Goal: Task Accomplishment & Management: Manage account settings

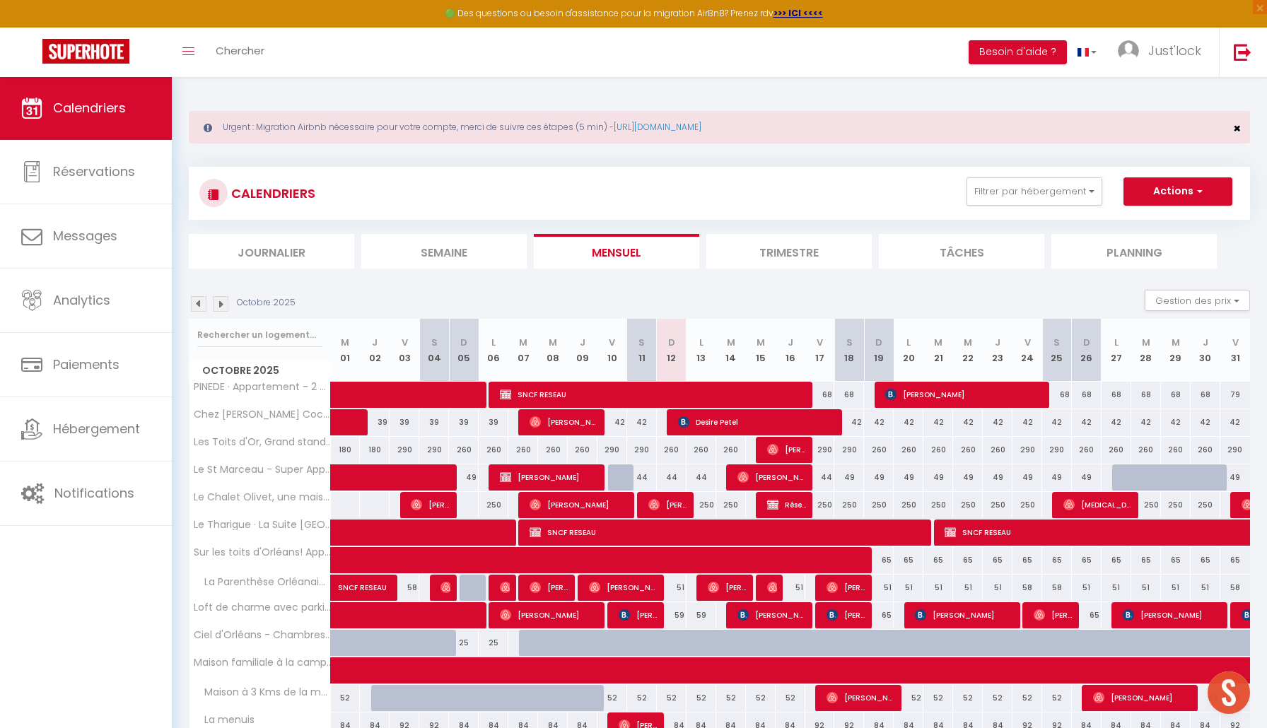
click at [1239, 128] on span "×" at bounding box center [1237, 128] width 8 height 18
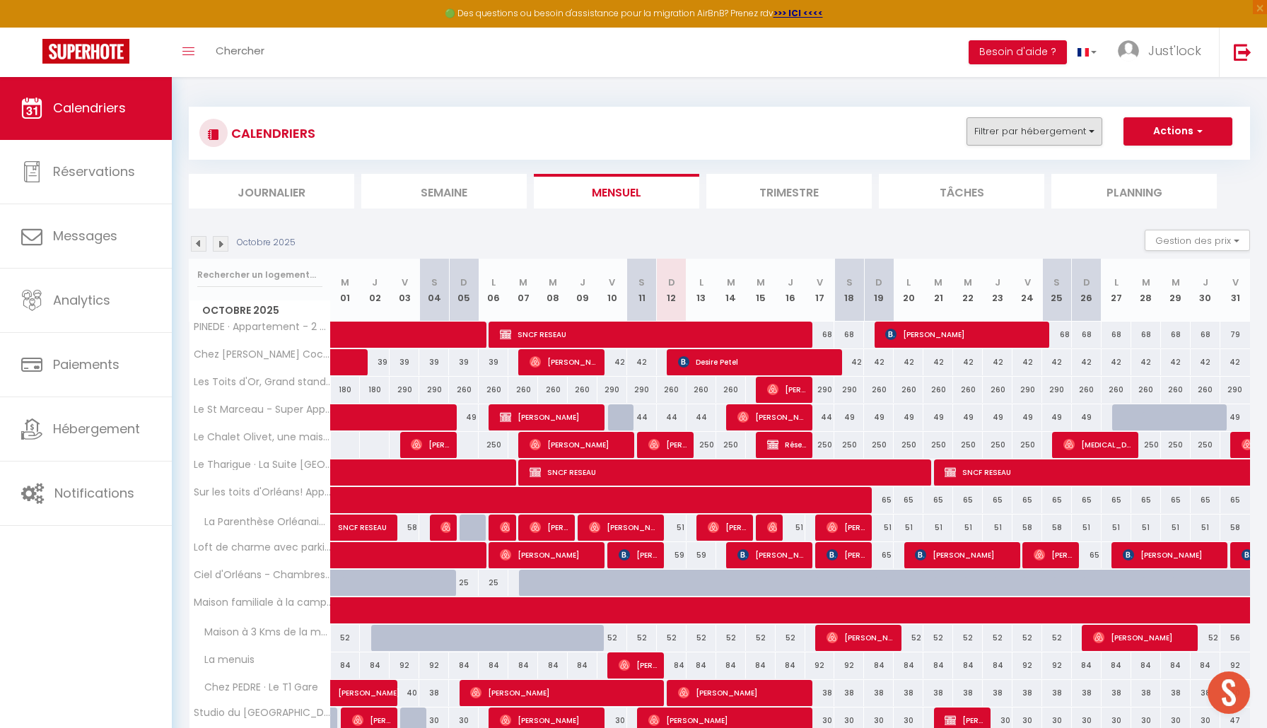
click at [1021, 130] on button "Filtrer par hébergement" at bounding box center [1034, 131] width 136 height 28
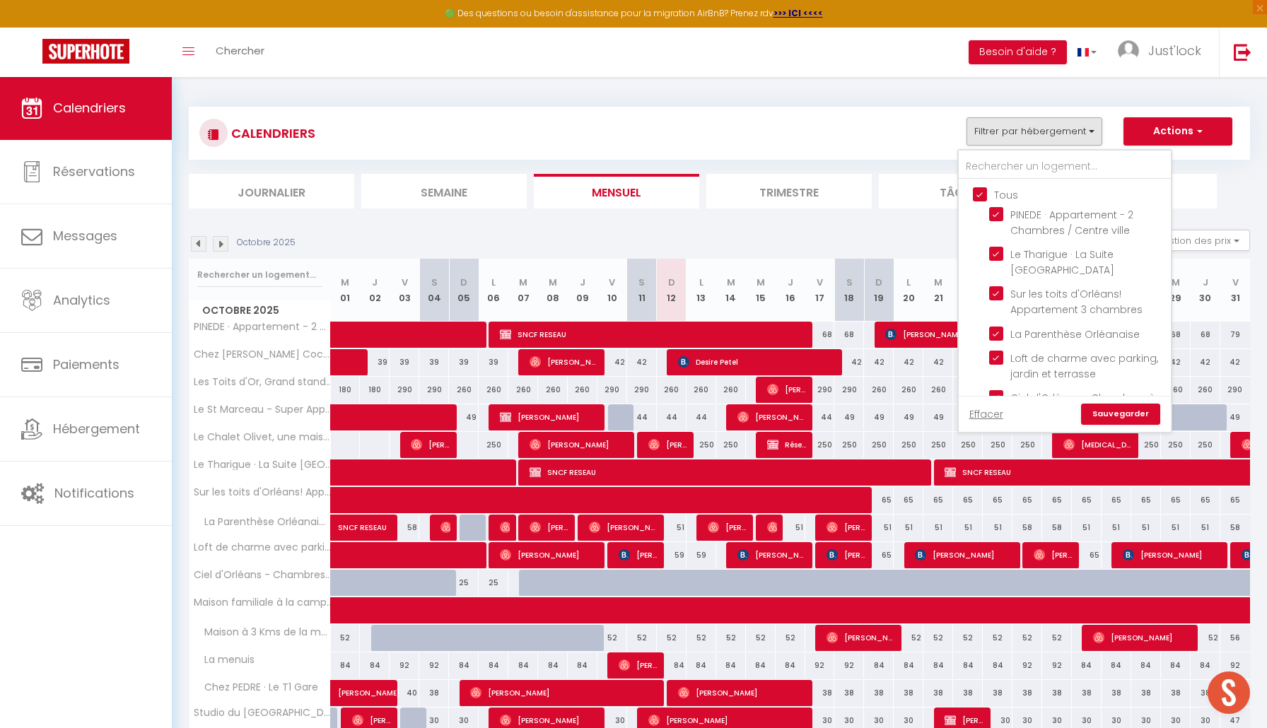
click at [978, 194] on input "Tous" at bounding box center [1079, 194] width 212 height 14
checkbox input "false"
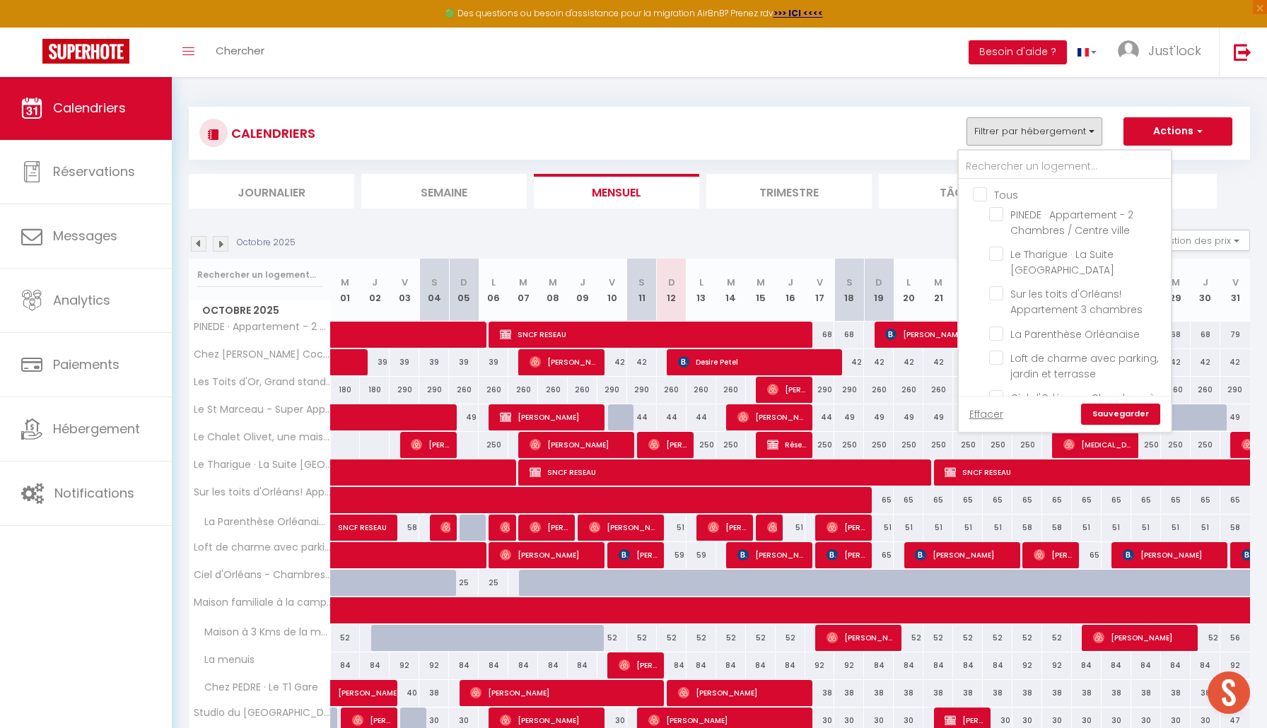
checkbox input "false"
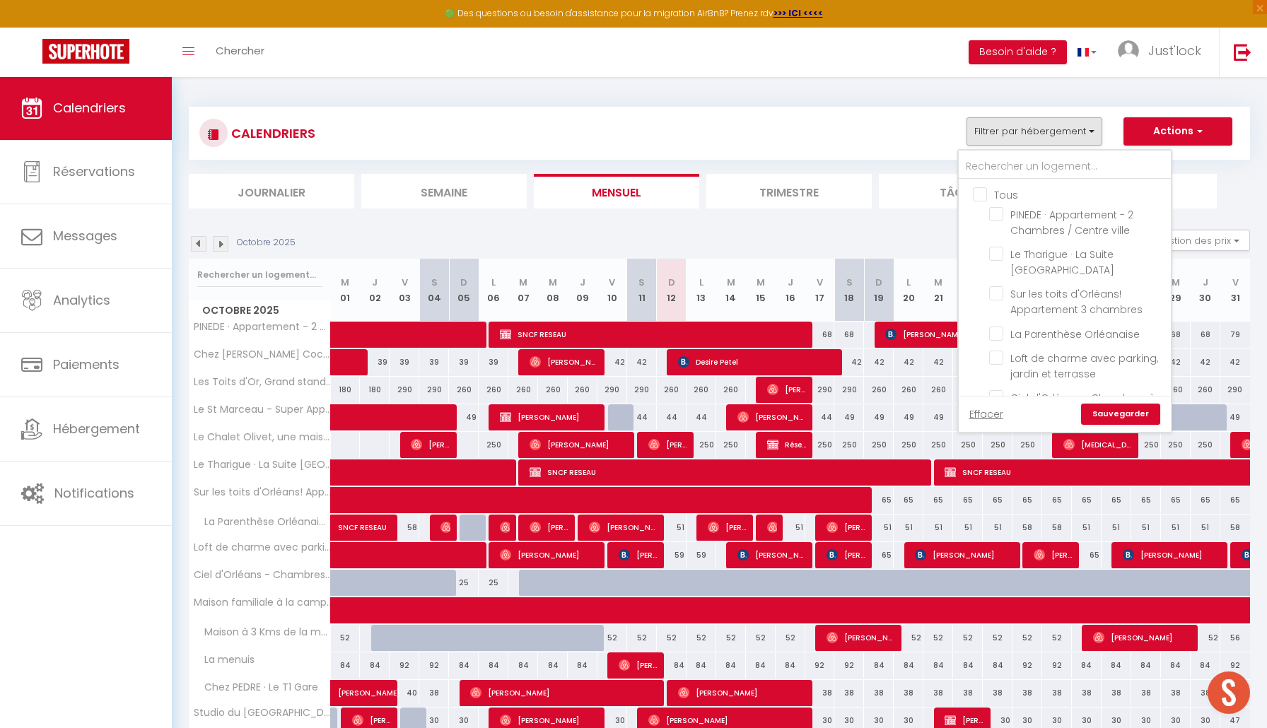
checkbox input "false"
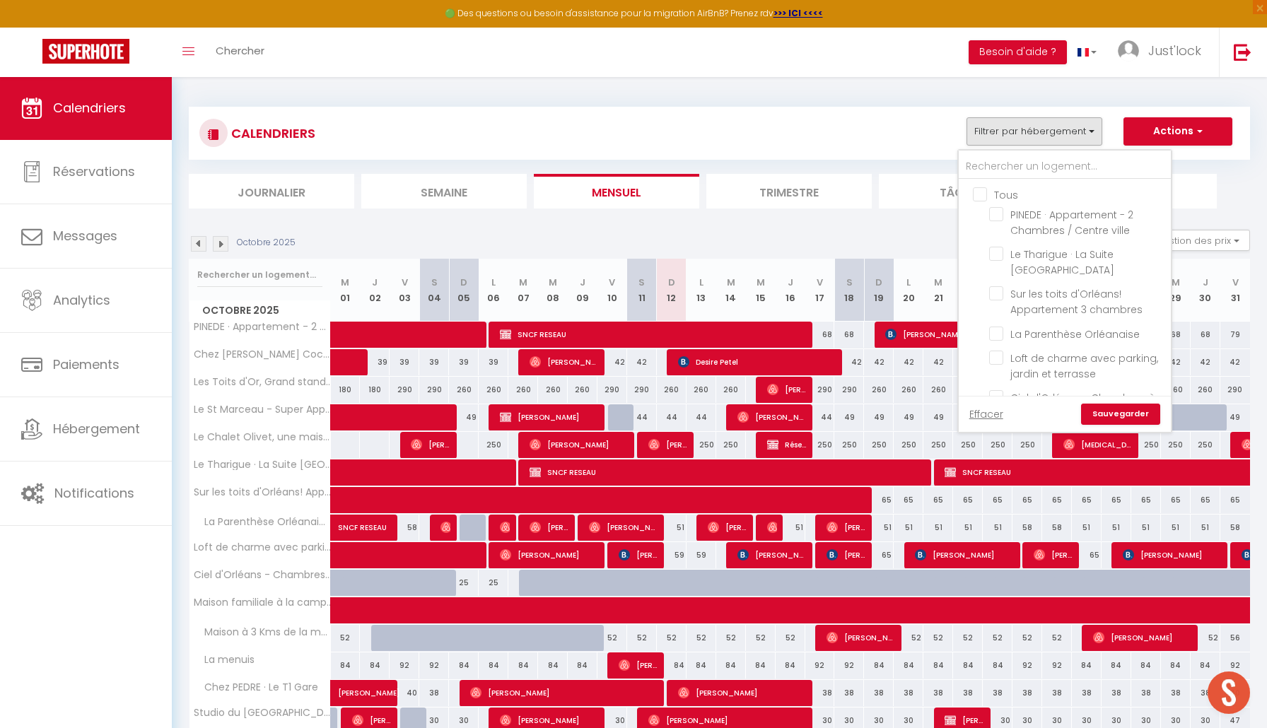
checkbox input "false"
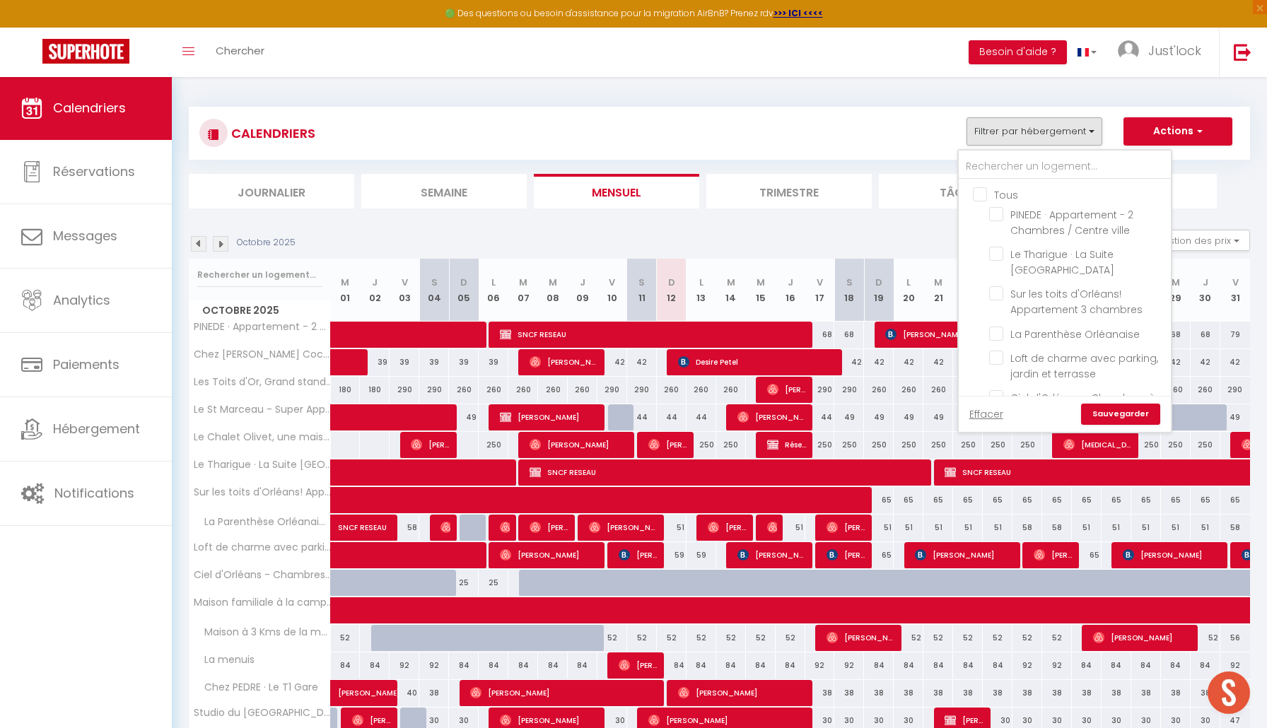
checkbox input "false"
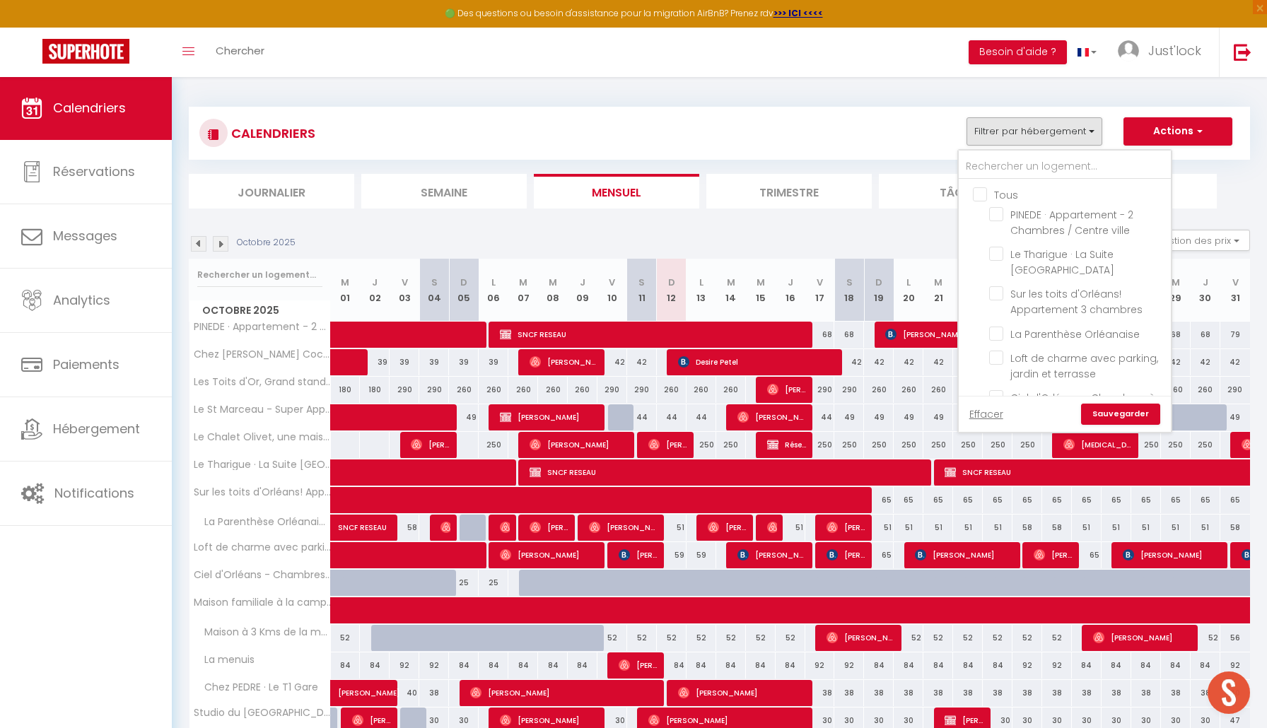
checkbox input "false"
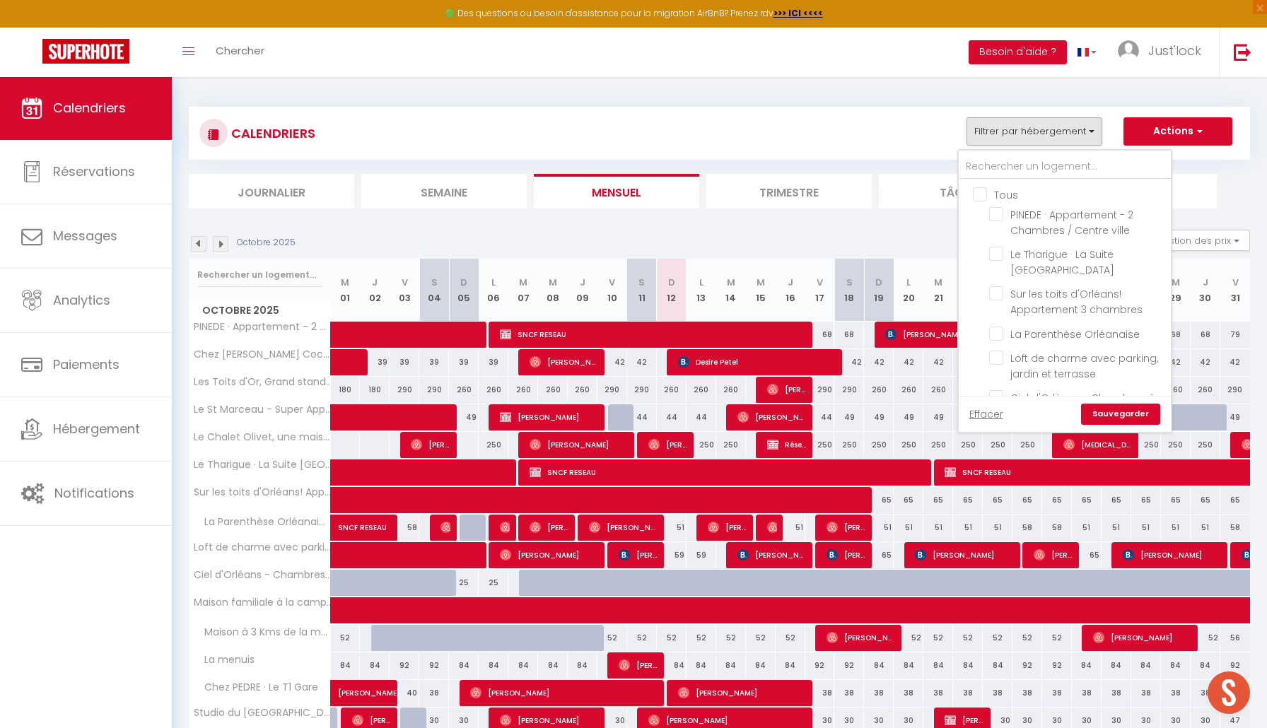
checkbox input "false"
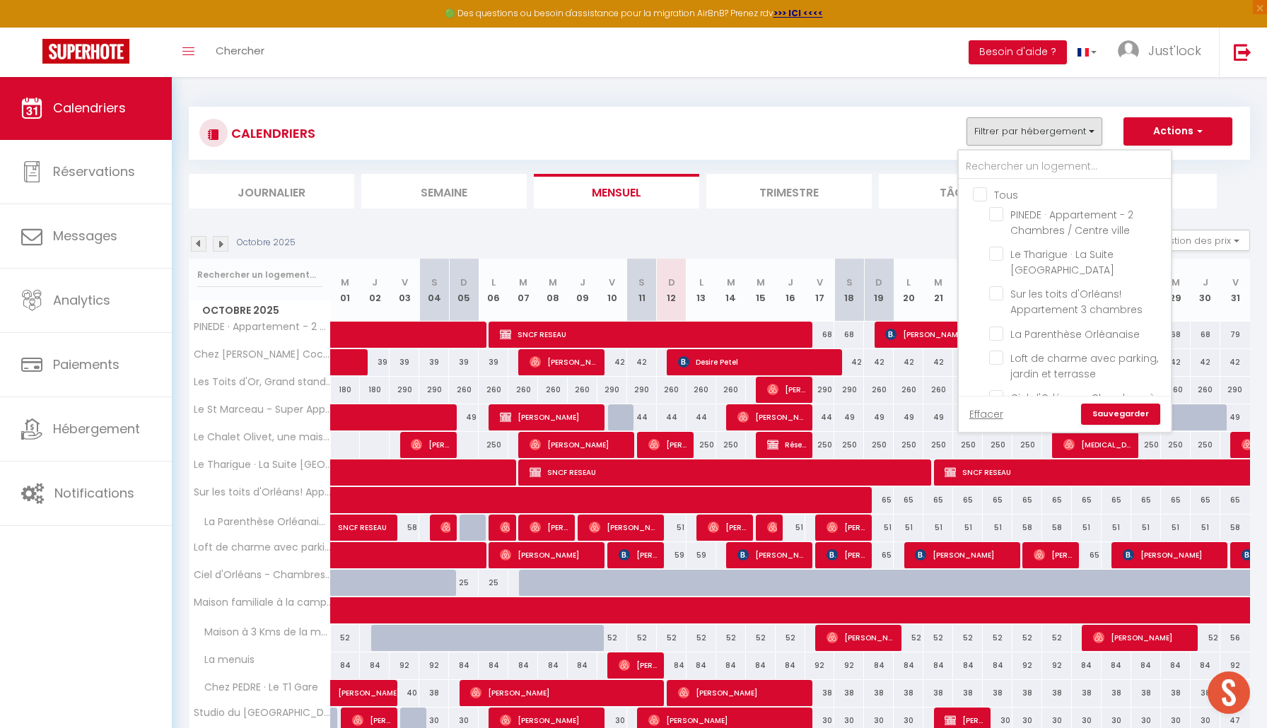
checkbox input "false"
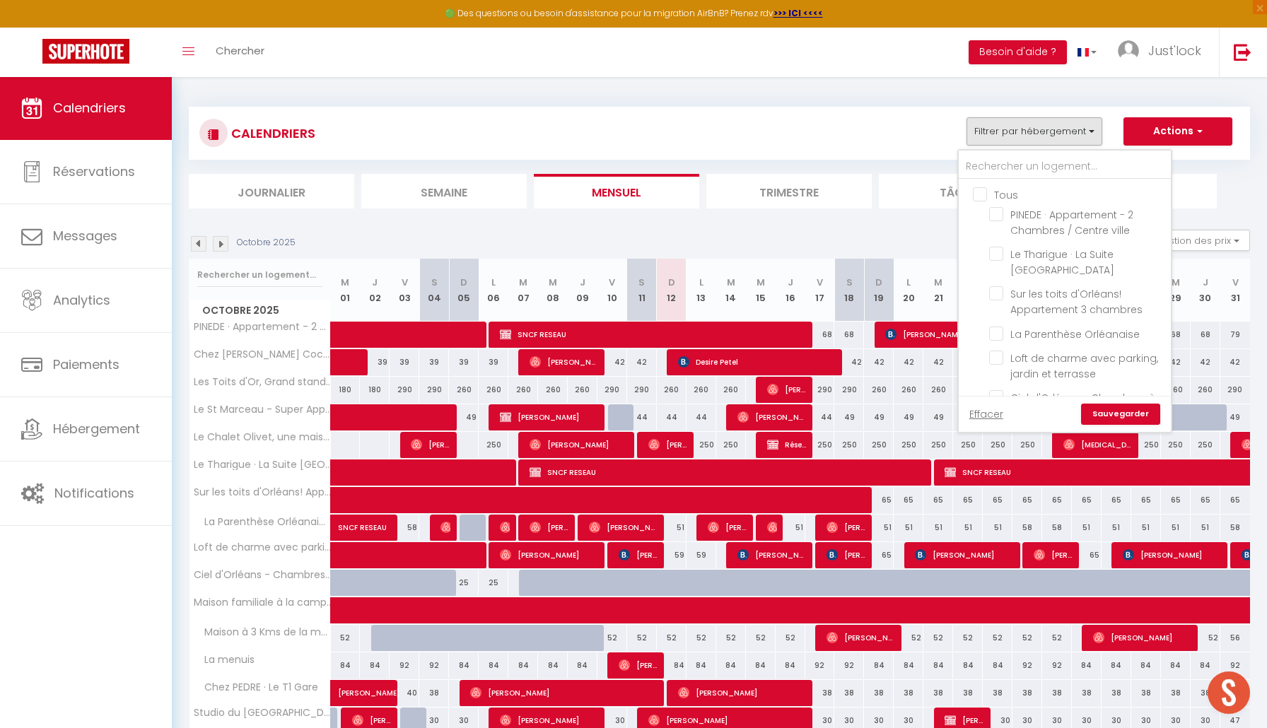
checkbox input "false"
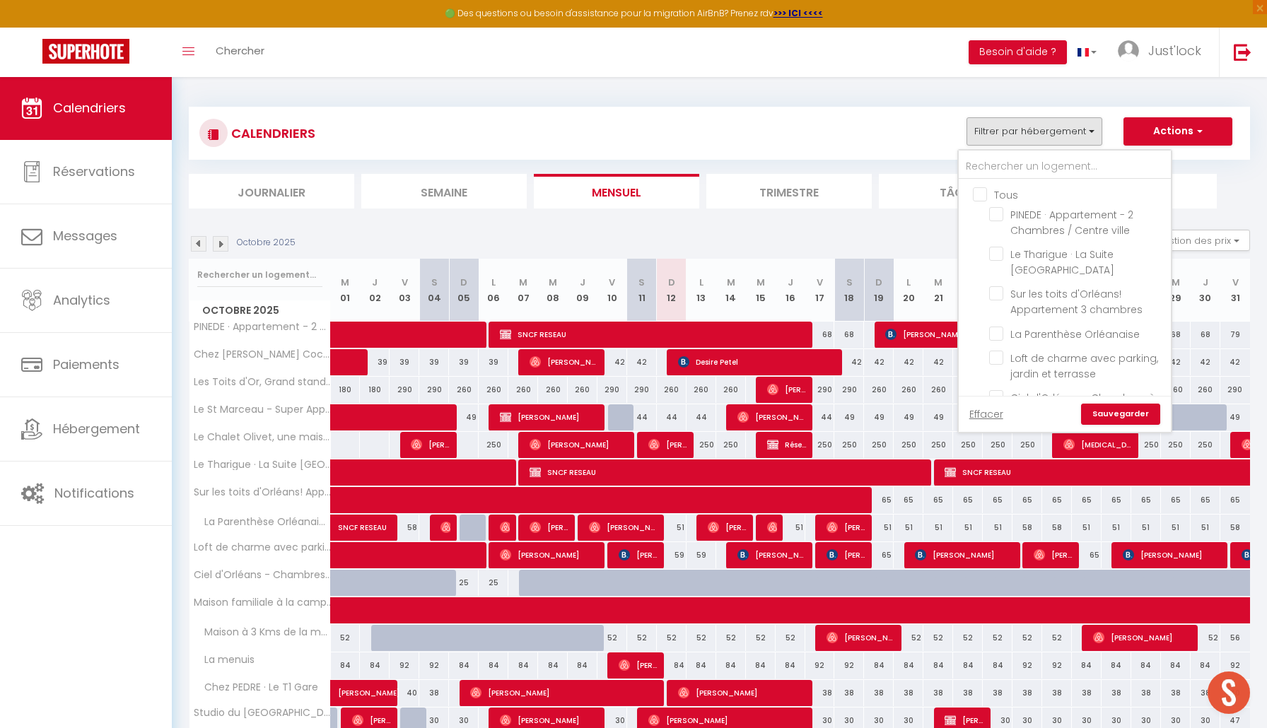
checkbox input "false"
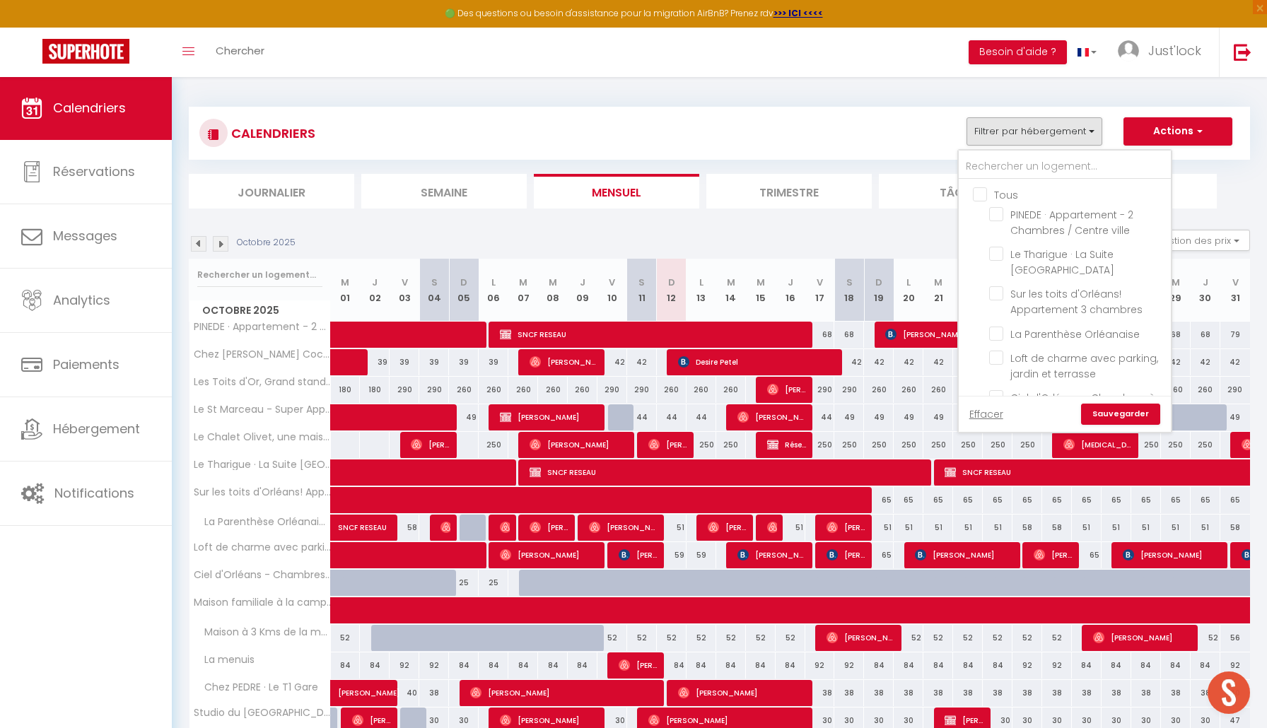
checkbox input "false"
click at [991, 169] on input "text" at bounding box center [1064, 166] width 212 height 25
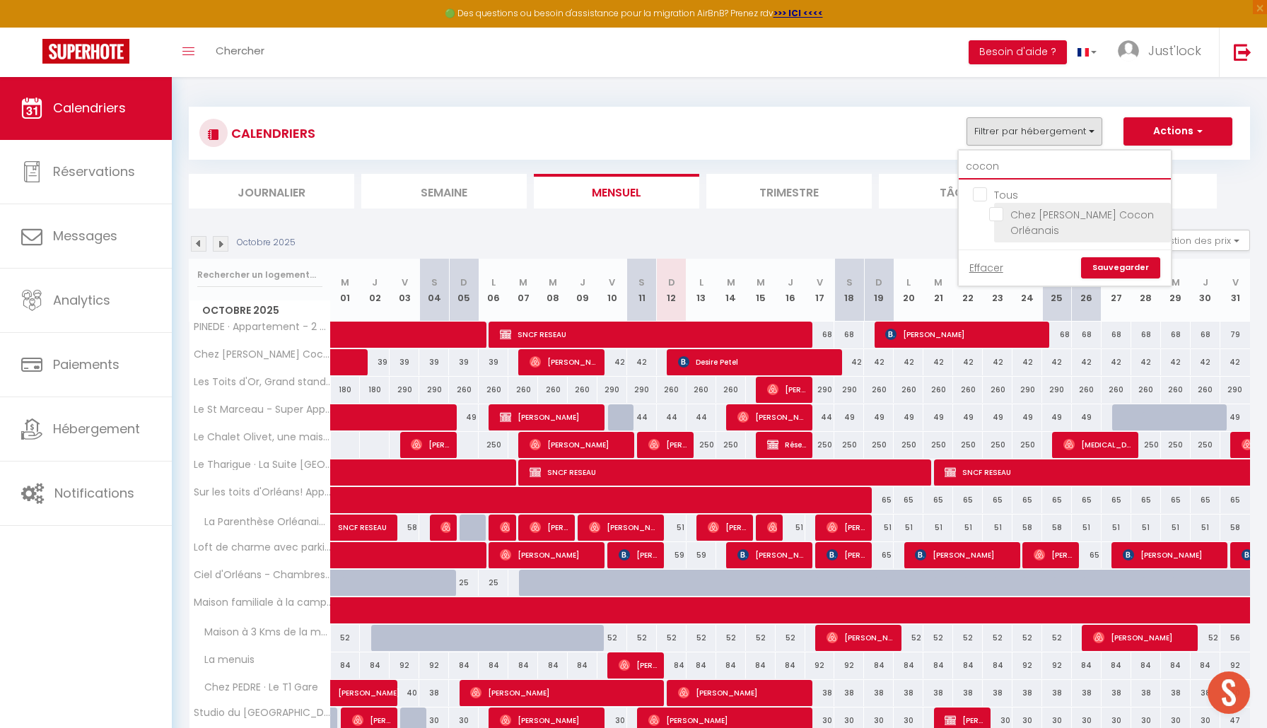
type input "cocon"
click at [995, 218] on input "Chez [PERSON_NAME] Cocon Orléanais" at bounding box center [1077, 214] width 177 height 14
checkbox input "true"
click at [1120, 257] on link "Sauvegarder" at bounding box center [1120, 267] width 79 height 21
select select
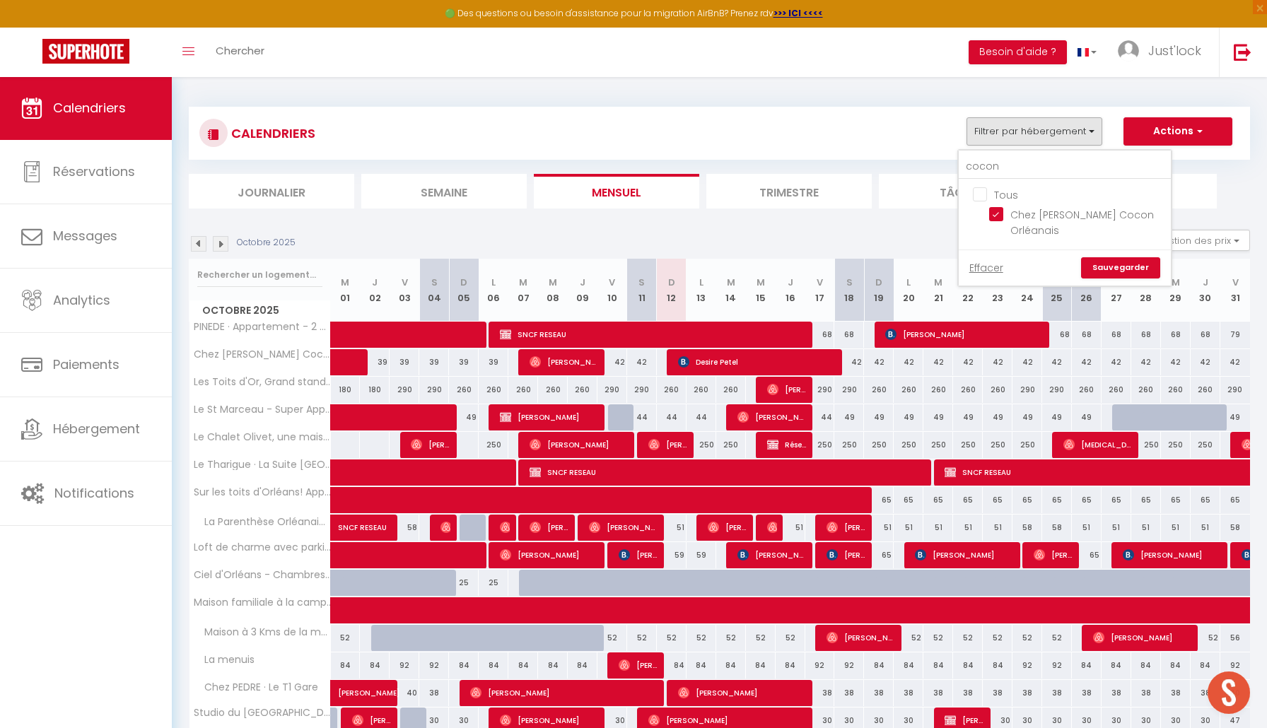
select select
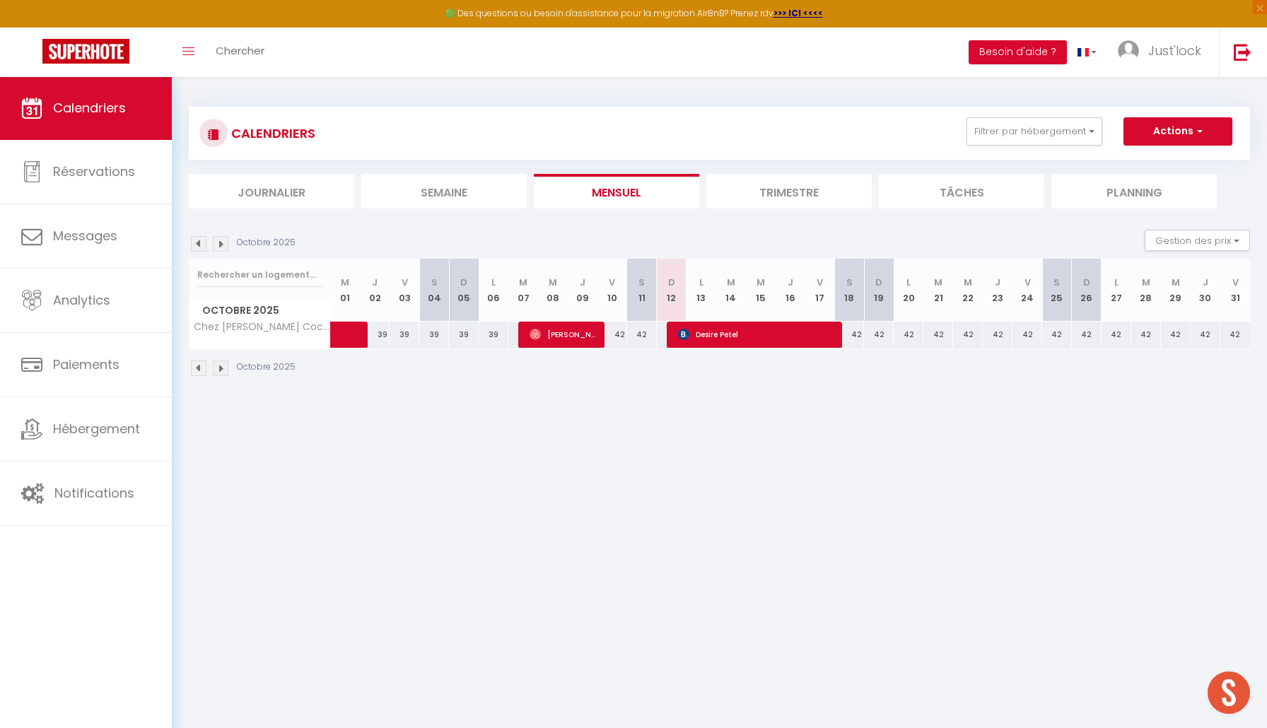
click at [696, 328] on span "Desire Petel" at bounding box center [757, 334] width 158 height 27
select select "OK"
select select "KO"
select select "0"
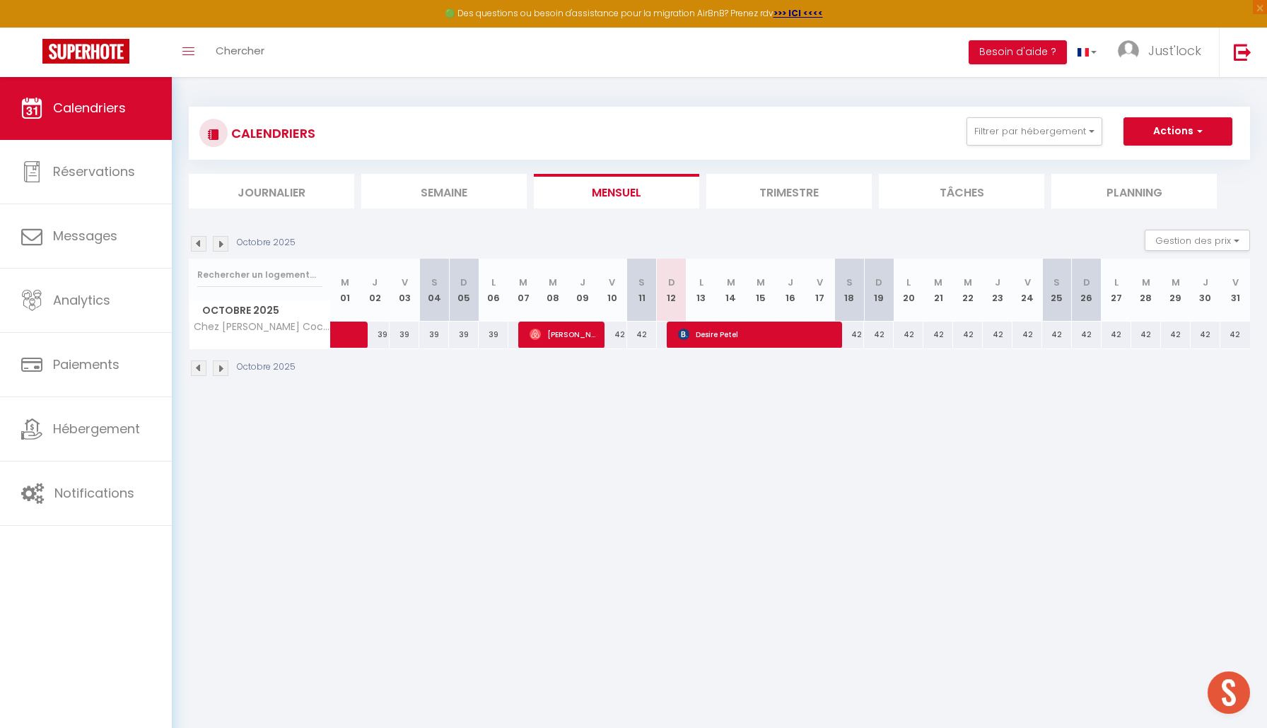
select select "1"
select select
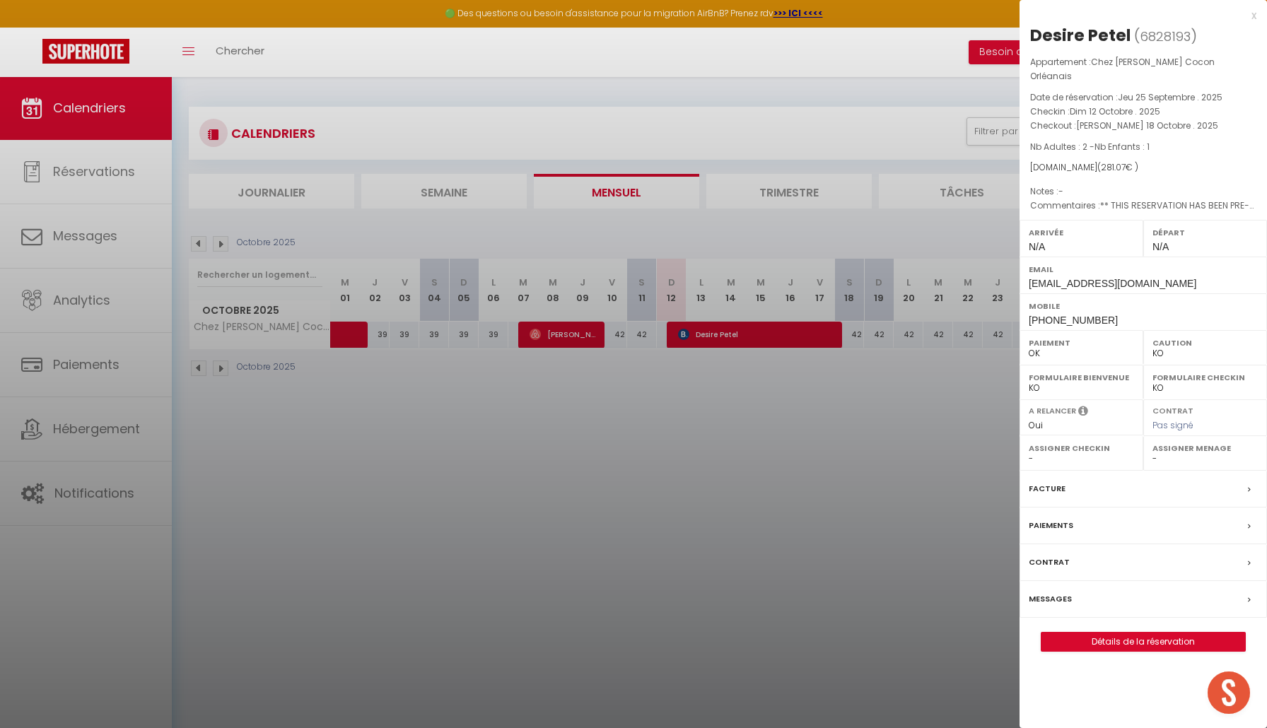
click at [1125, 633] on link "Détails de la réservation" at bounding box center [1143, 642] width 204 height 18
select select
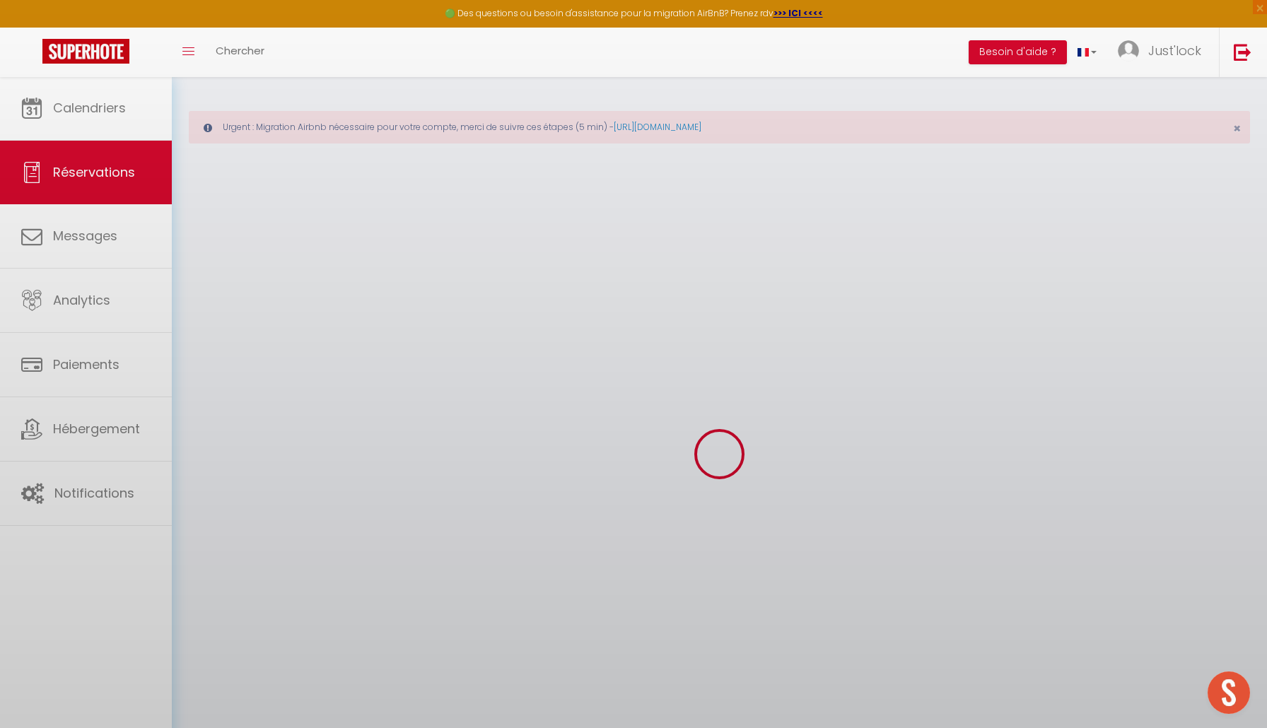
select select
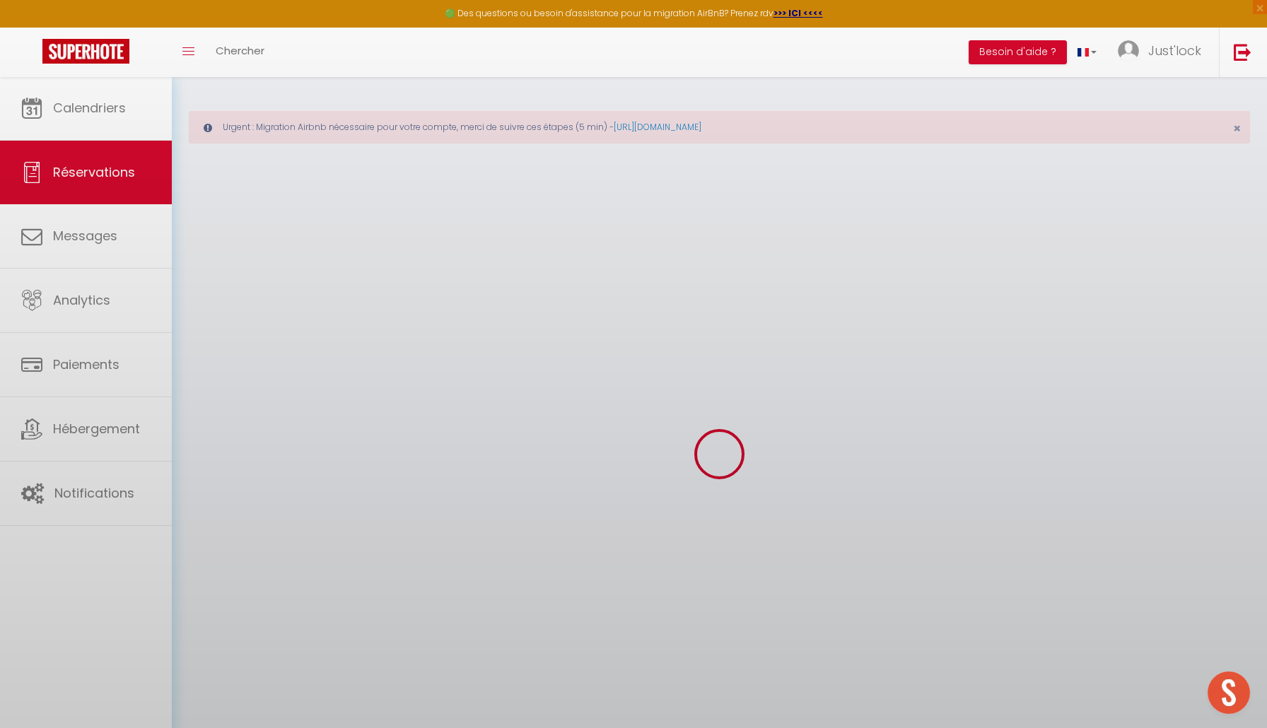
select select
checkbox input "false"
select select
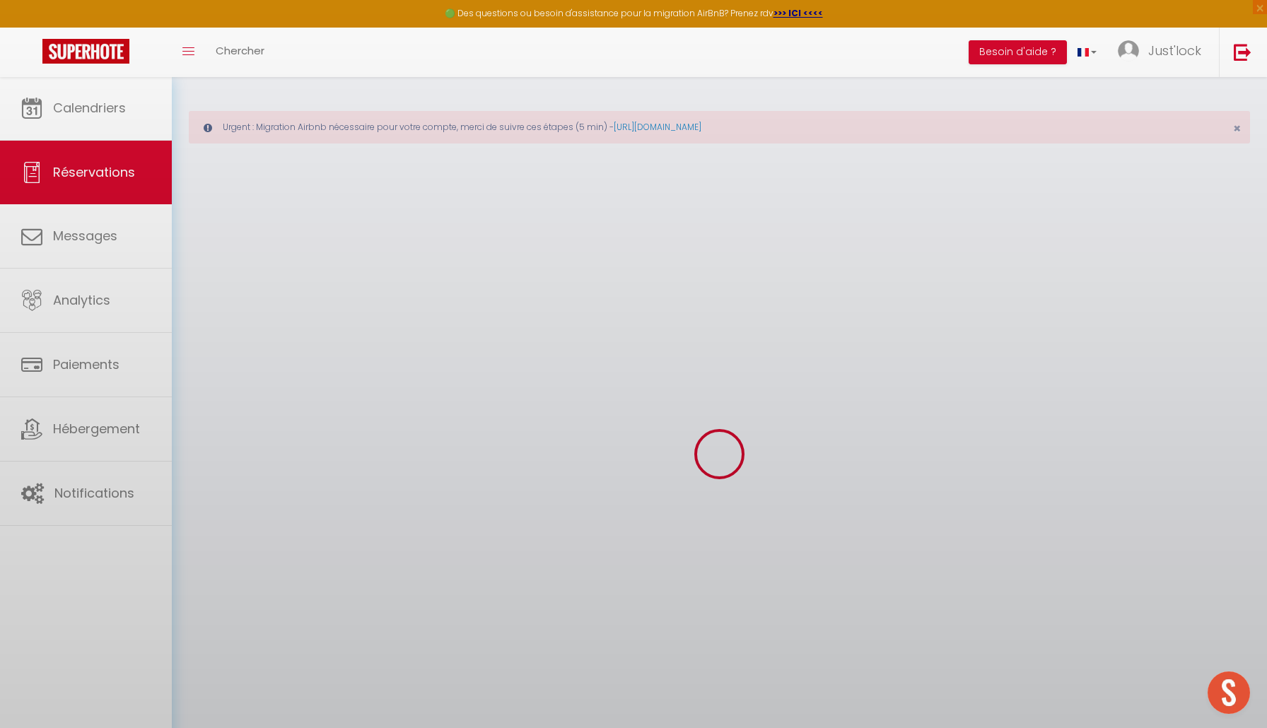
select select
checkbox input "false"
select select
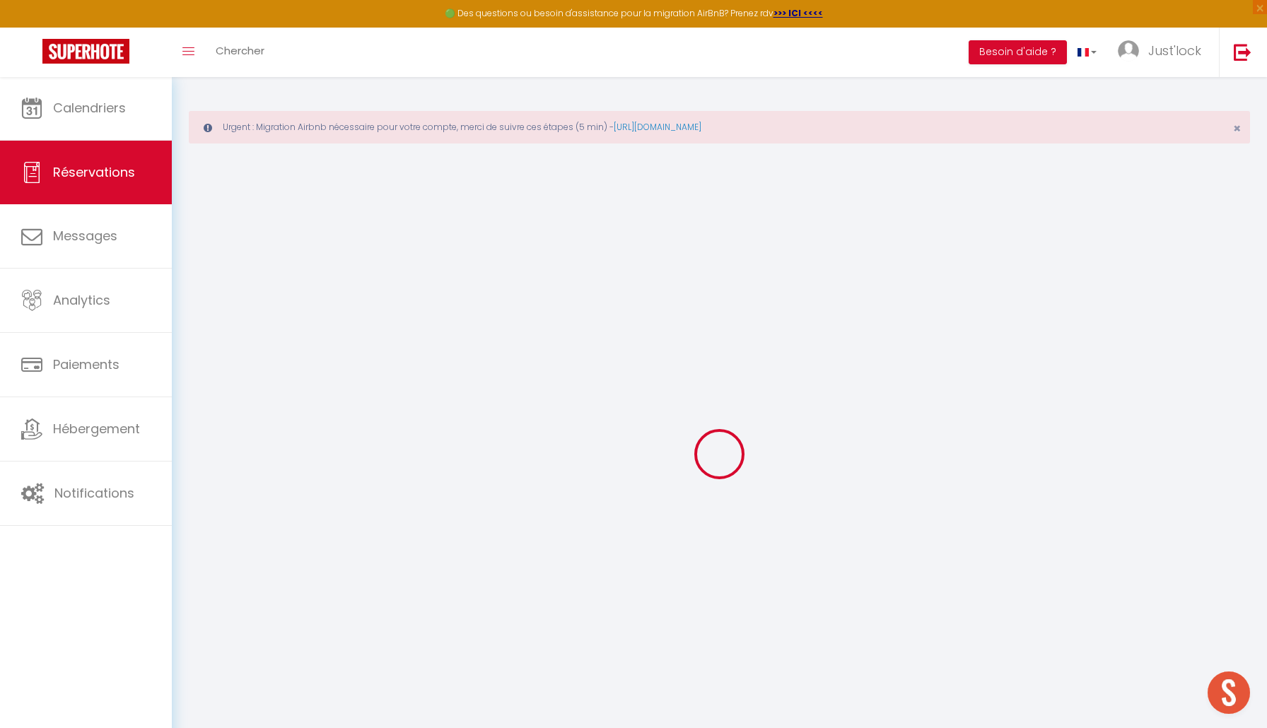
type input "Desire"
type input "Petel"
type input "[EMAIL_ADDRESS][DOMAIN_NAME]"
type input "[PHONE_NUMBER]"
select select "FR"
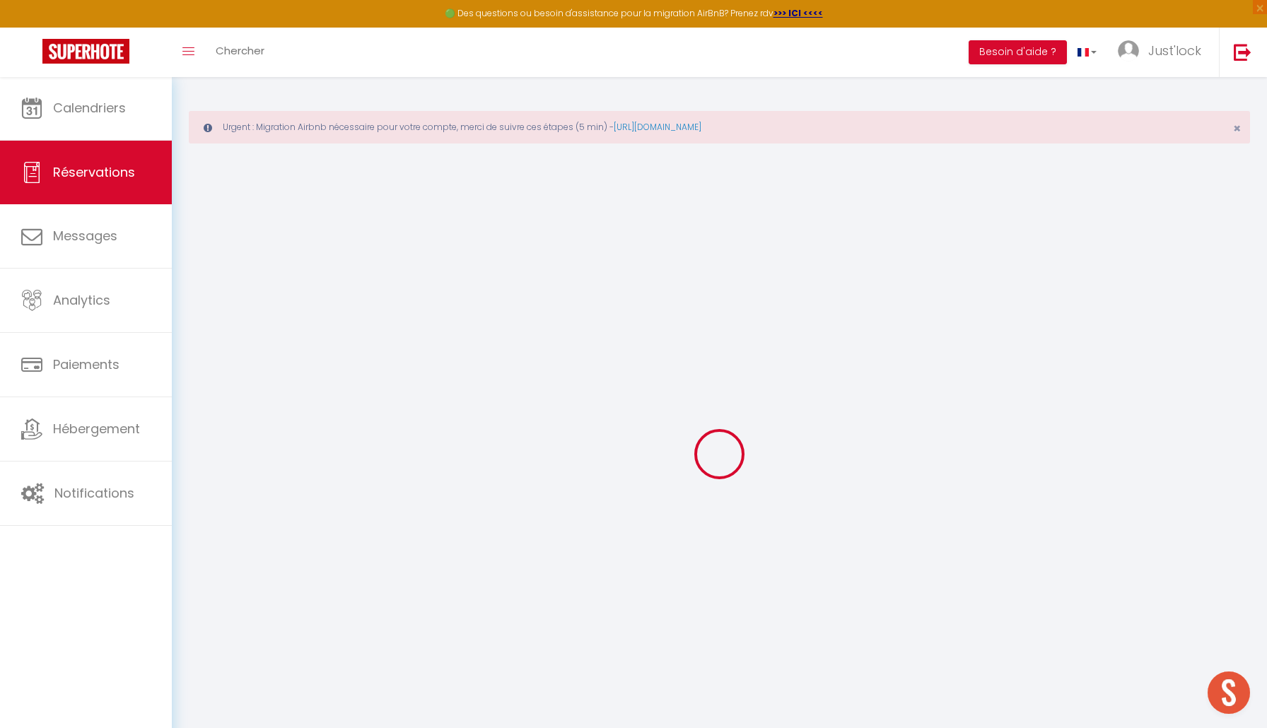
type input "20"
type input "46.11"
type input "3.93"
select select "61480"
select select "1"
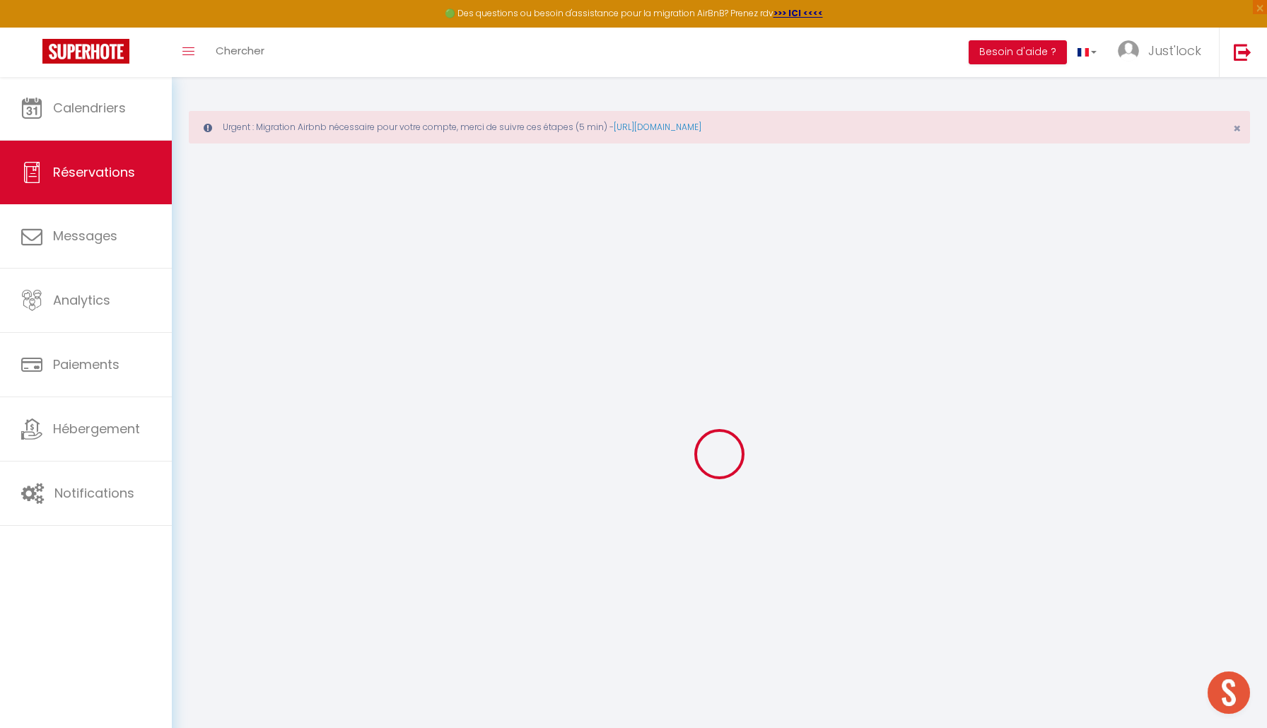
select select
type input "2"
type input "1"
select select "12"
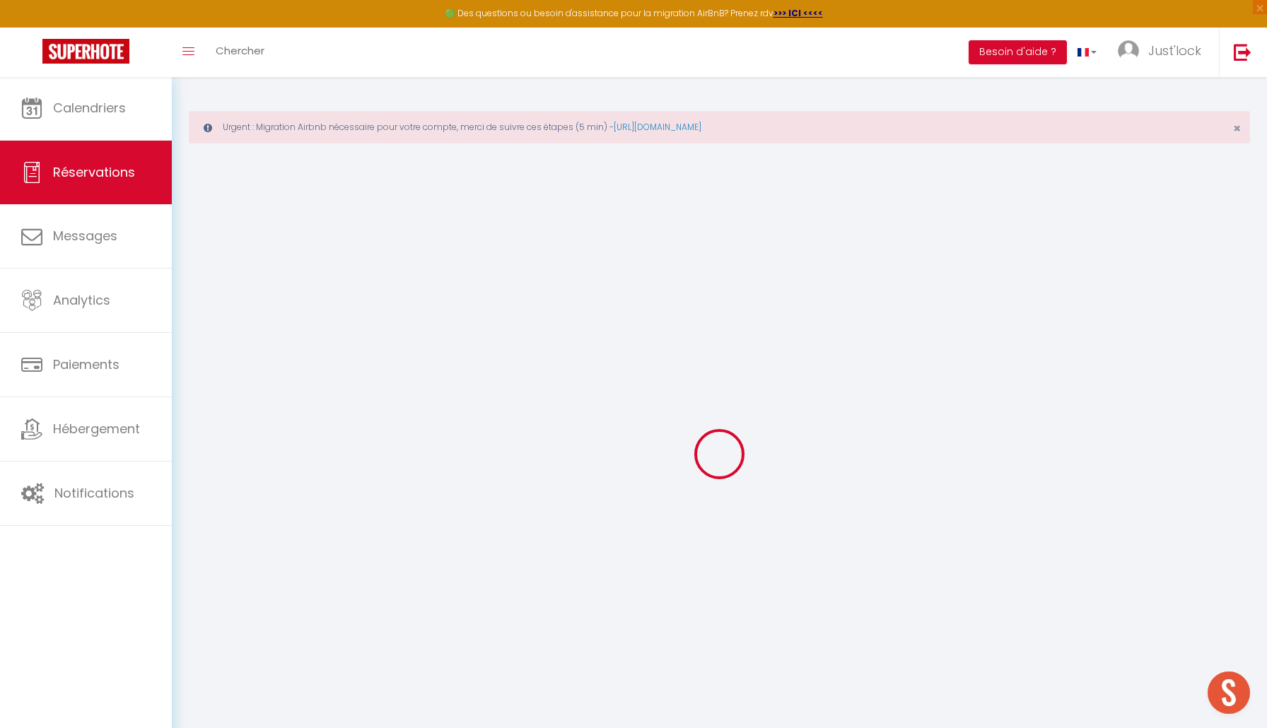
select select
type input "216.24"
checkbox input "false"
type input "0"
select select "2"
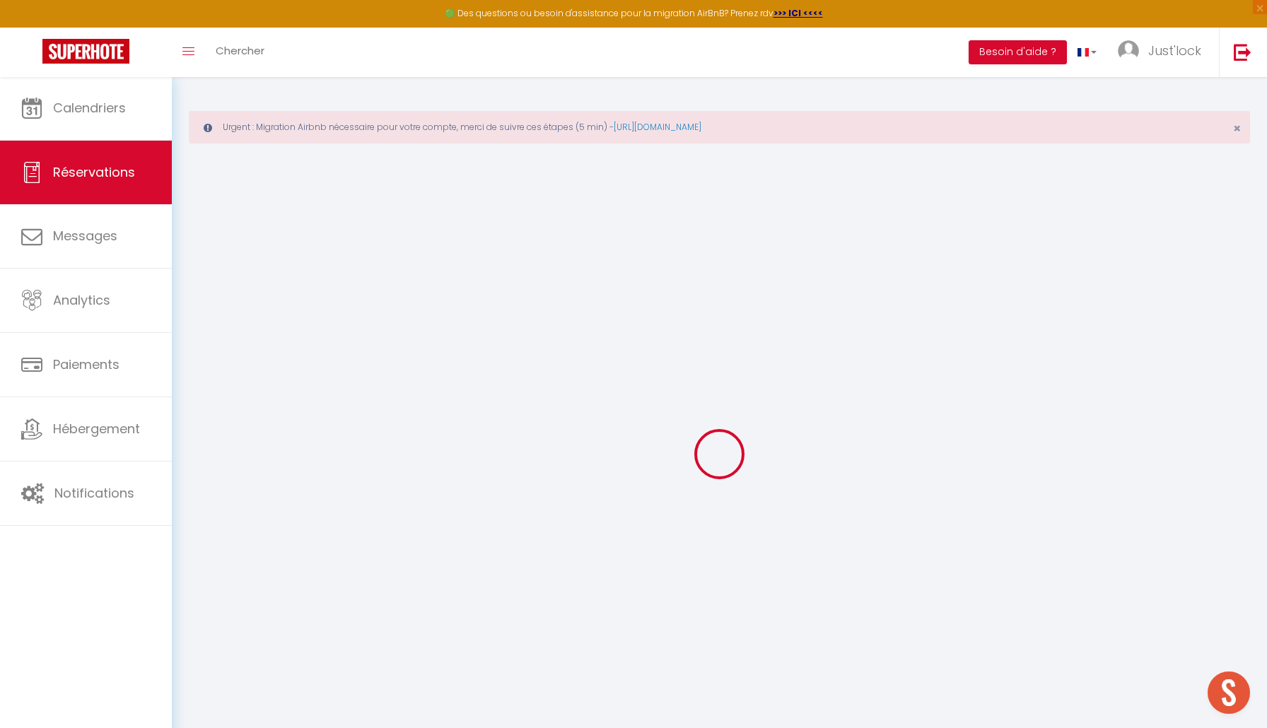
type input "45"
type input "0"
select select
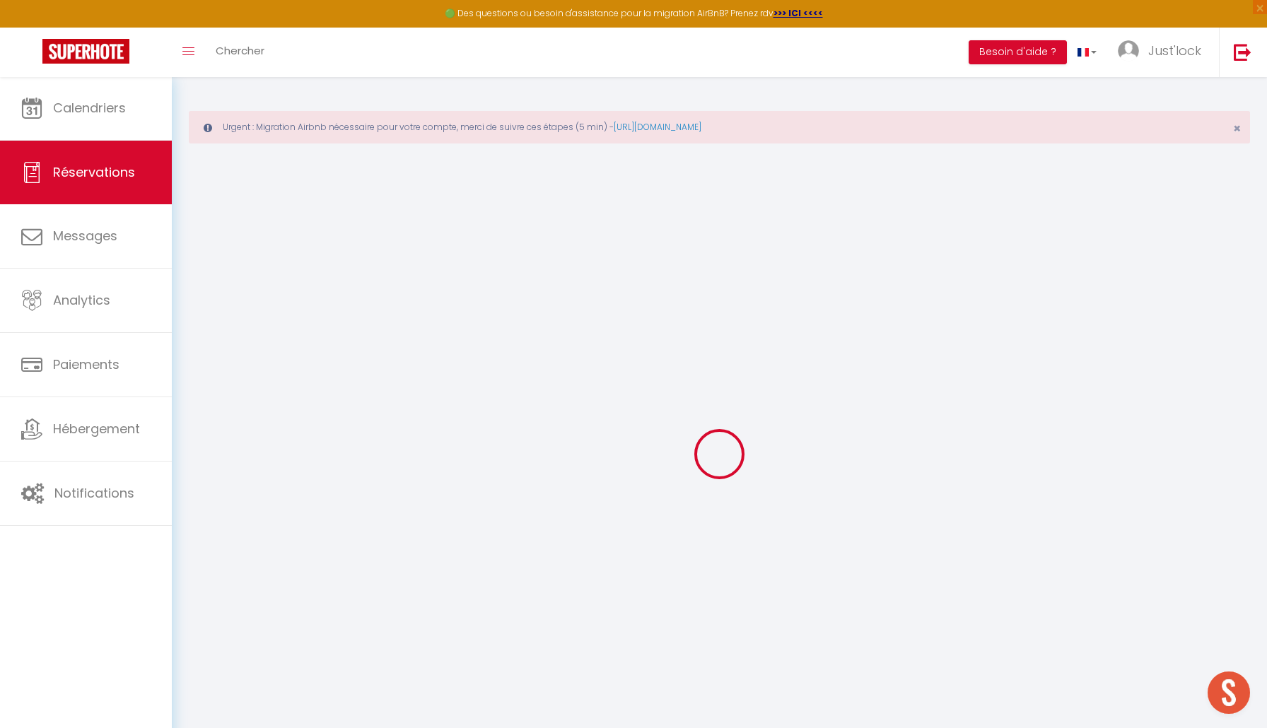
select select "14"
checkbox input "false"
select select
checkbox input "false"
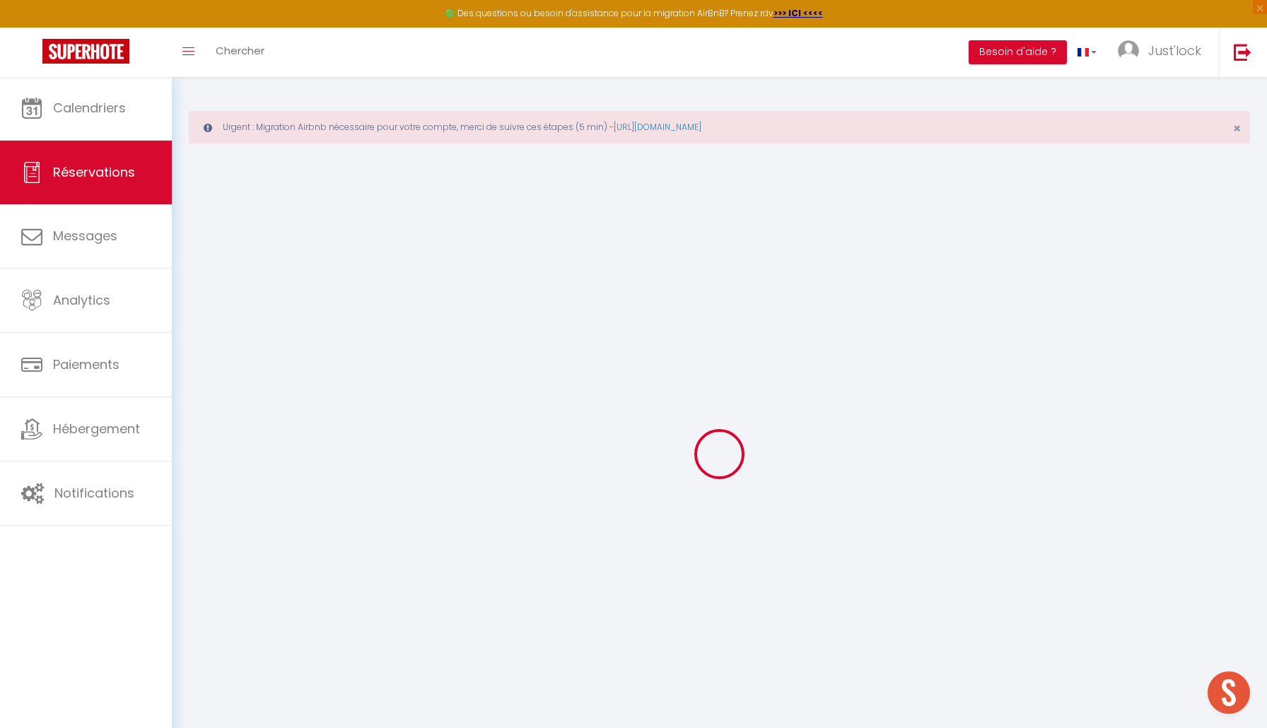
select select
checkbox input "false"
select select
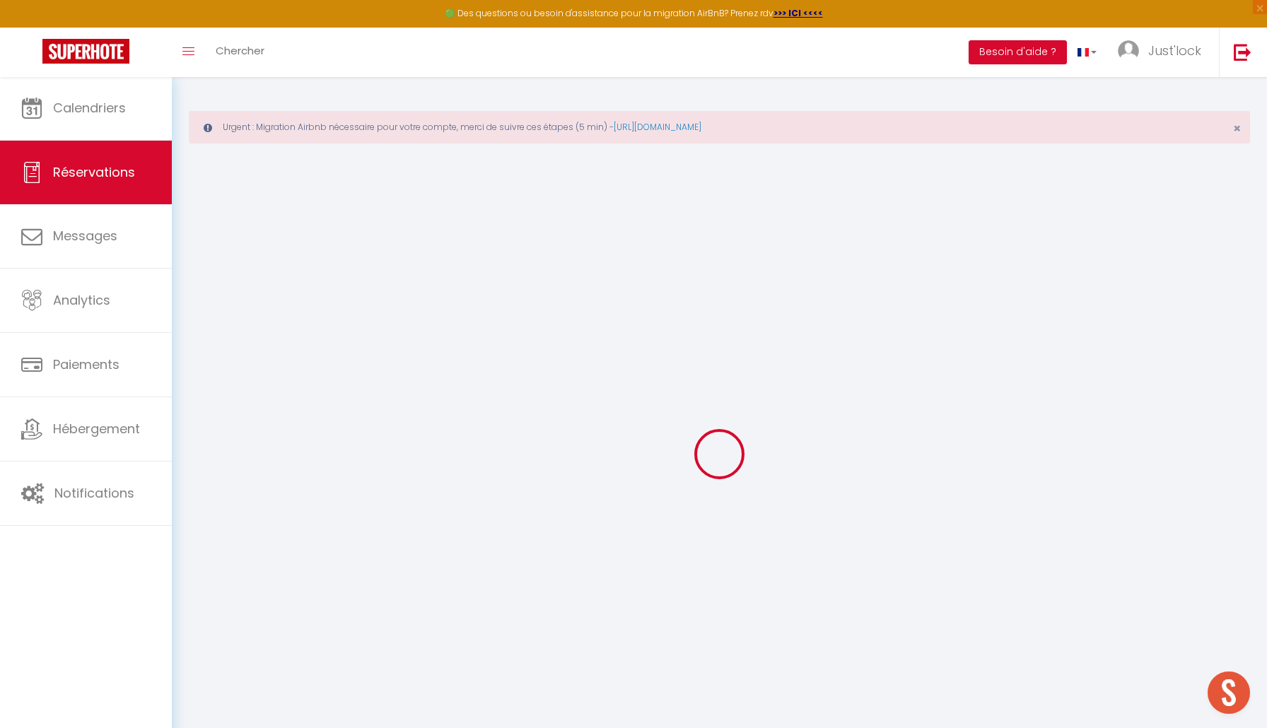
checkbox input "false"
type textarea "** THIS RESERVATION HAS BEEN PRE-PAID ** BOOKING NOTE : Payment charge is EUR 3…"
type input "35"
type input "9.83"
select select
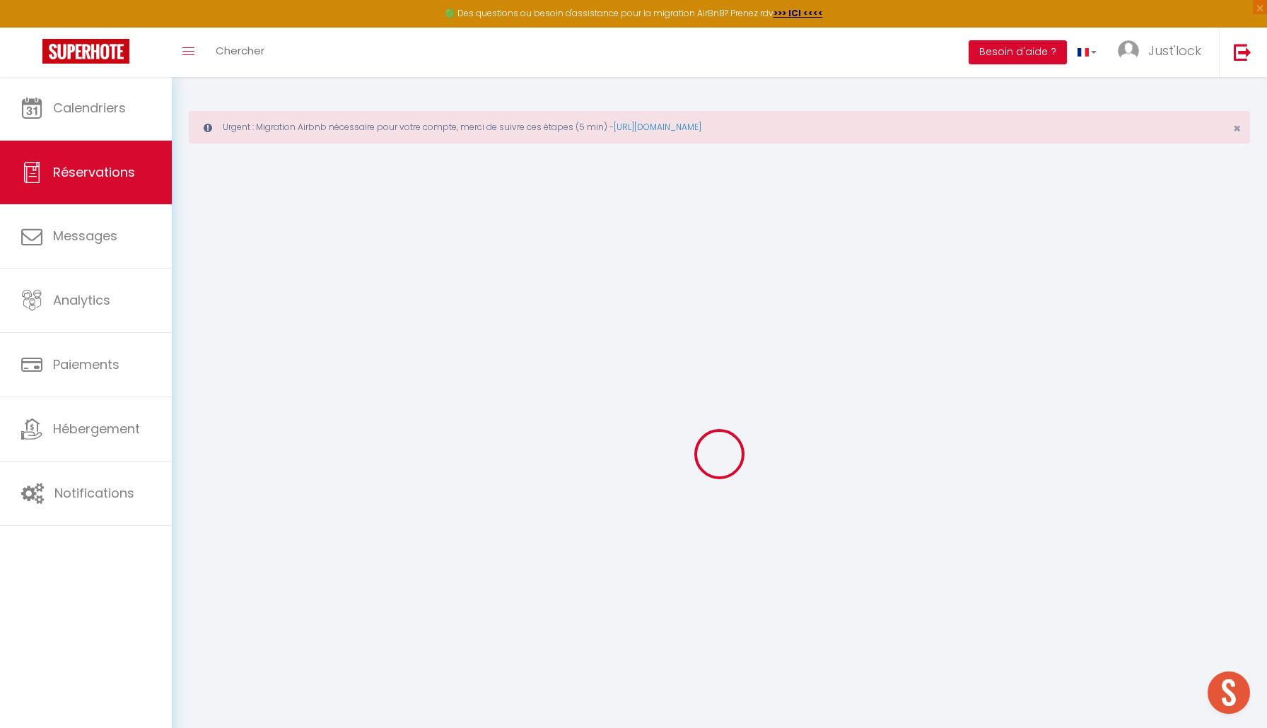
select select
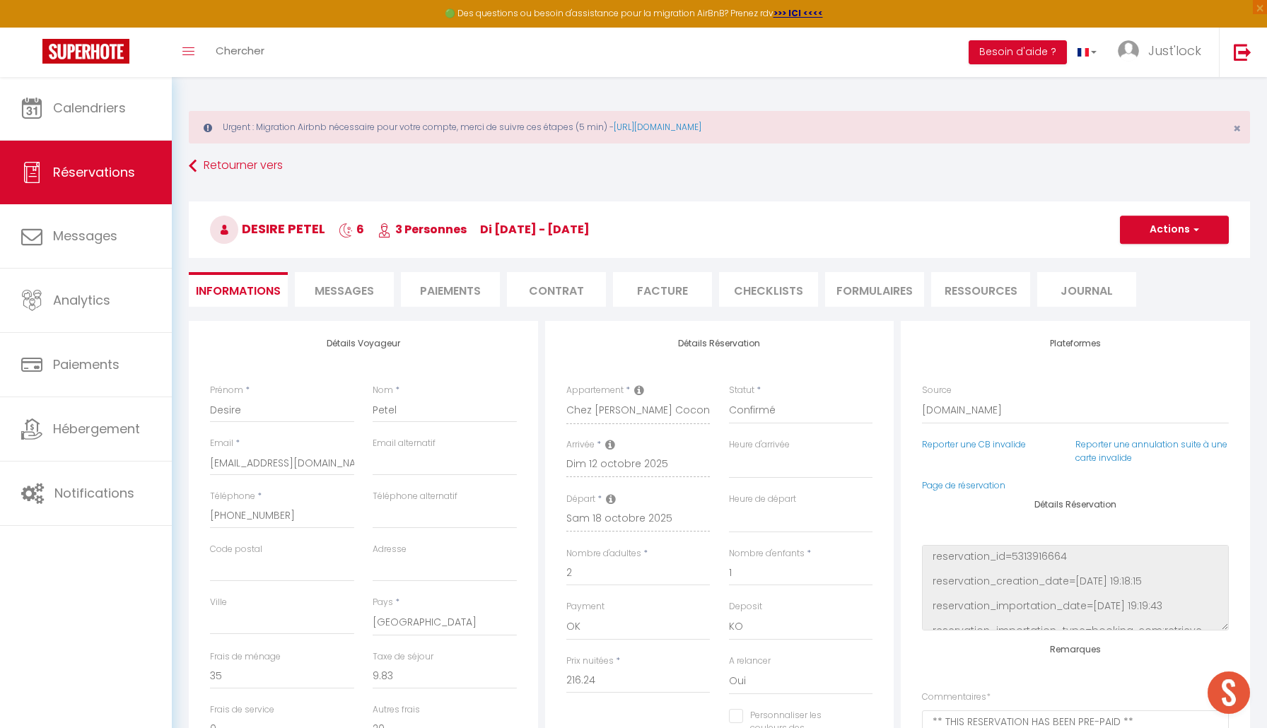
checkbox input "false"
select select
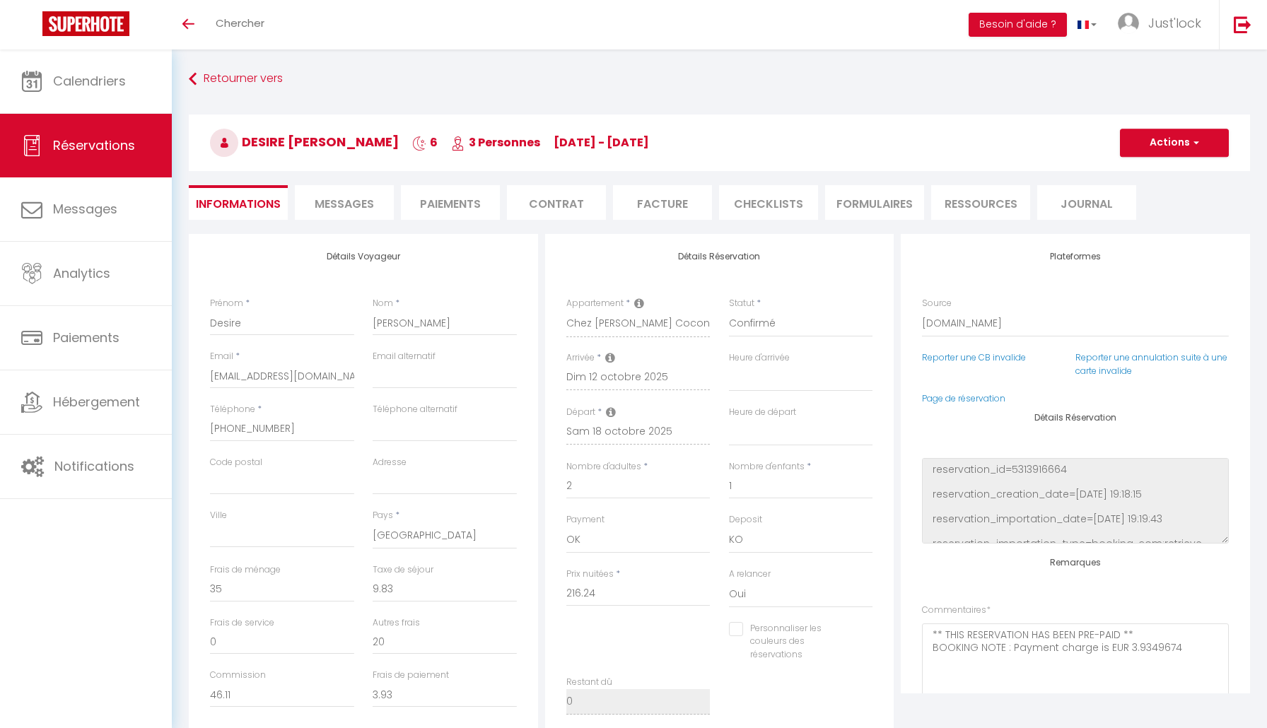
select select "61480"
select select
select select "14"
select select "2"
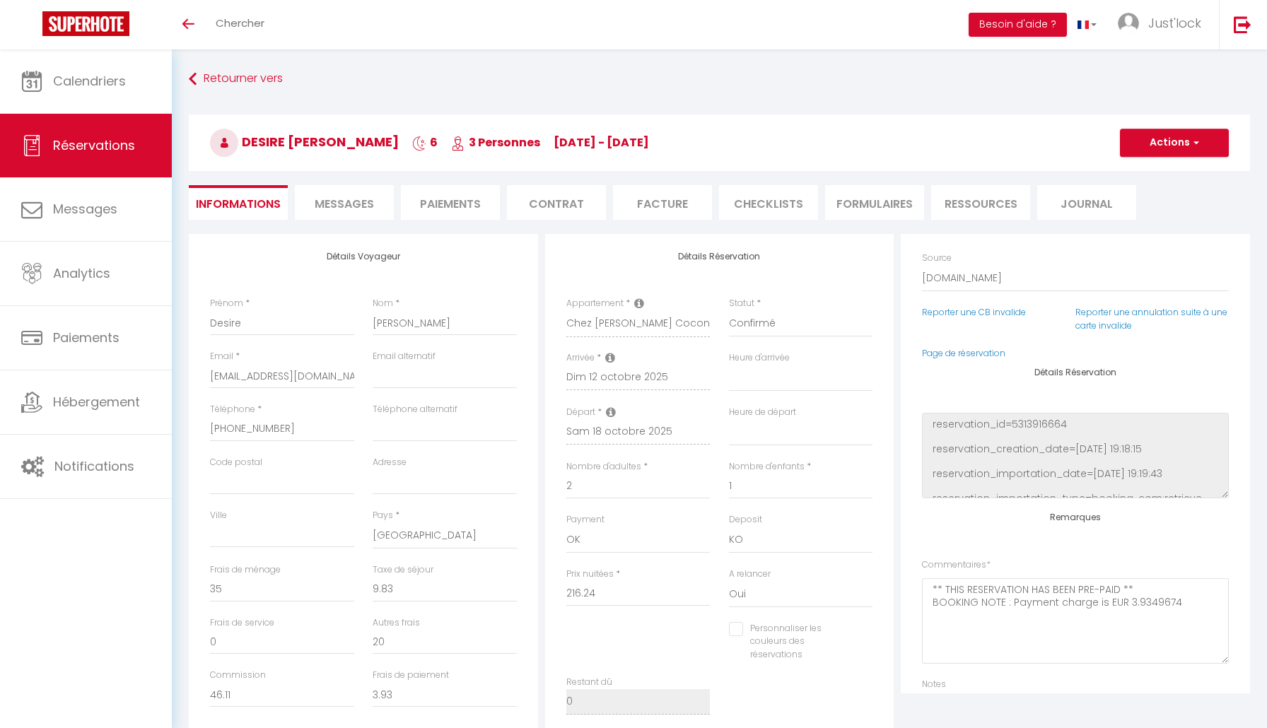
scroll to position [50, 0]
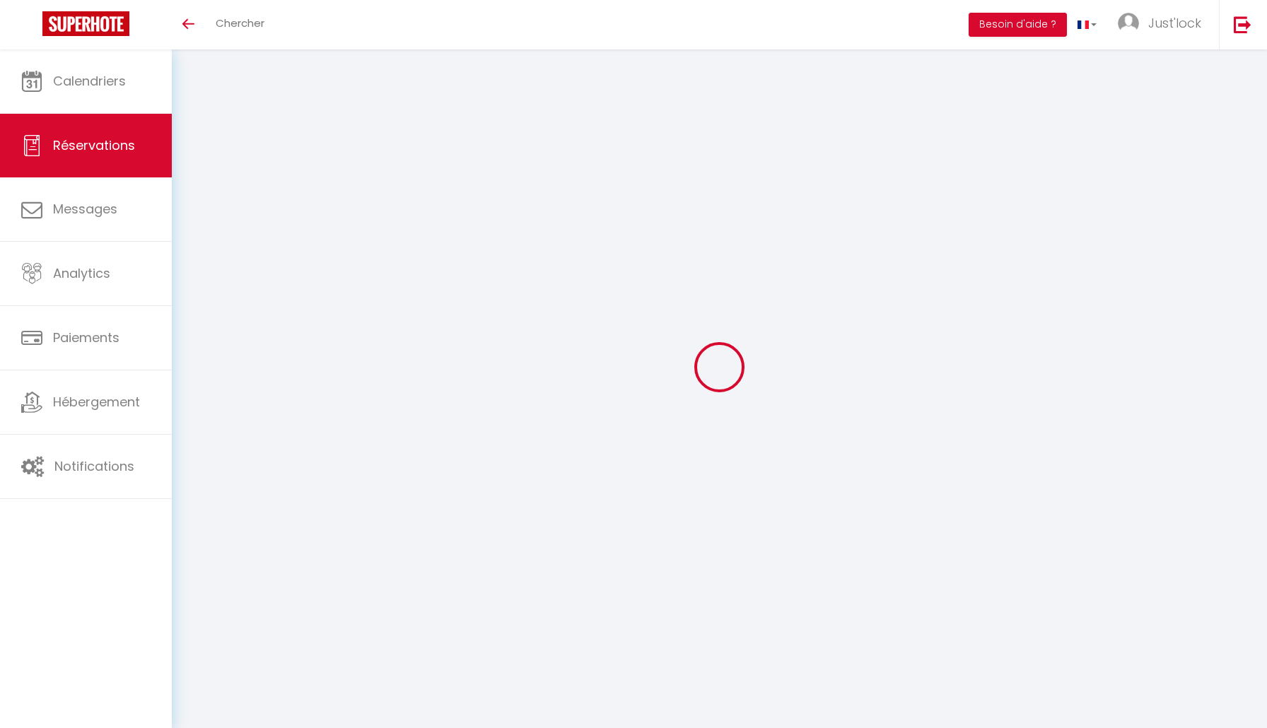
select select
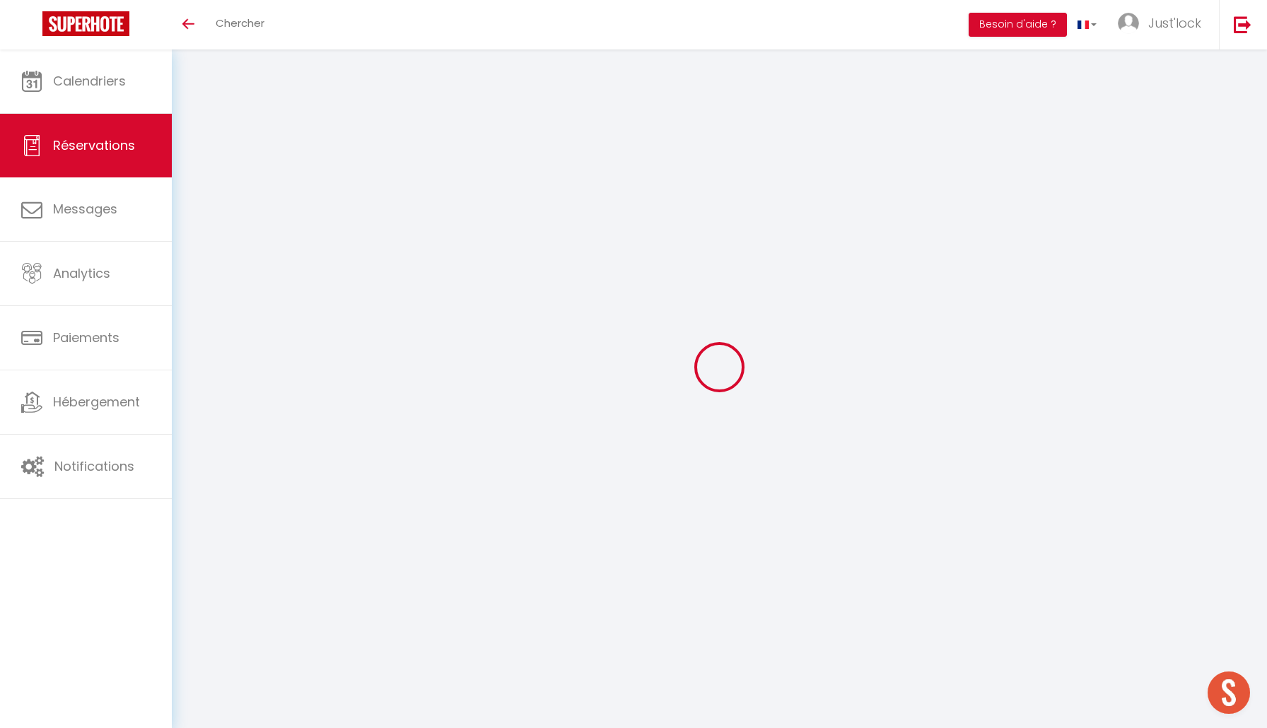
type input "Desire"
type input "Petel"
type input "[EMAIL_ADDRESS][DOMAIN_NAME]"
type input "[PHONE_NUMBER]"
select select "FR"
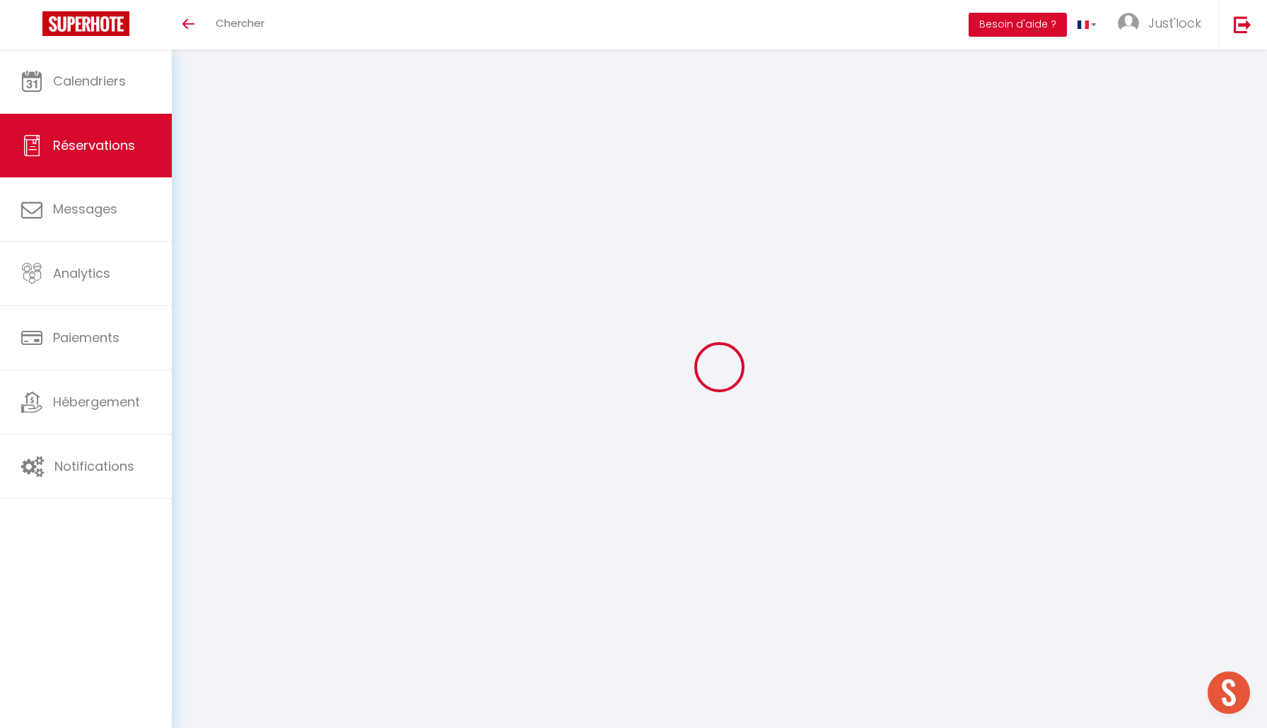
type input "20"
type input "46.11"
type input "3.93"
select select "61480"
select select "1"
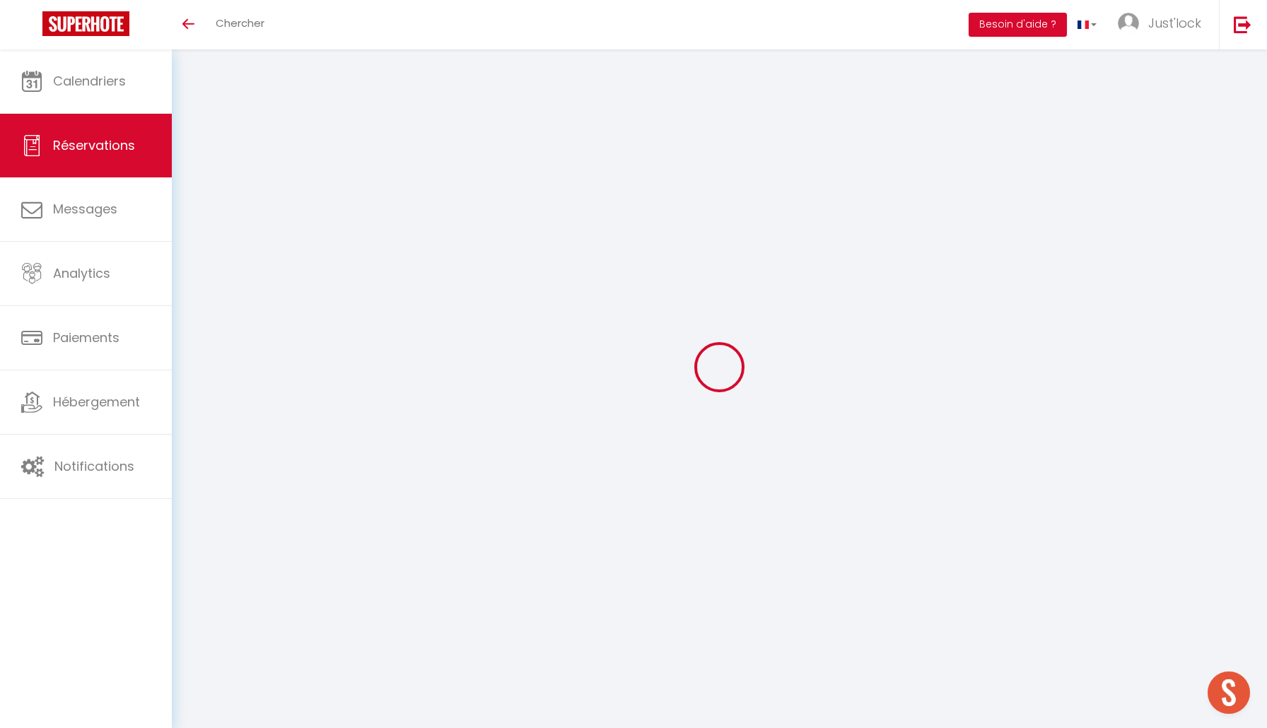
select select
type input "2"
type input "1"
select select "12"
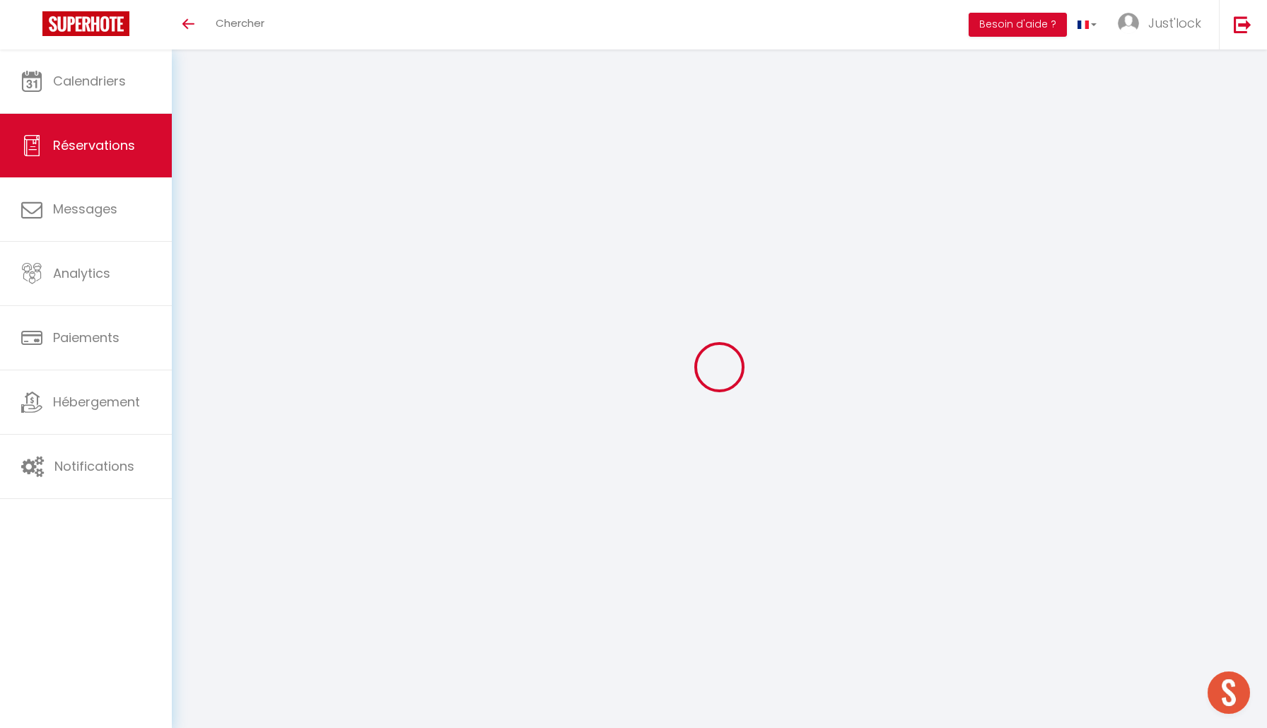
select select
type input "216.24"
checkbox input "false"
type input "0"
select select "2"
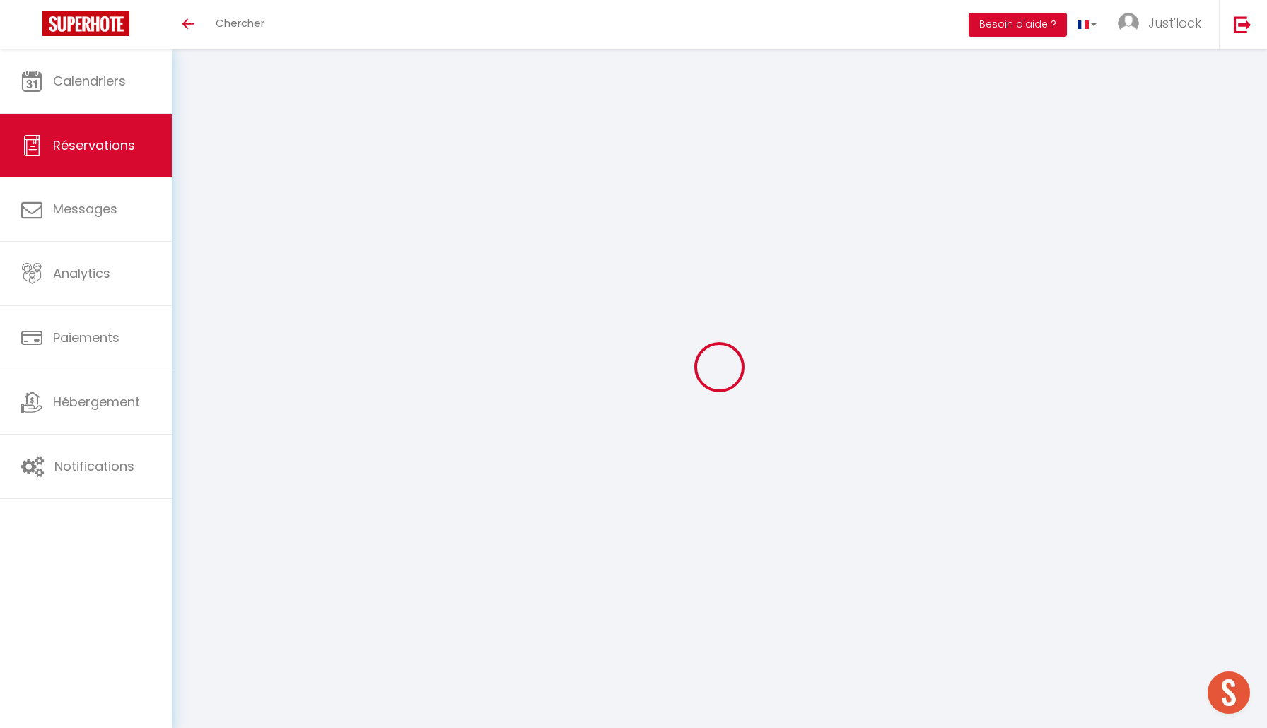
type input "45"
type input "0"
select select
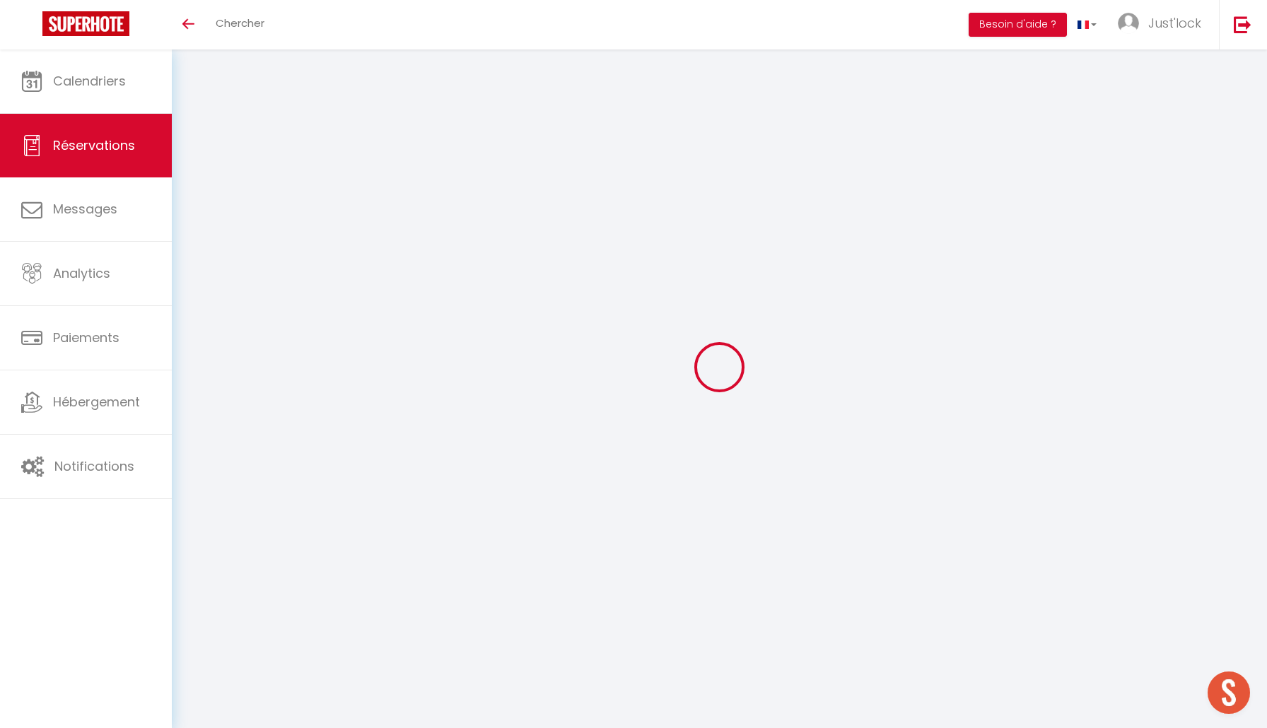
select select "14"
checkbox input "false"
select select
checkbox input "false"
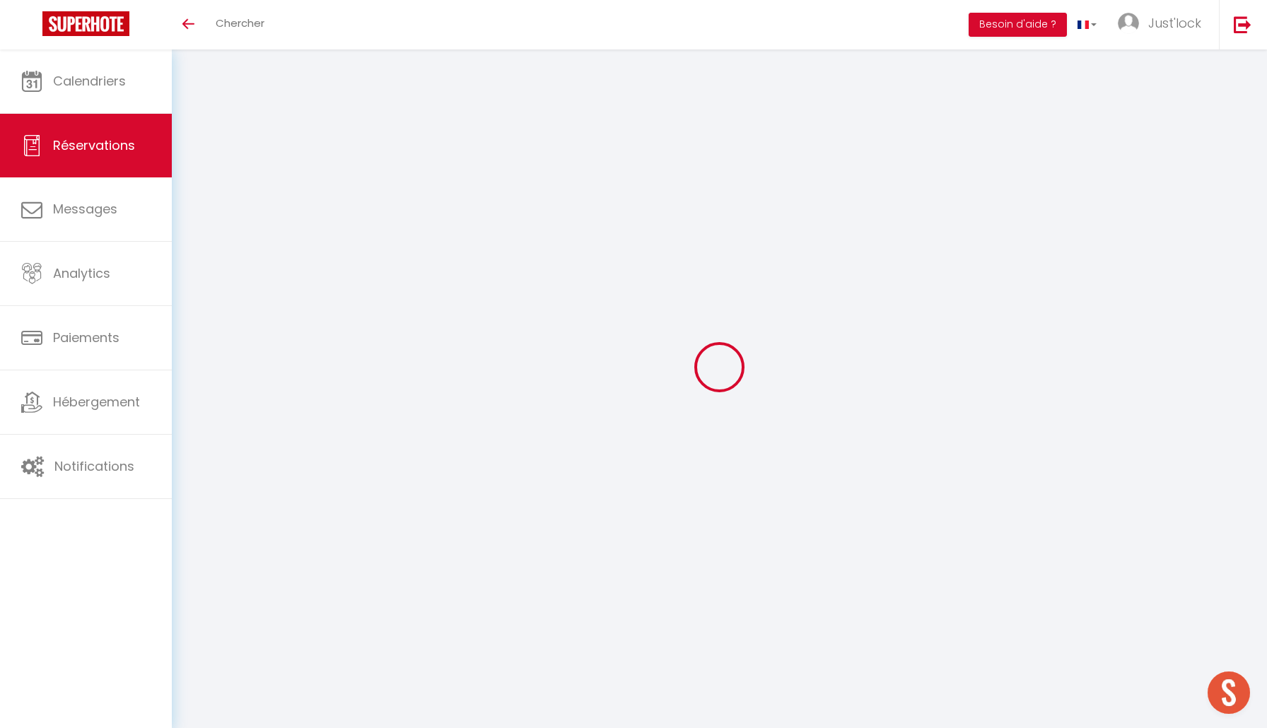
select select
checkbox input "false"
select select
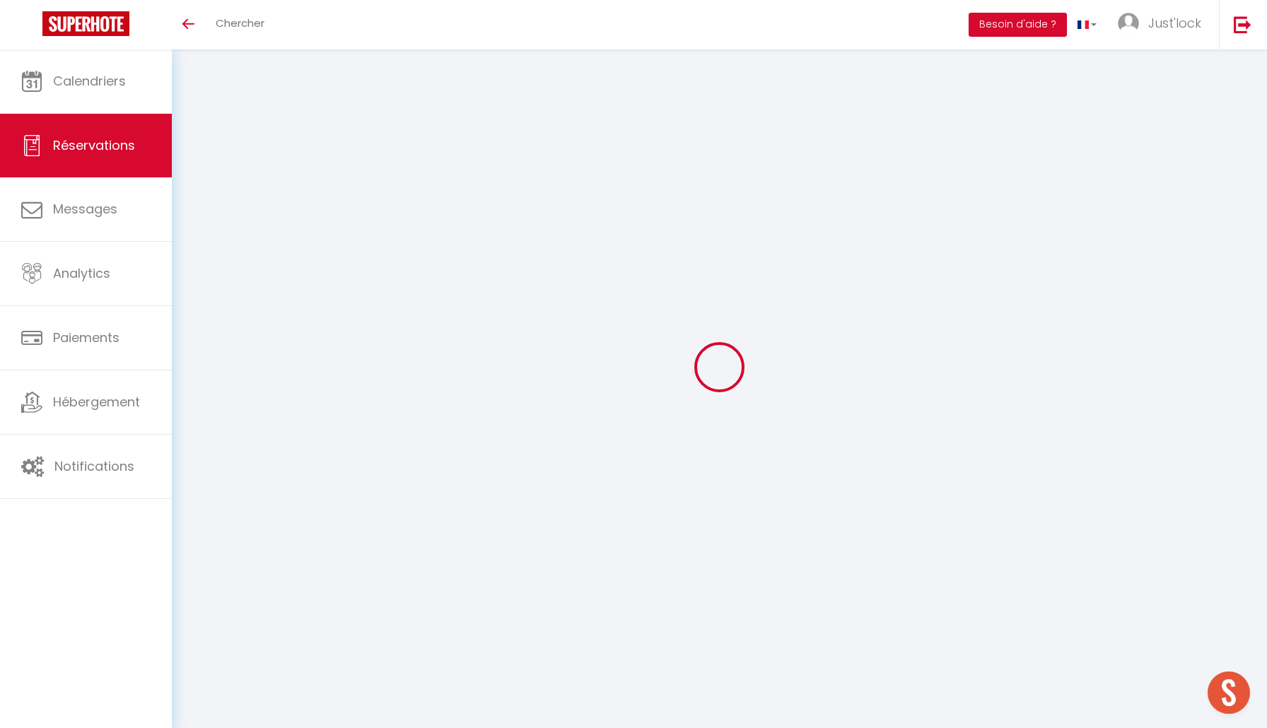
checkbox input "false"
type textarea "** THIS RESERVATION HAS BEEN PRE-PAID ** BOOKING NOTE : Payment charge is EUR 3…"
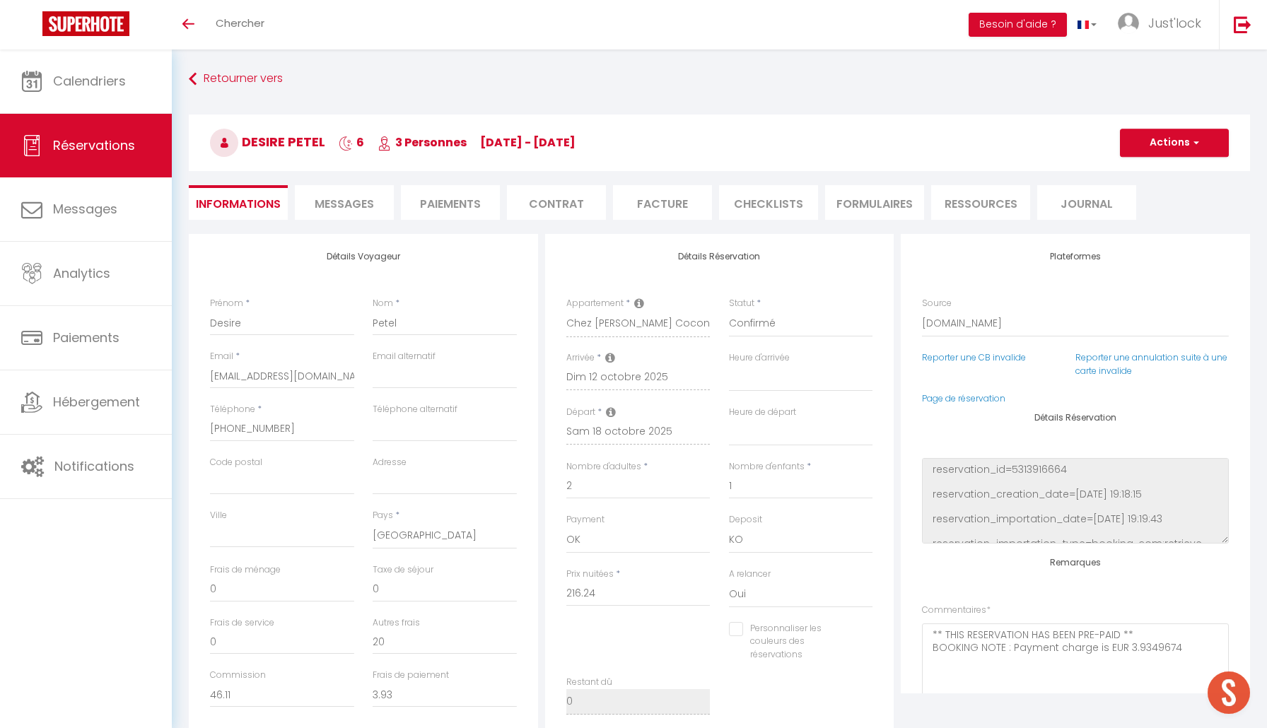
type input "35"
type input "9.83"
select select
checkbox input "false"
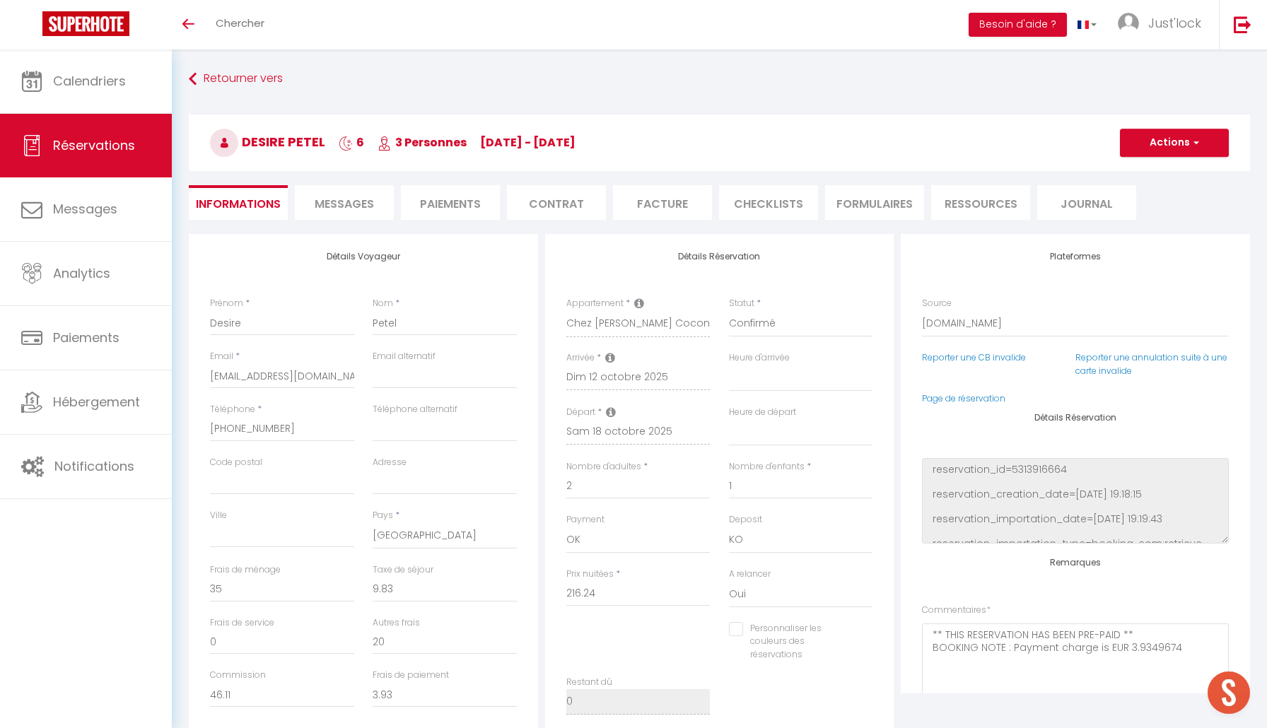
select select
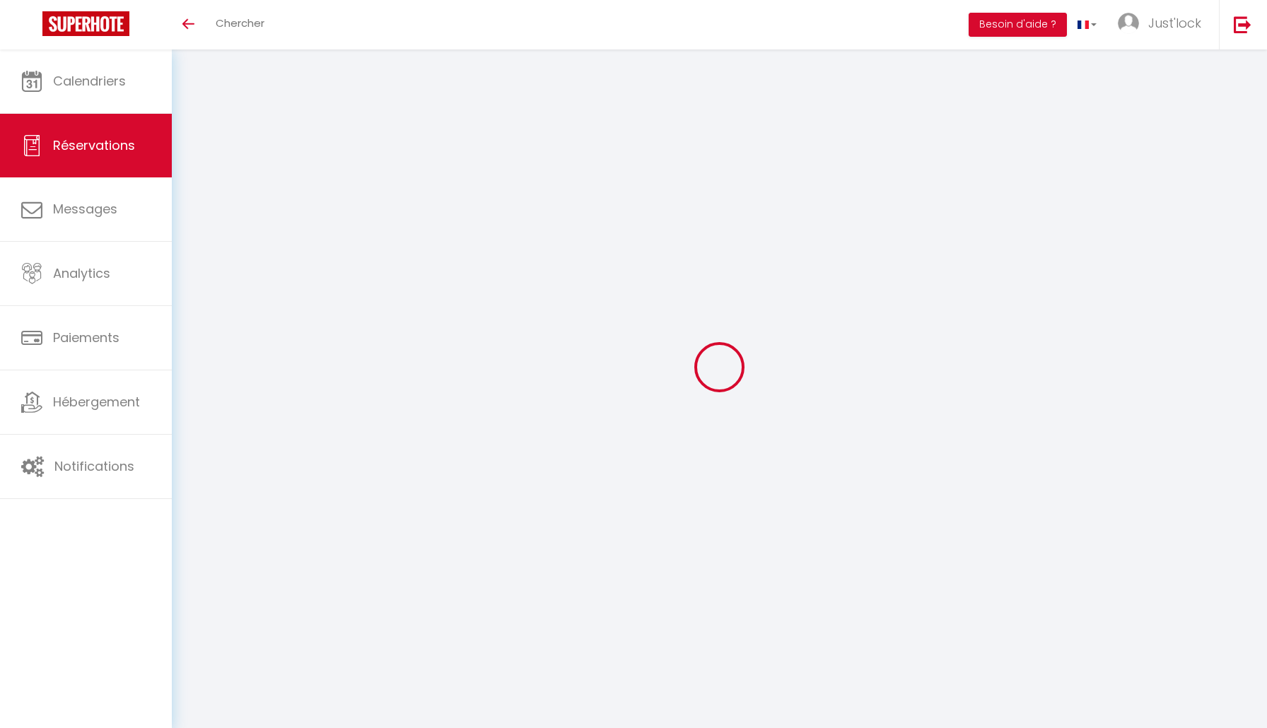
select select
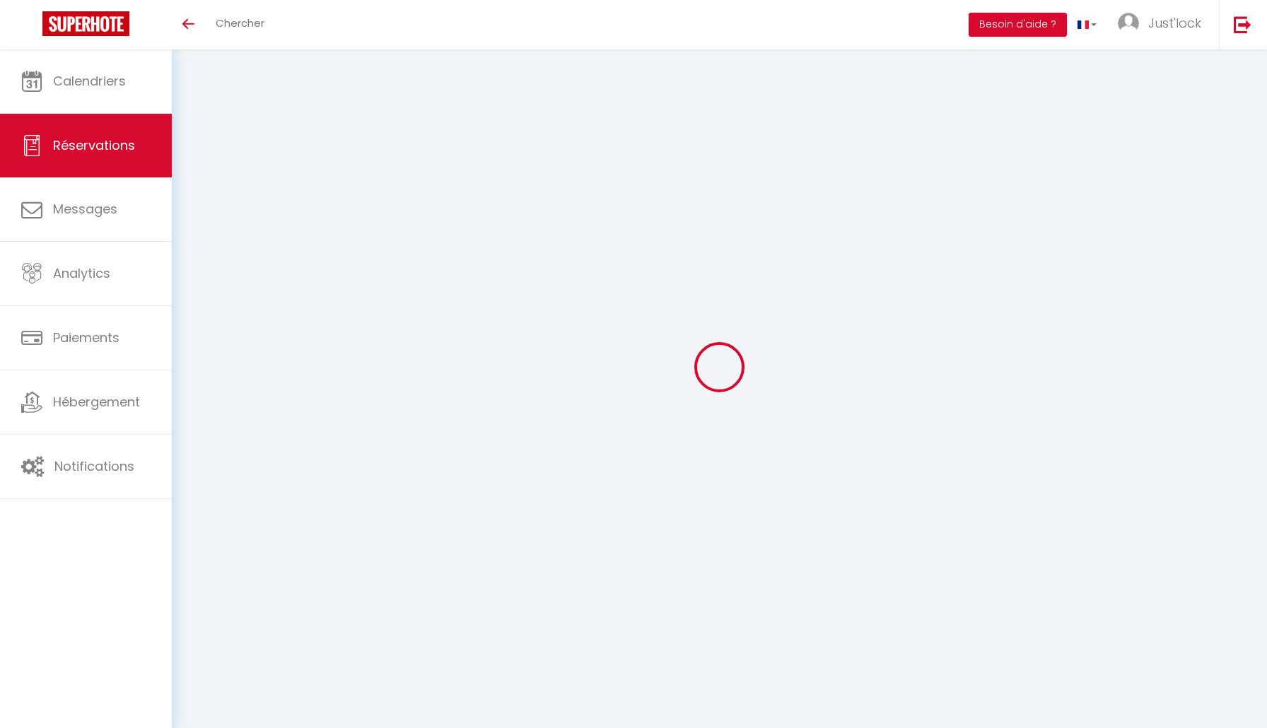
select select
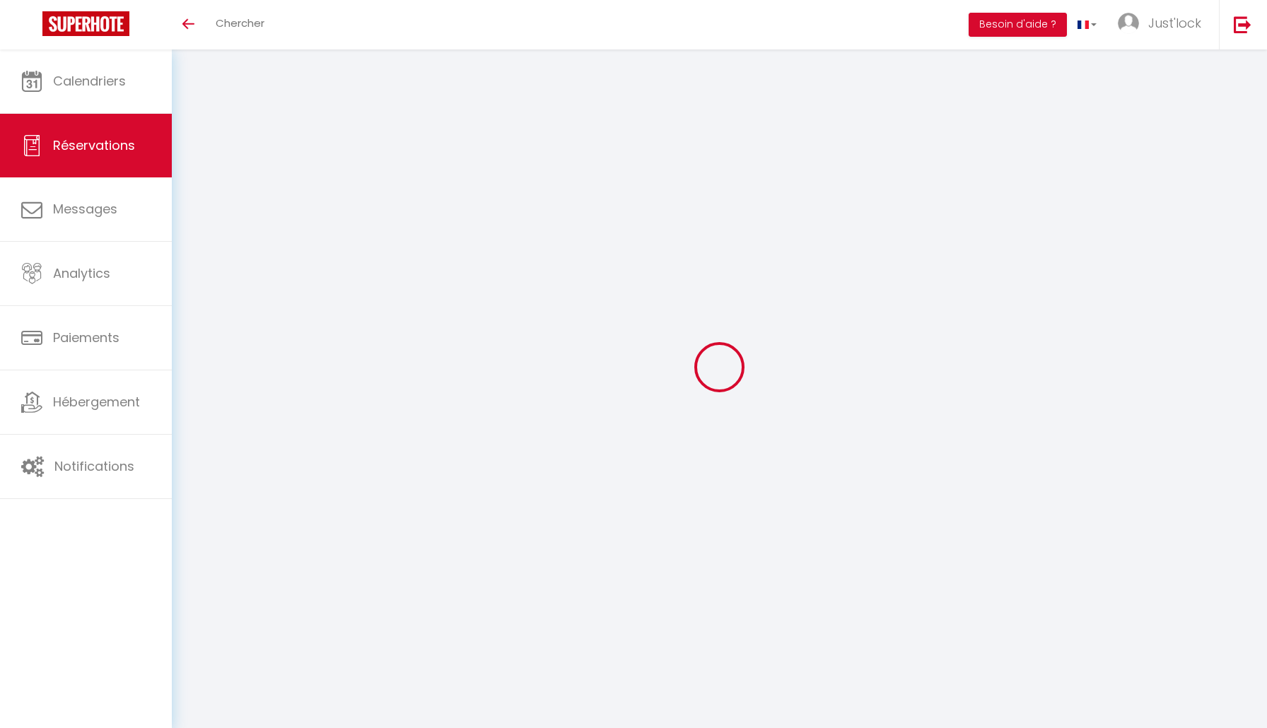
select select
checkbox input "false"
type input "Desire"
type input "Petel"
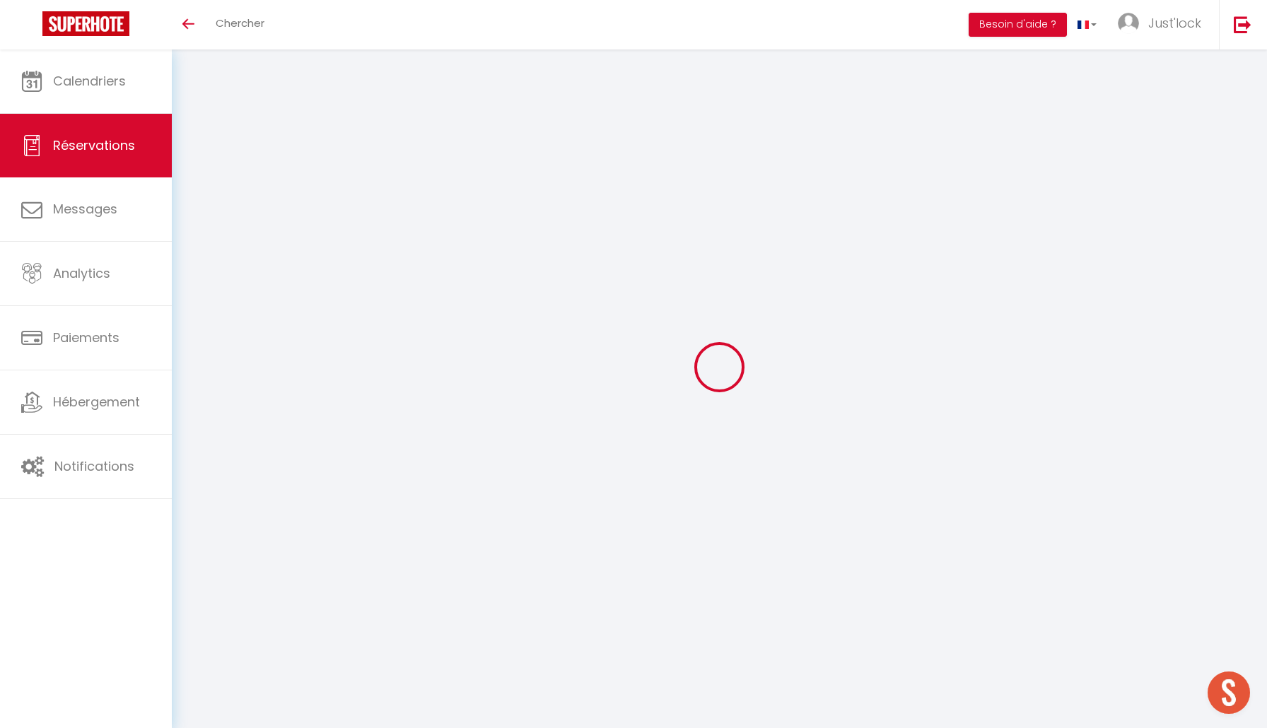
type input "[EMAIL_ADDRESS][DOMAIN_NAME]"
type input "[PHONE_NUMBER]"
select select "FR"
type input "20"
type input "46.11"
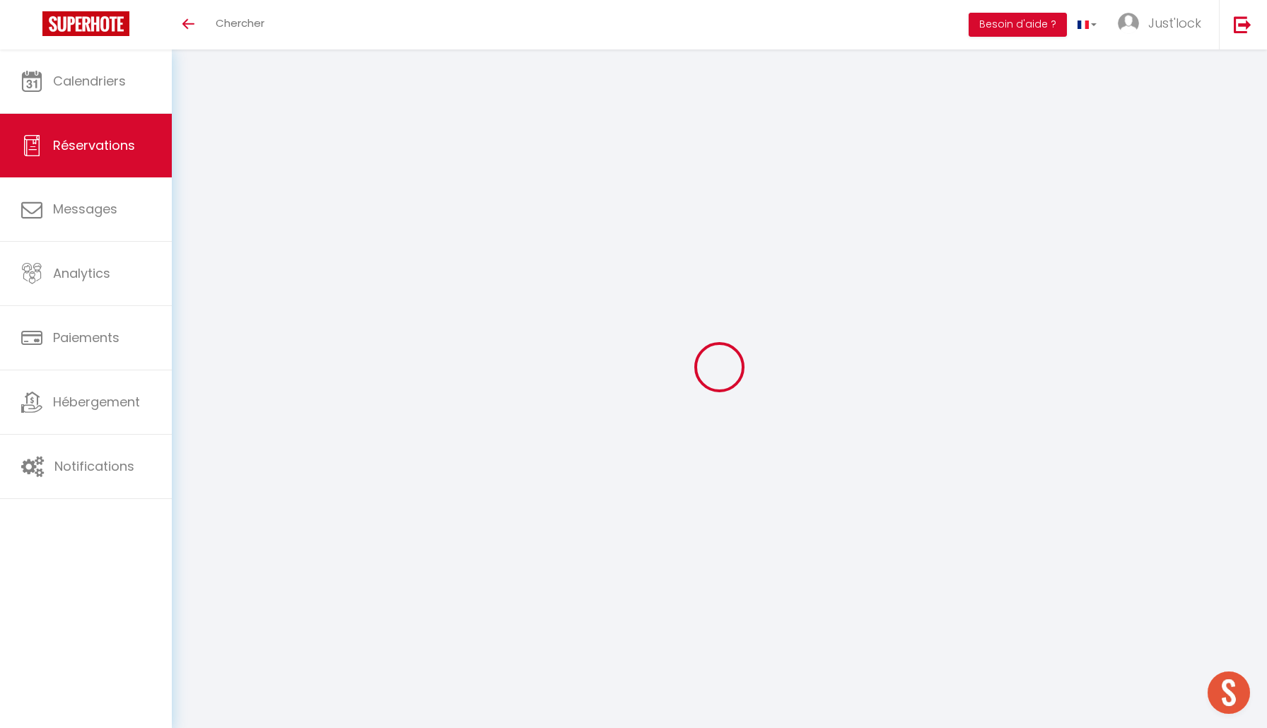
type input "3.93"
select select "61480"
select select "1"
select select
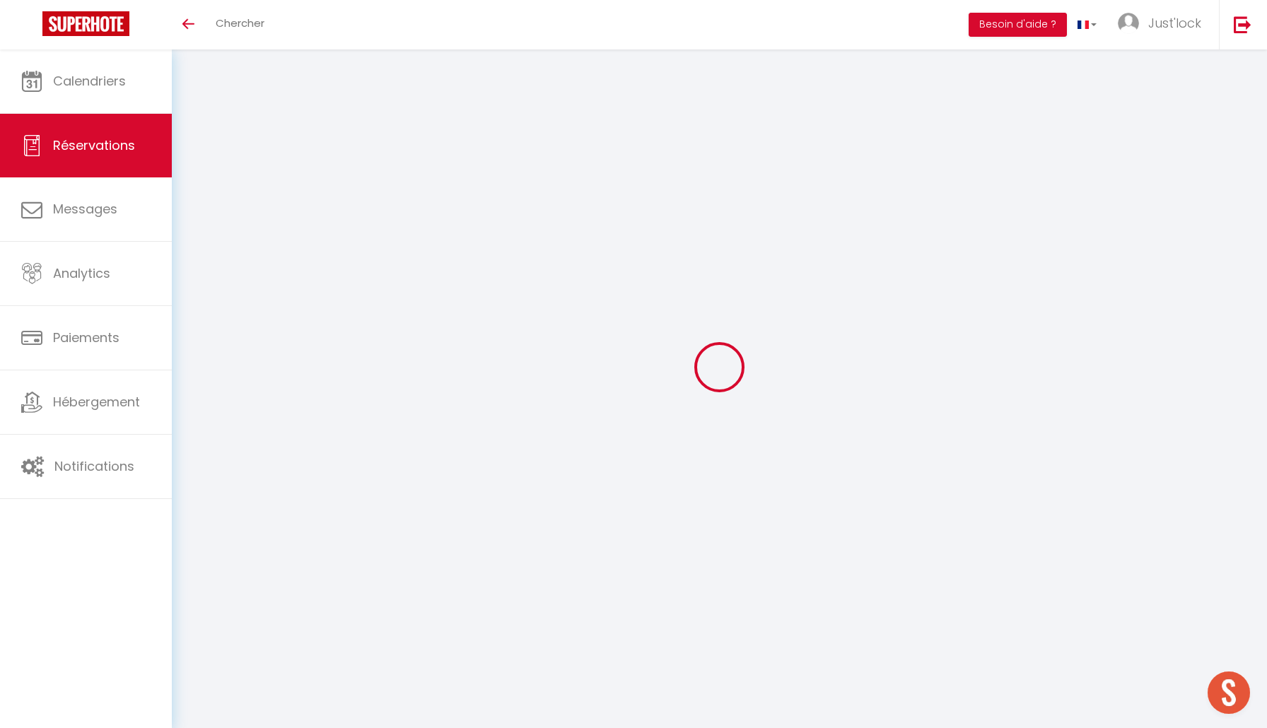
type input "2"
type input "1"
select select "12"
select select
type input "216.24"
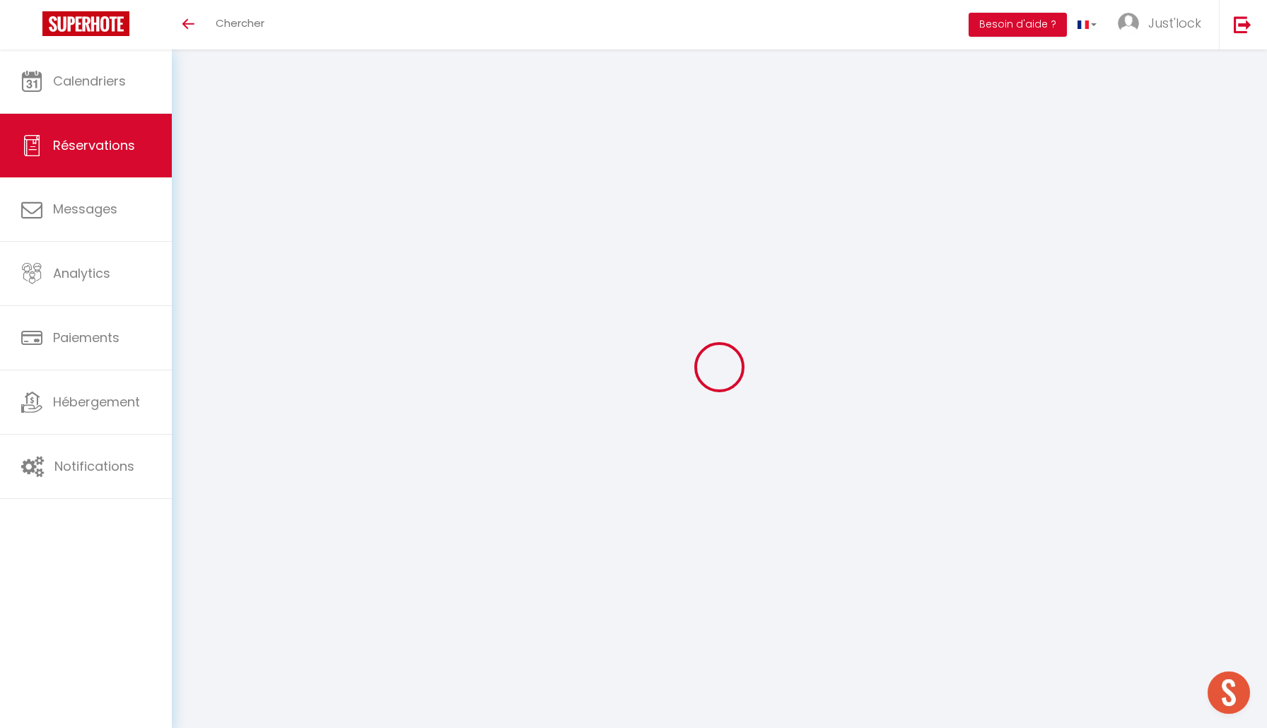
checkbox input "false"
type input "0"
select select "2"
type input "45"
type input "0"
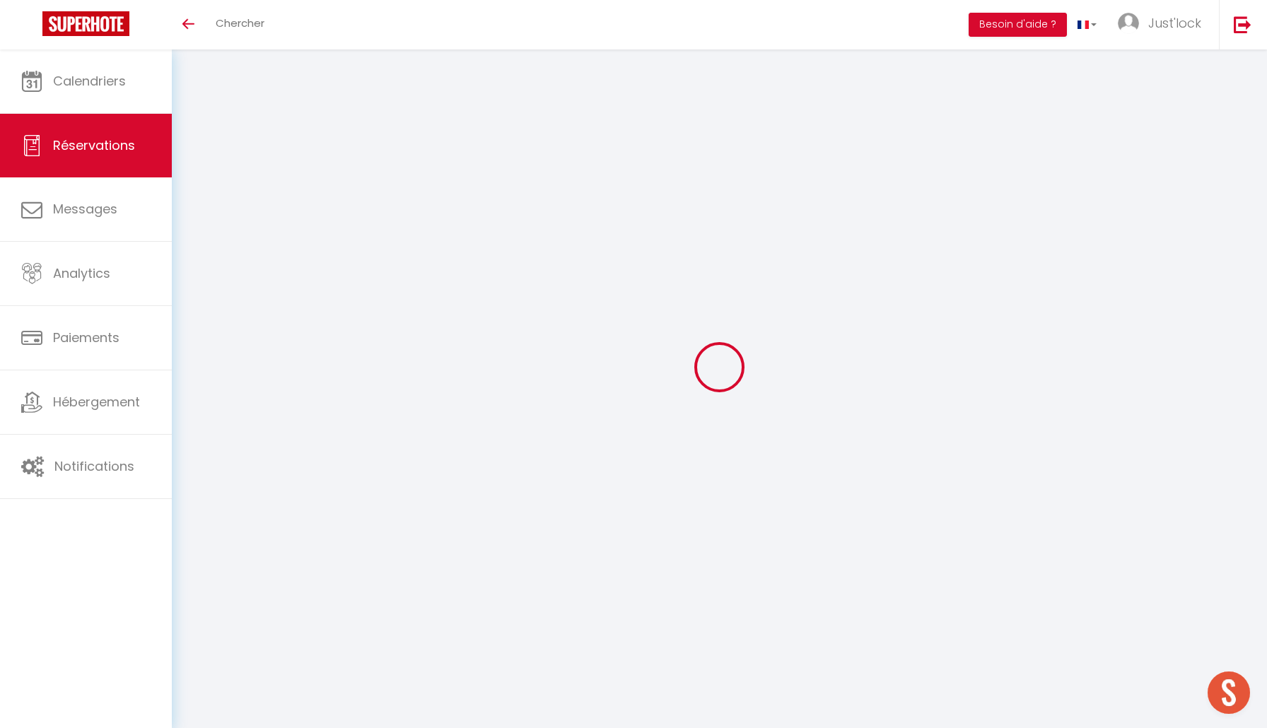
type input "0"
select select
select select "14"
checkbox input "false"
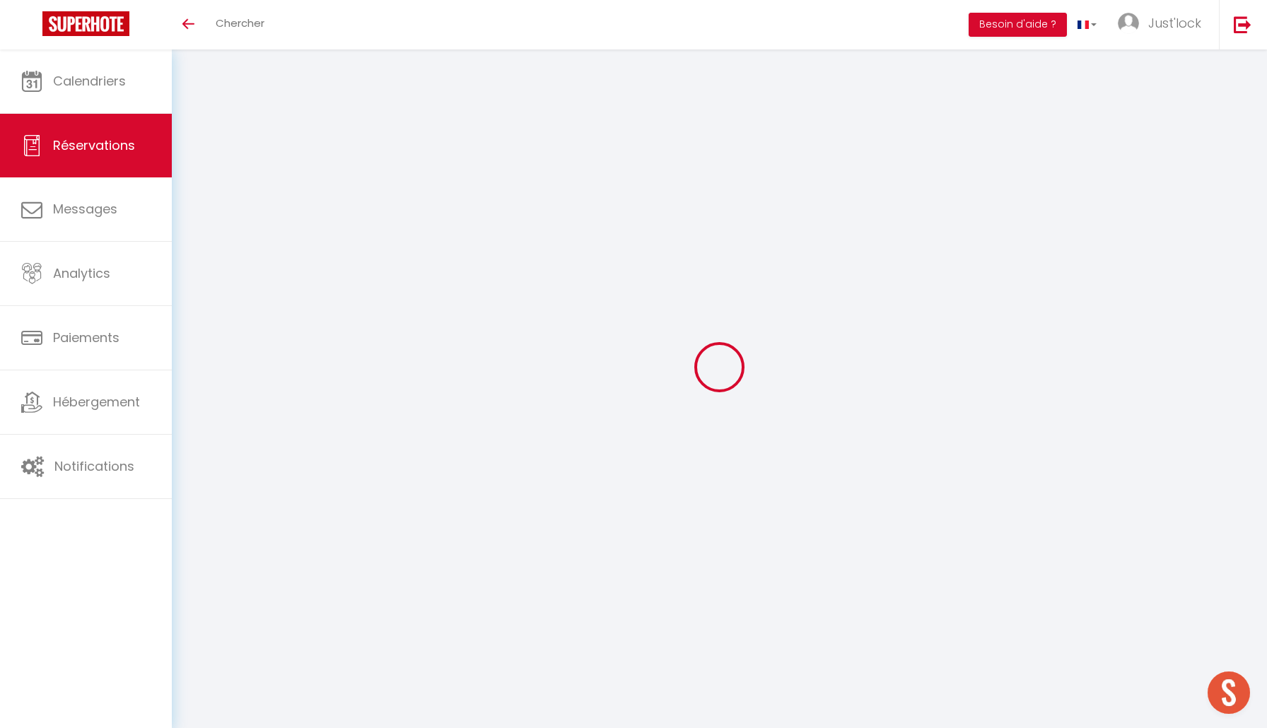
select select
checkbox input "false"
select select
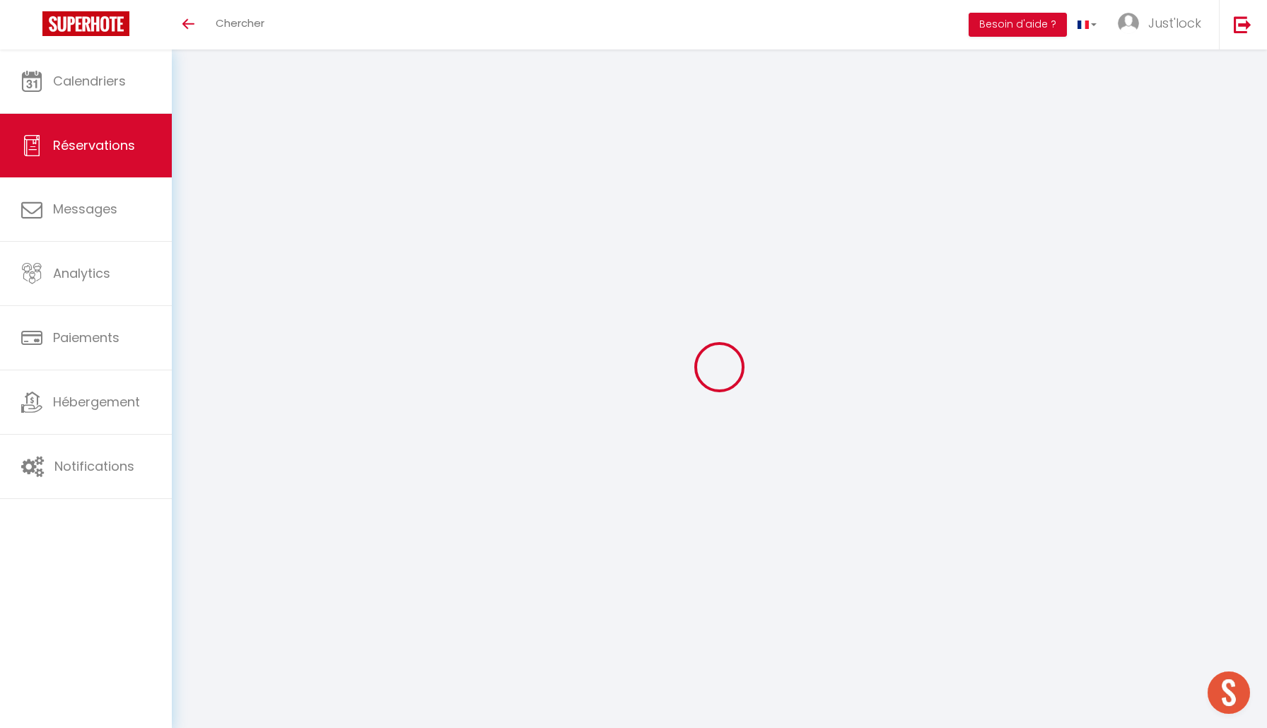
checkbox input "false"
select select
checkbox input "false"
type textarea "** THIS RESERVATION HAS BEEN PRE-PAID ** BOOKING NOTE : Payment charge is EUR 3…"
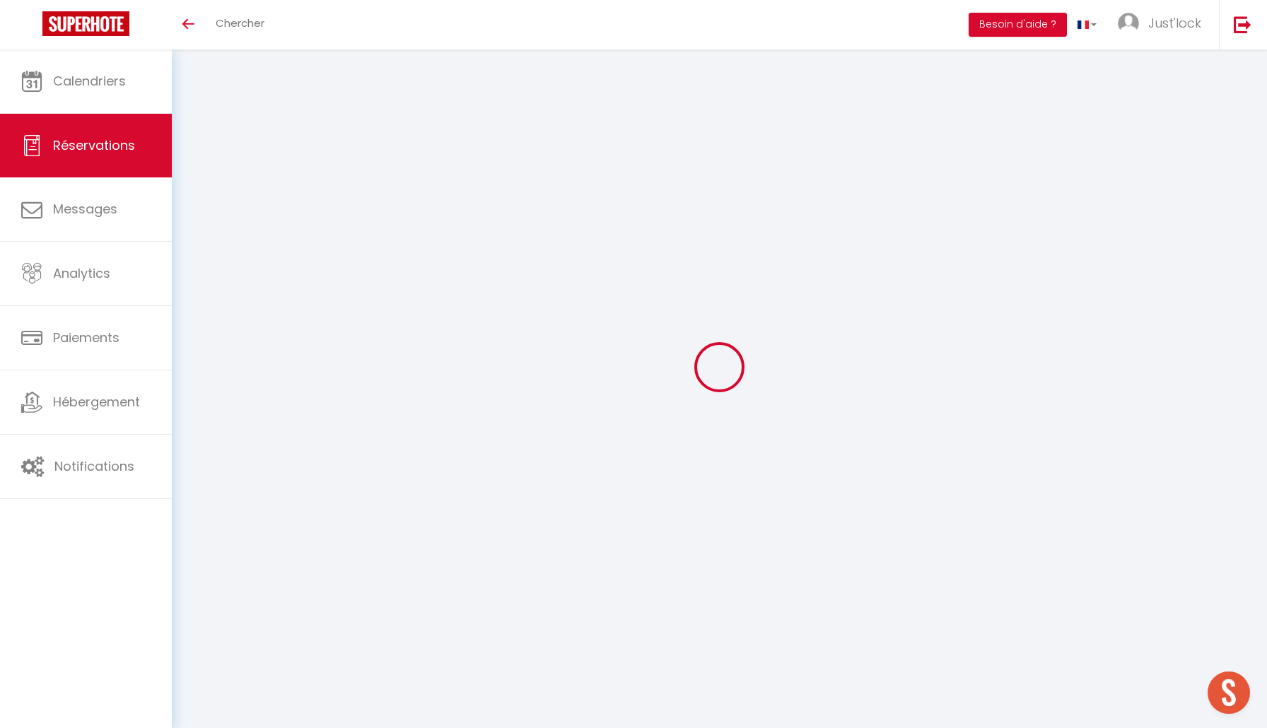
type input "35"
type input "9.83"
select select
checkbox input "false"
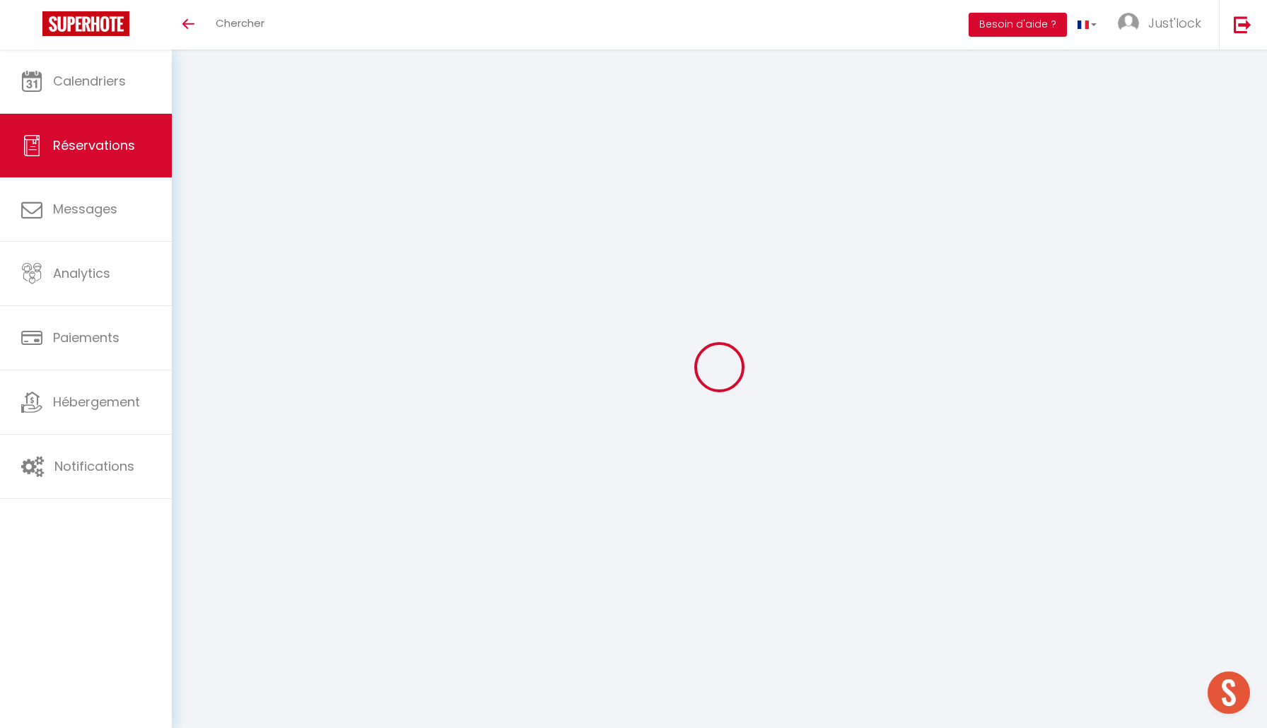
select select
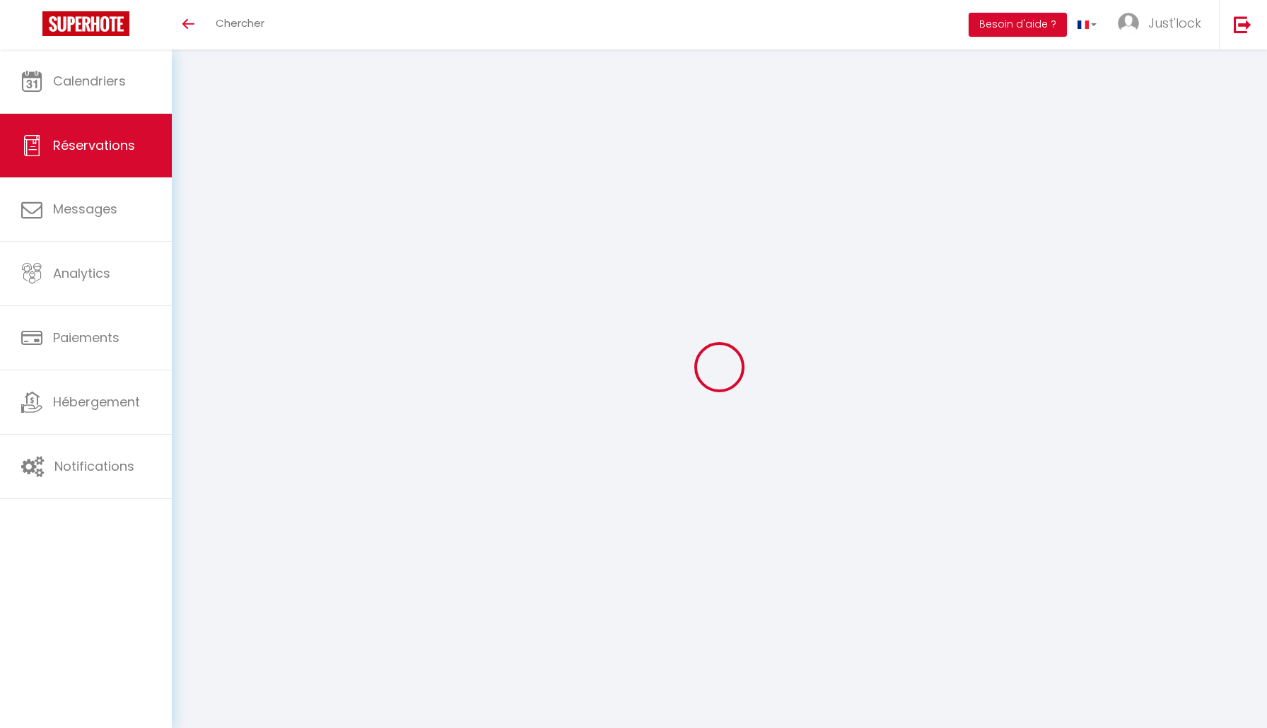
select select
type input "Desire"
type input "Petel"
type input "[EMAIL_ADDRESS][DOMAIN_NAME]"
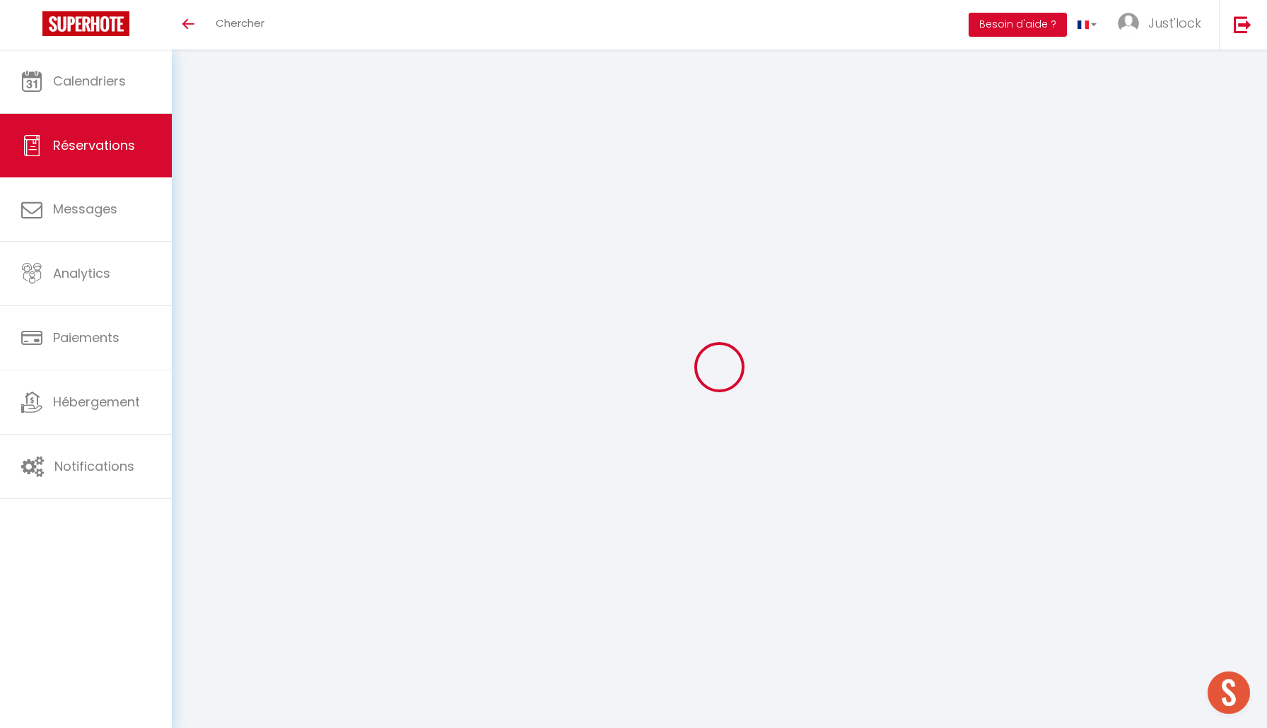
type input "[PHONE_NUMBER]"
select select "FR"
type input "20"
type input "46.11"
type input "3.93"
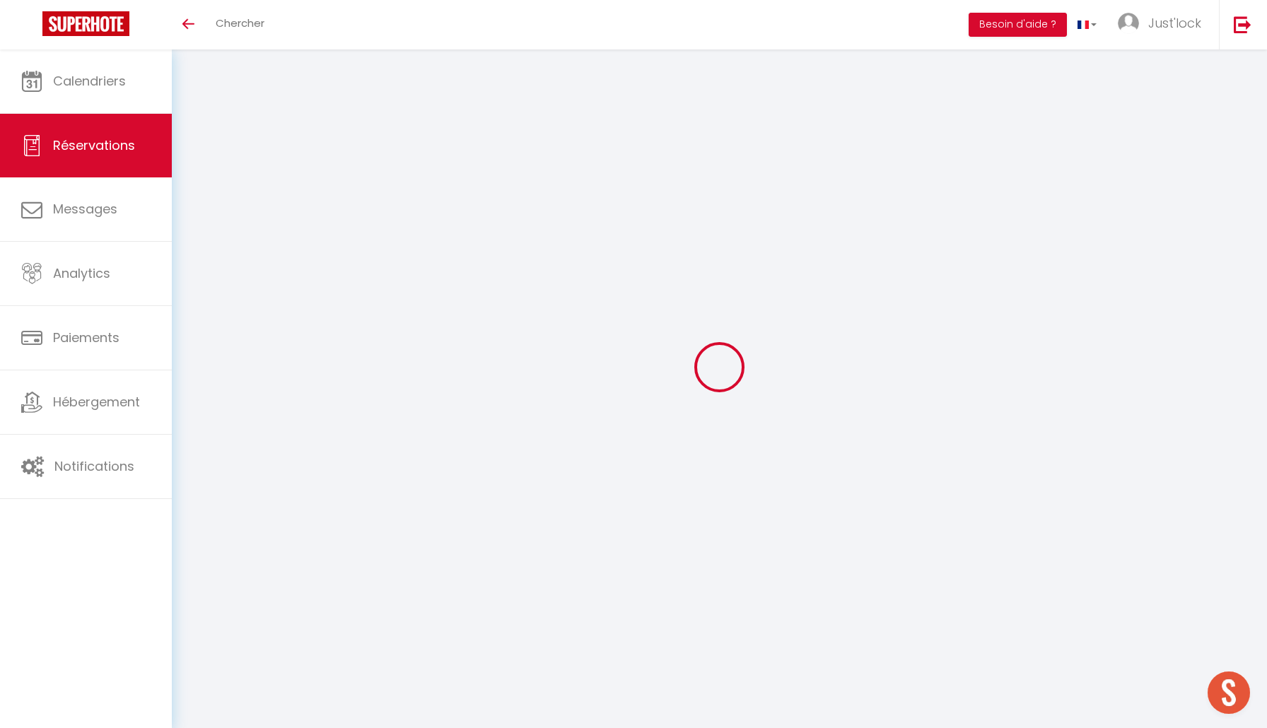
select select "61480"
select select "1"
select select
type input "2"
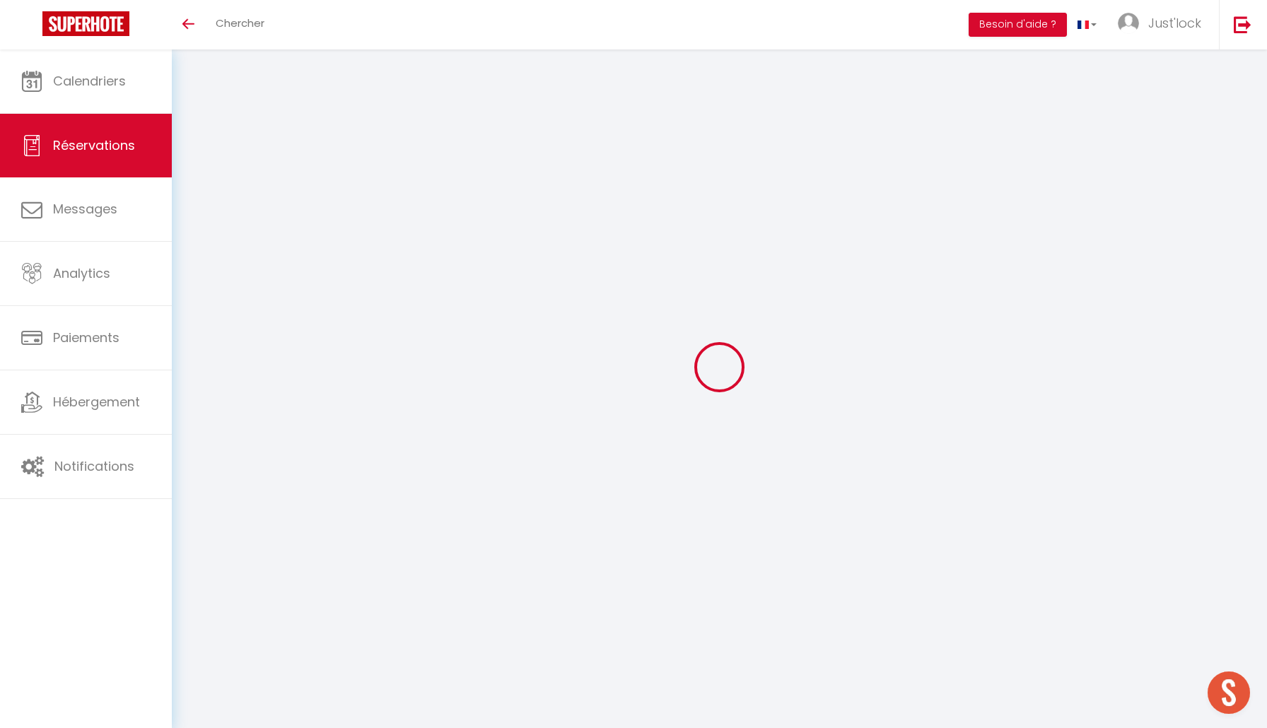
type input "1"
select select "12"
select select
type input "216.24"
checkbox input "false"
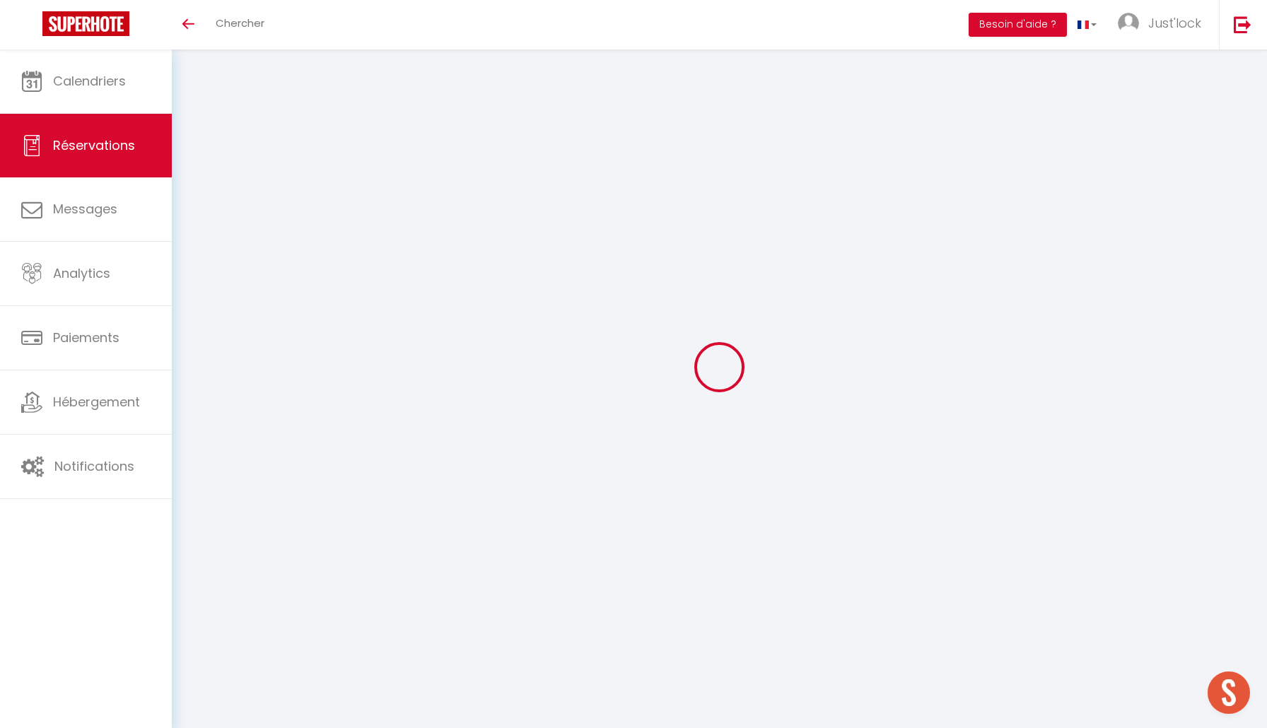
type input "0"
select select "2"
type input "45"
type input "0"
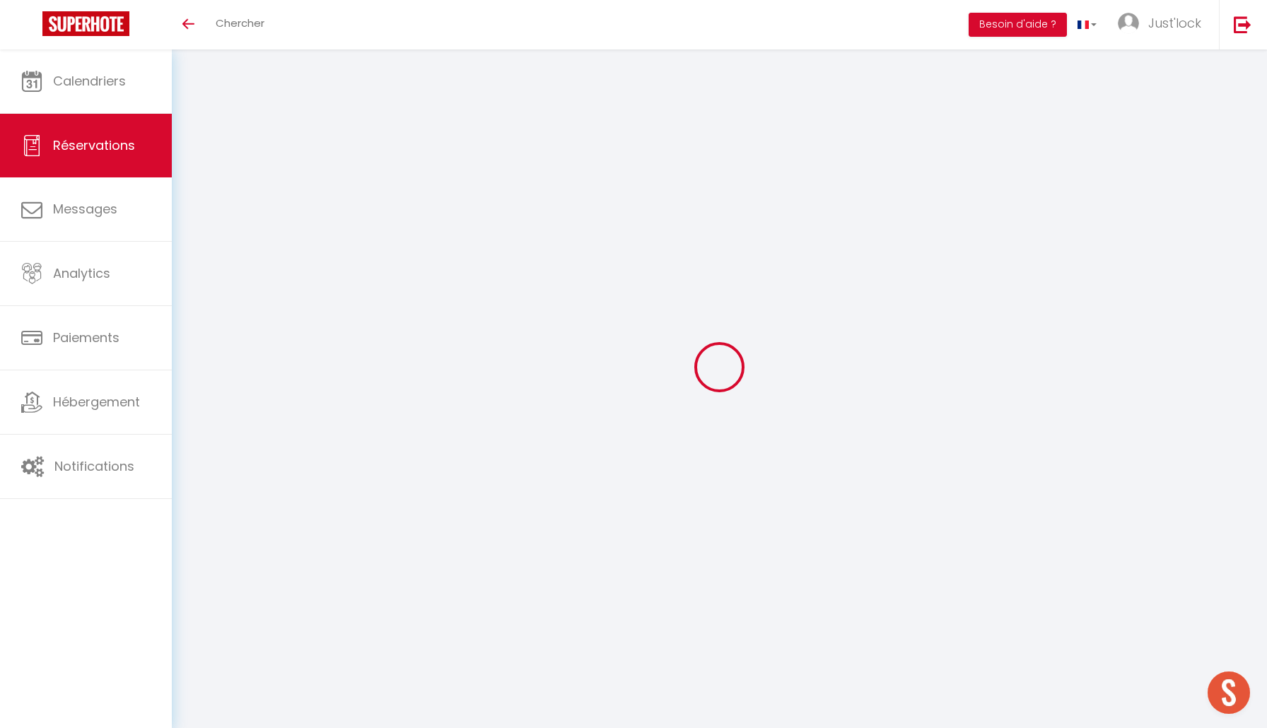
select select
select select "14"
checkbox input "false"
select select
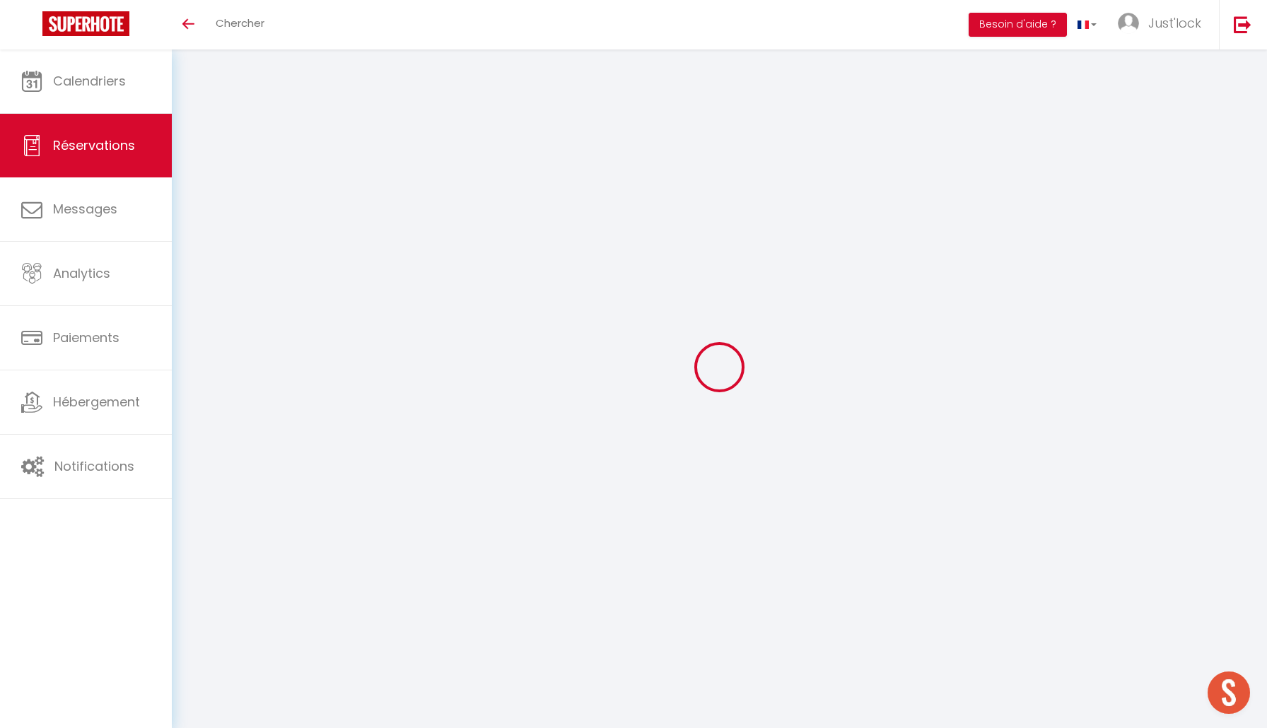
select select
checkbox input "false"
select select
checkbox input "false"
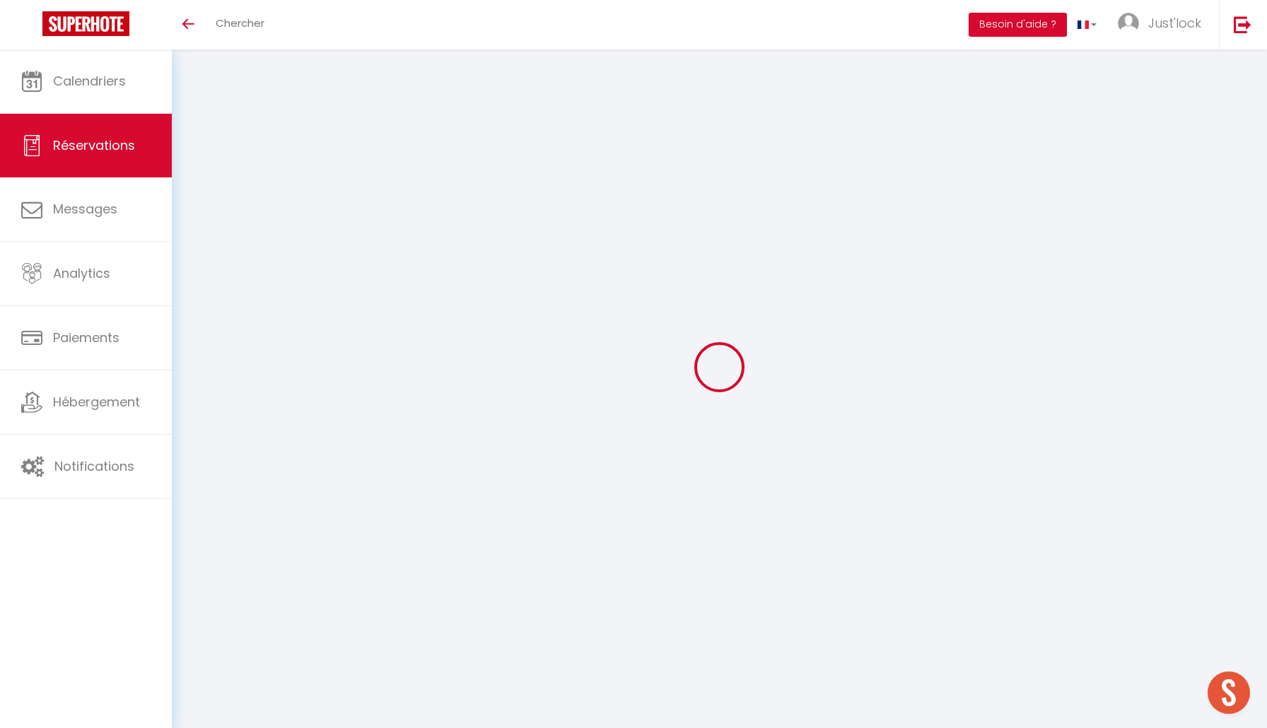
select select
checkbox input "false"
type textarea "** THIS RESERVATION HAS BEEN PRE-PAID ** BOOKING NOTE : Payment charge is EUR 3…"
type input "35"
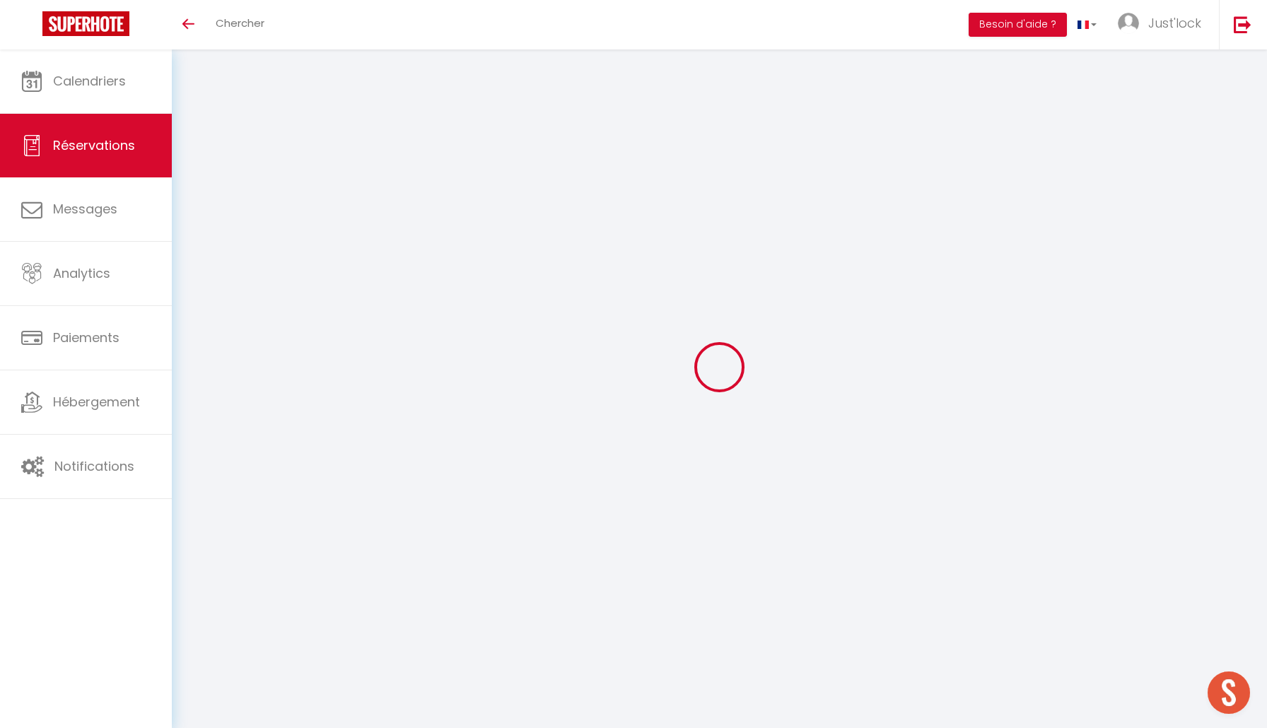
type input "9.83"
select select
checkbox input "false"
select select
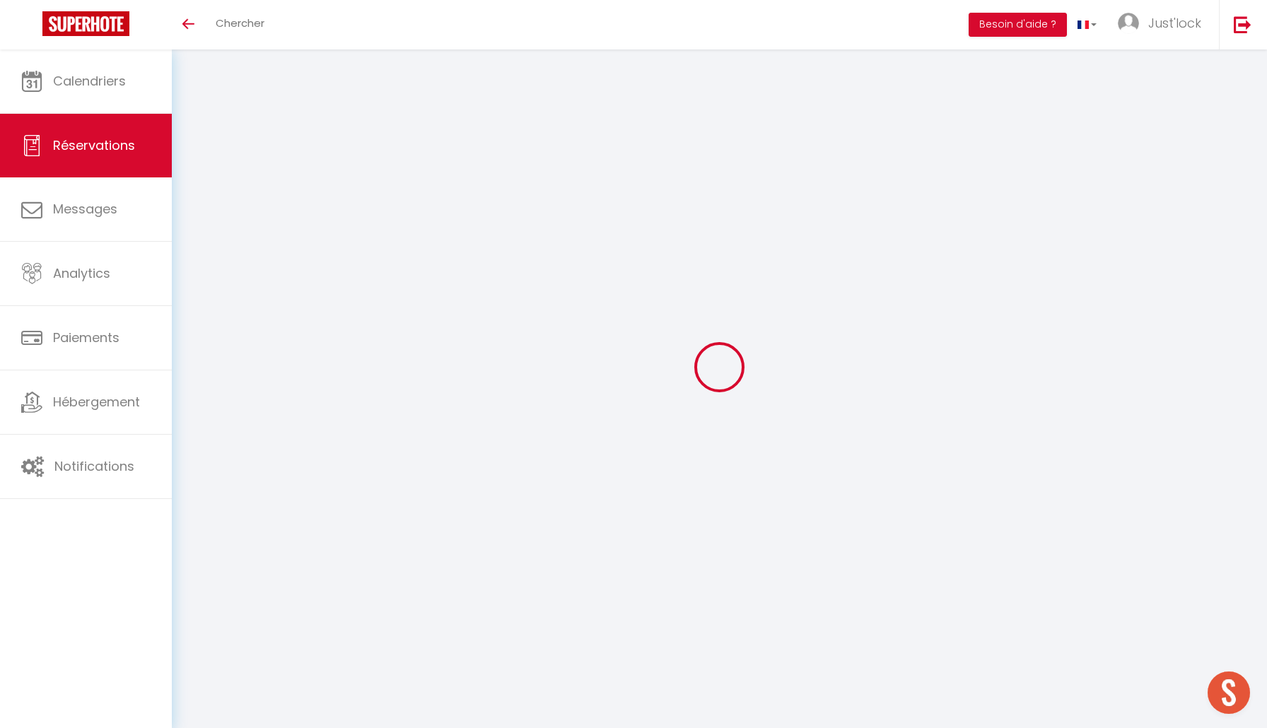
select select
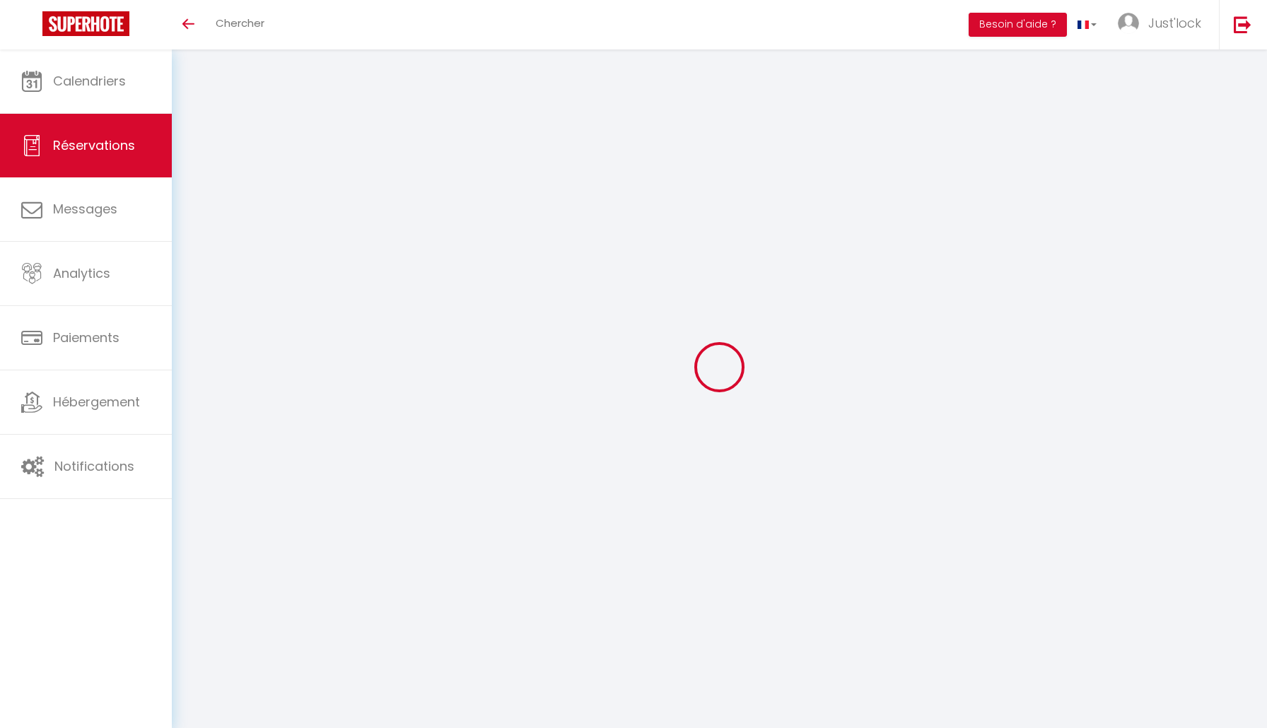
select select
type input "Desire"
type input "Petel"
type input "[EMAIL_ADDRESS][DOMAIN_NAME]"
type input "[PHONE_NUMBER]"
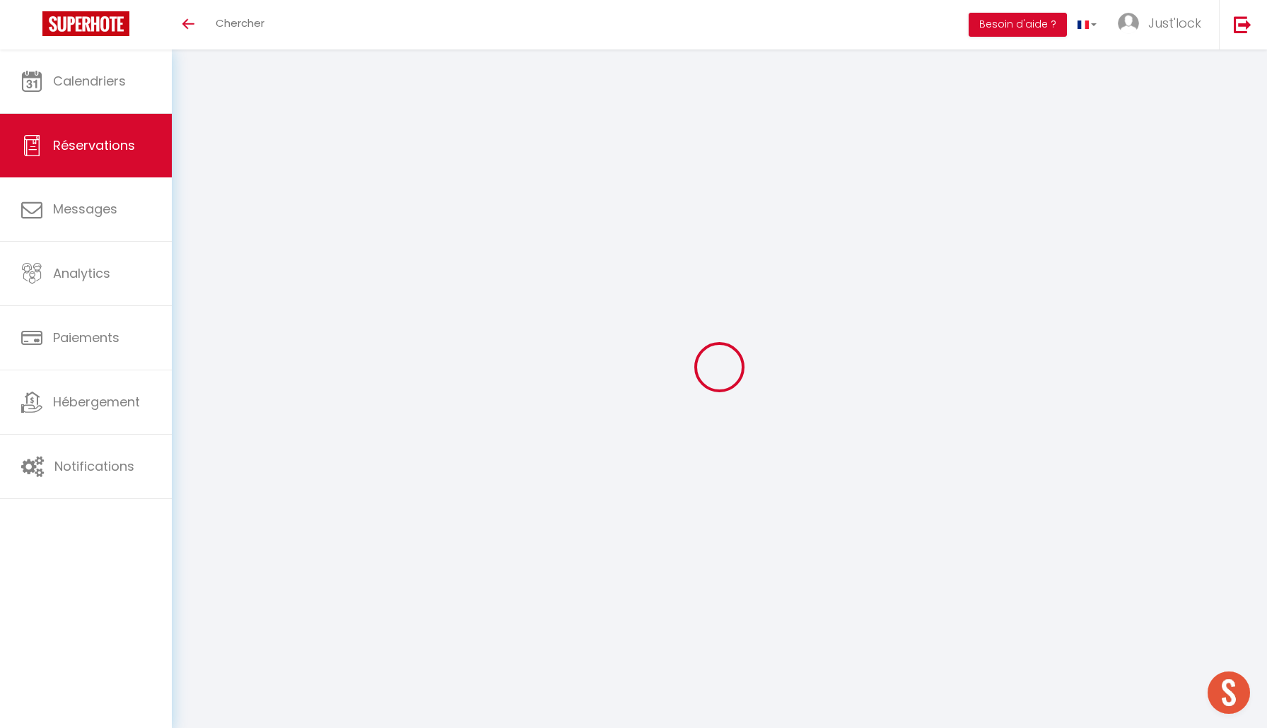
select select "FR"
type input "20"
type input "46.11"
type input "3.93"
select select "61480"
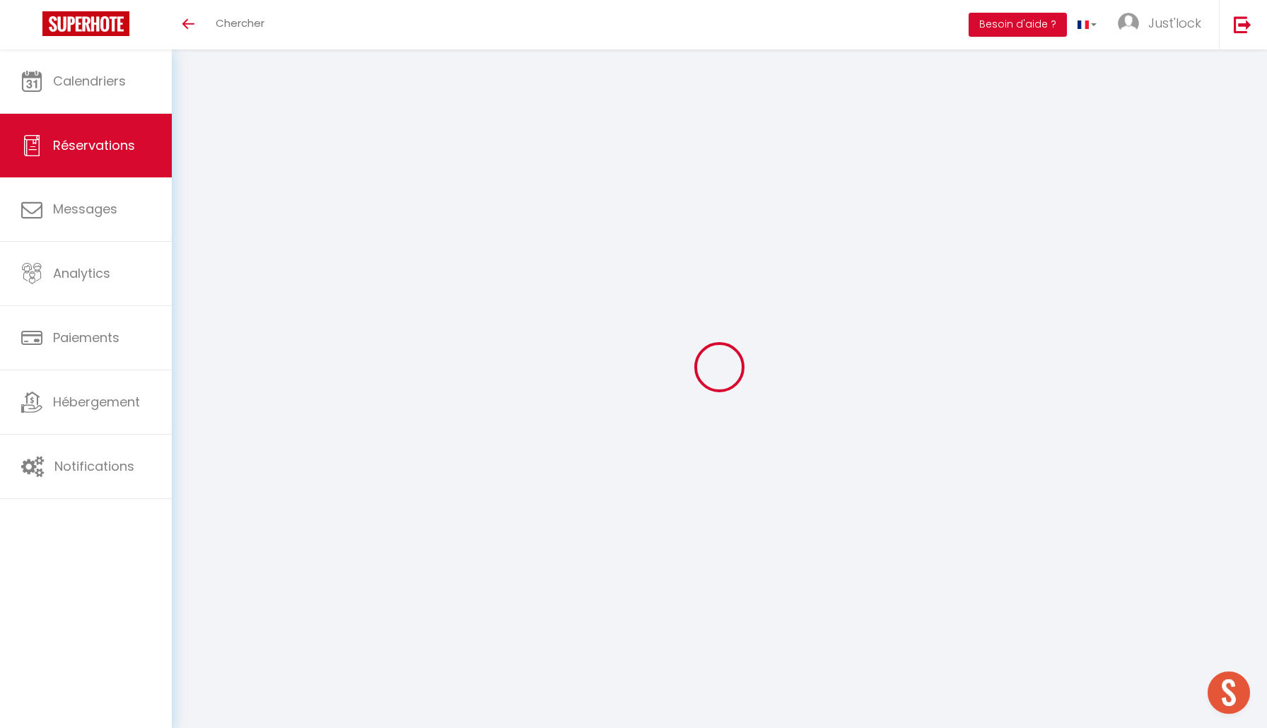
select select "1"
select select
type input "2"
type input "1"
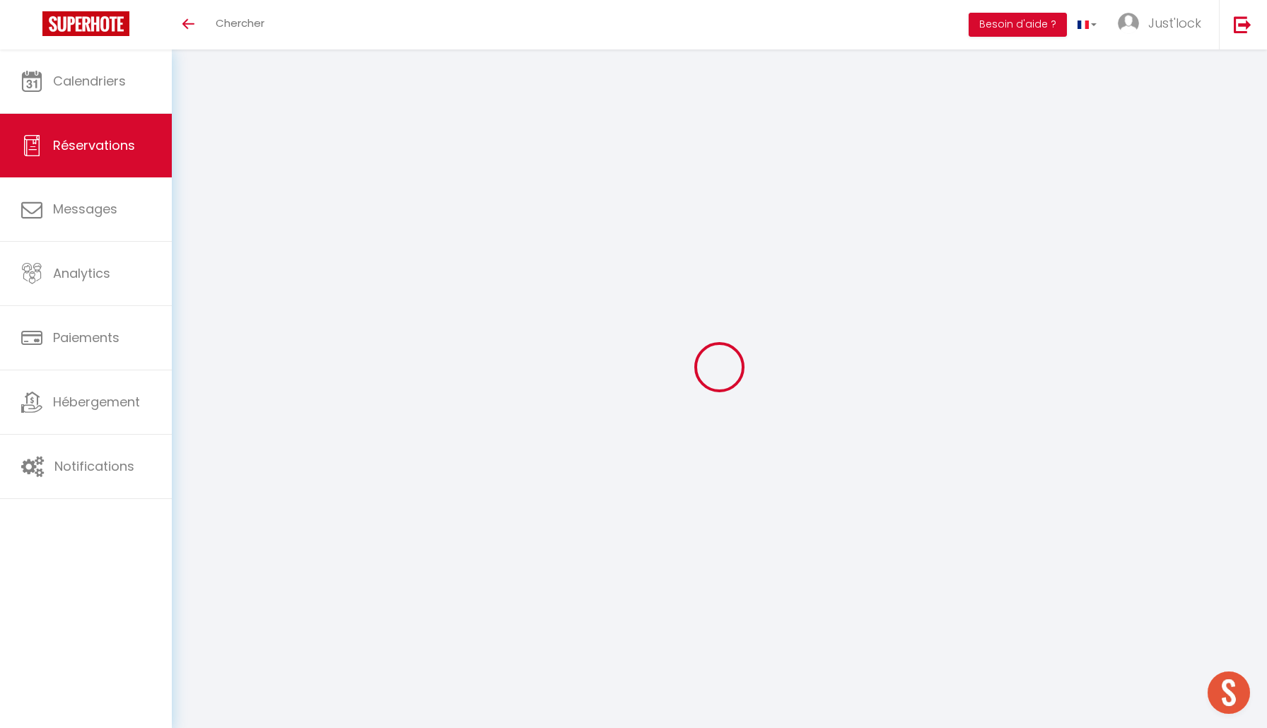
select select "12"
select select
type input "216.24"
checkbox input "false"
type input "0"
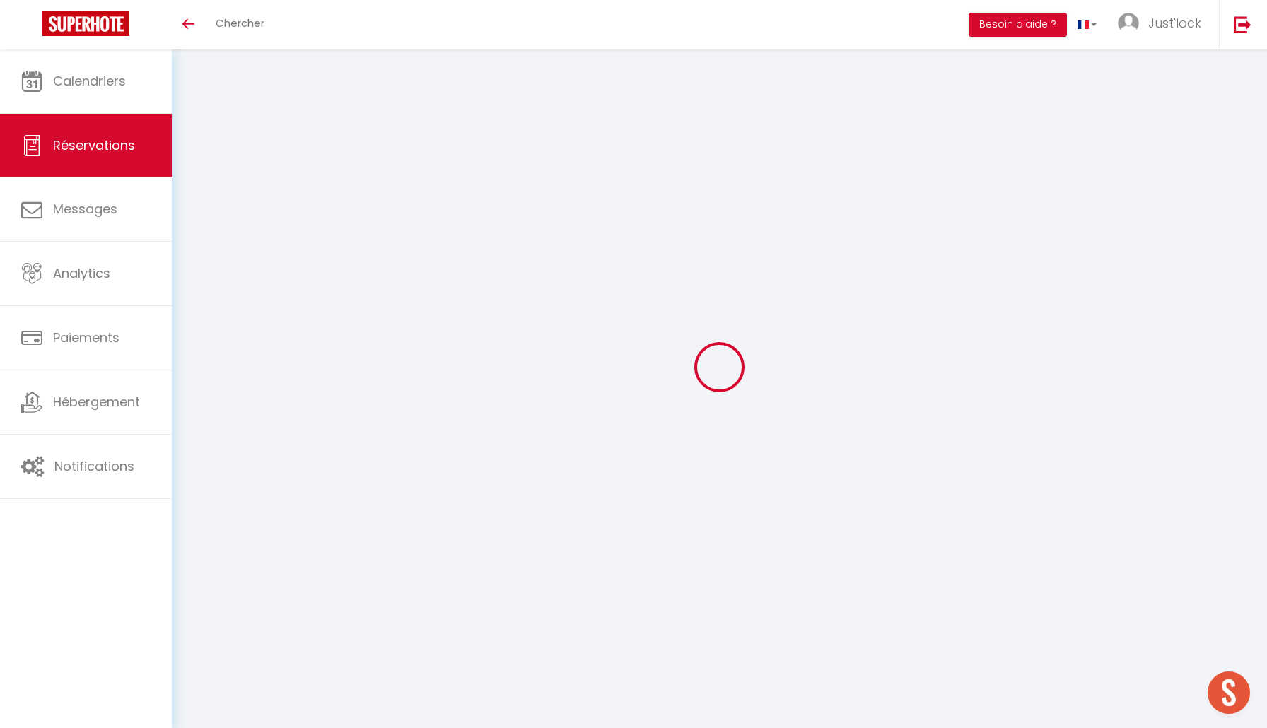
select select "2"
type input "45"
type input "0"
select select
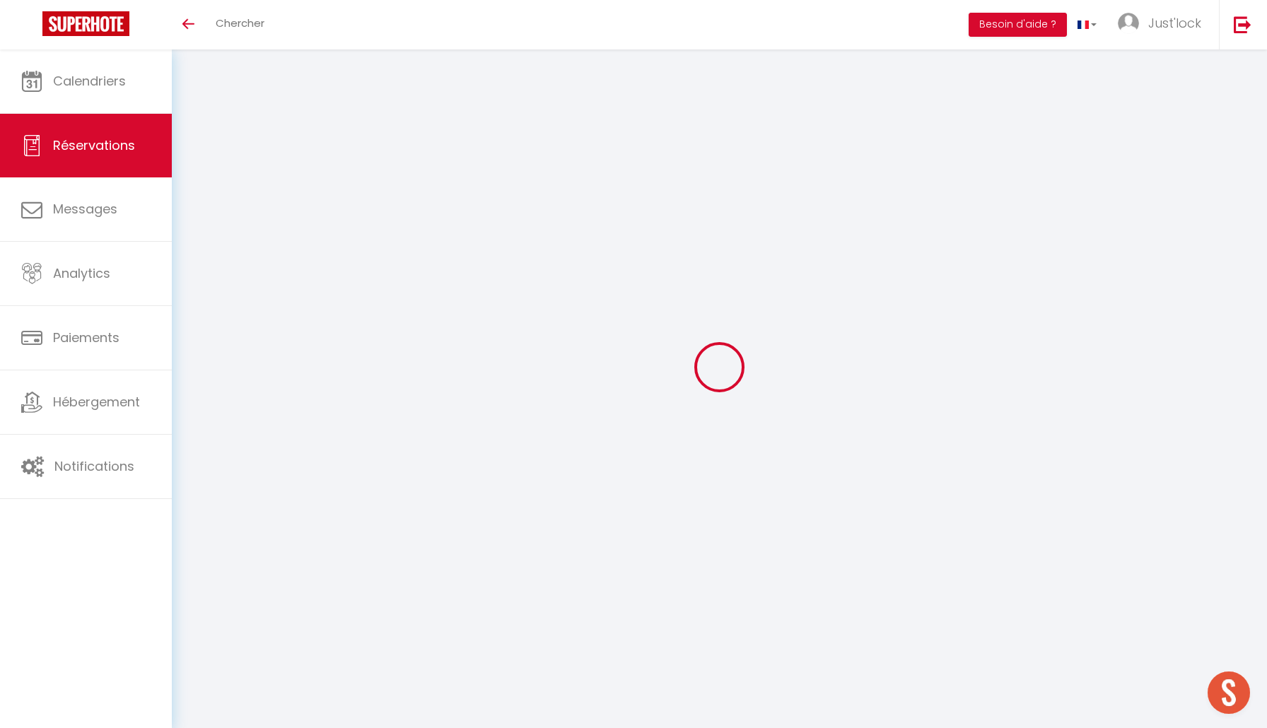
select select
select select "14"
checkbox input "false"
select select
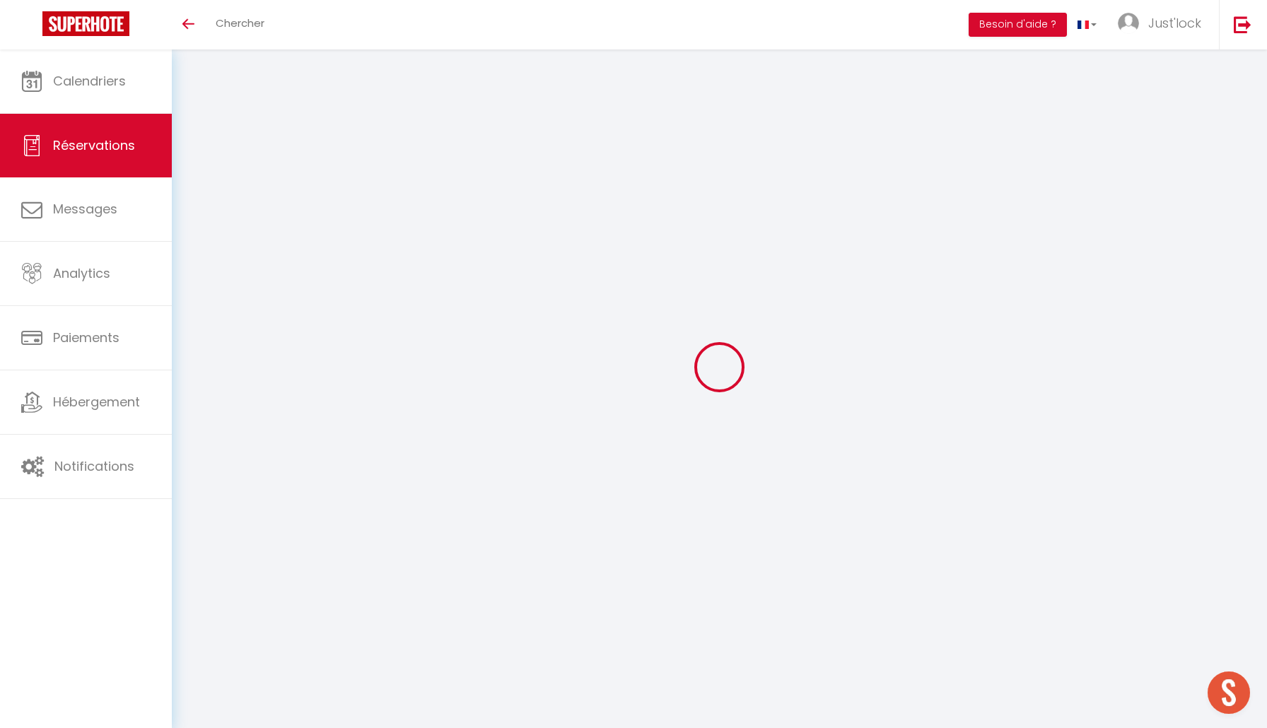
checkbox input "false"
select select
checkbox input "false"
type textarea "** THIS RESERVATION HAS BEEN PRE-PAID ** BOOKING NOTE : Payment charge is EUR 3…"
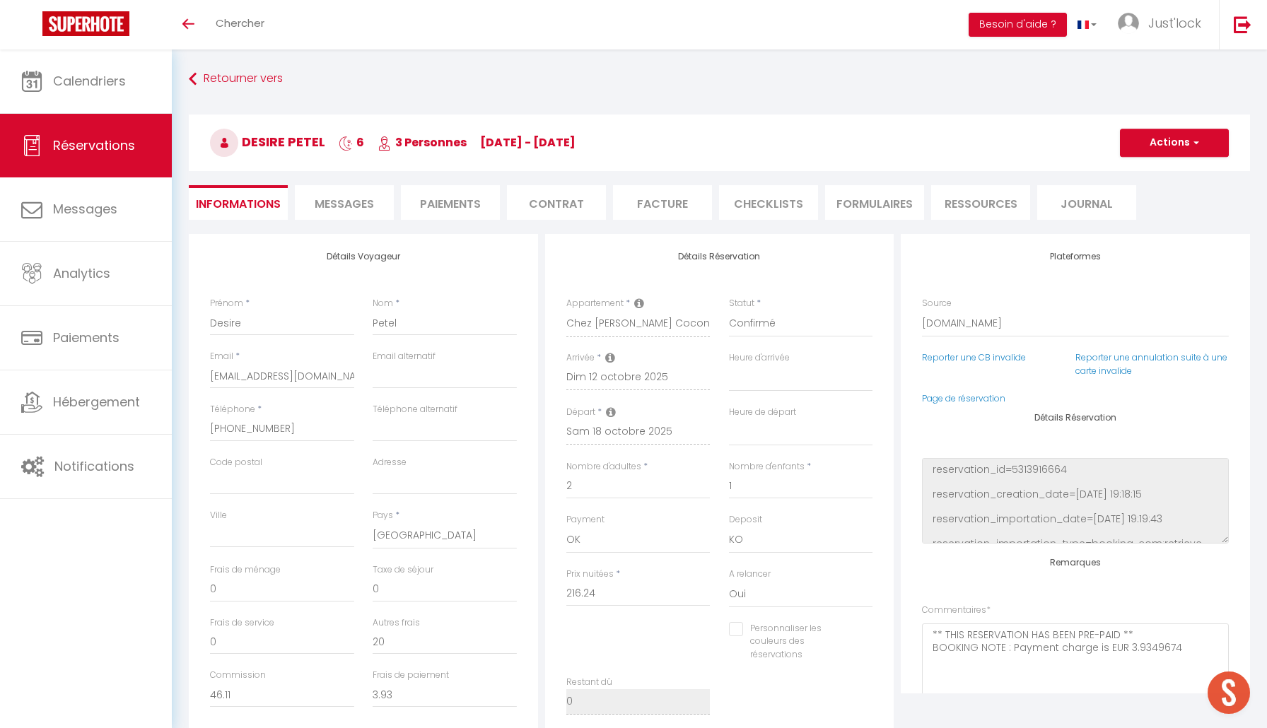
type input "35"
type input "9.83"
select select
checkbox input "false"
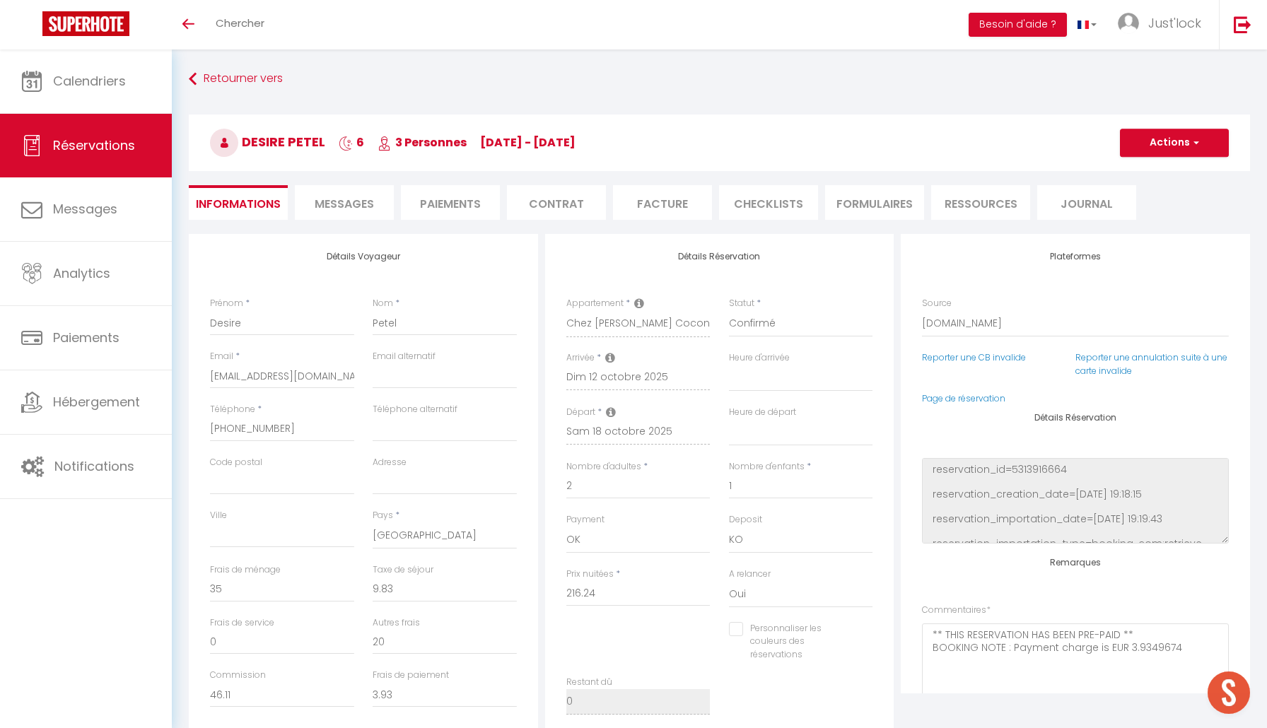
select select
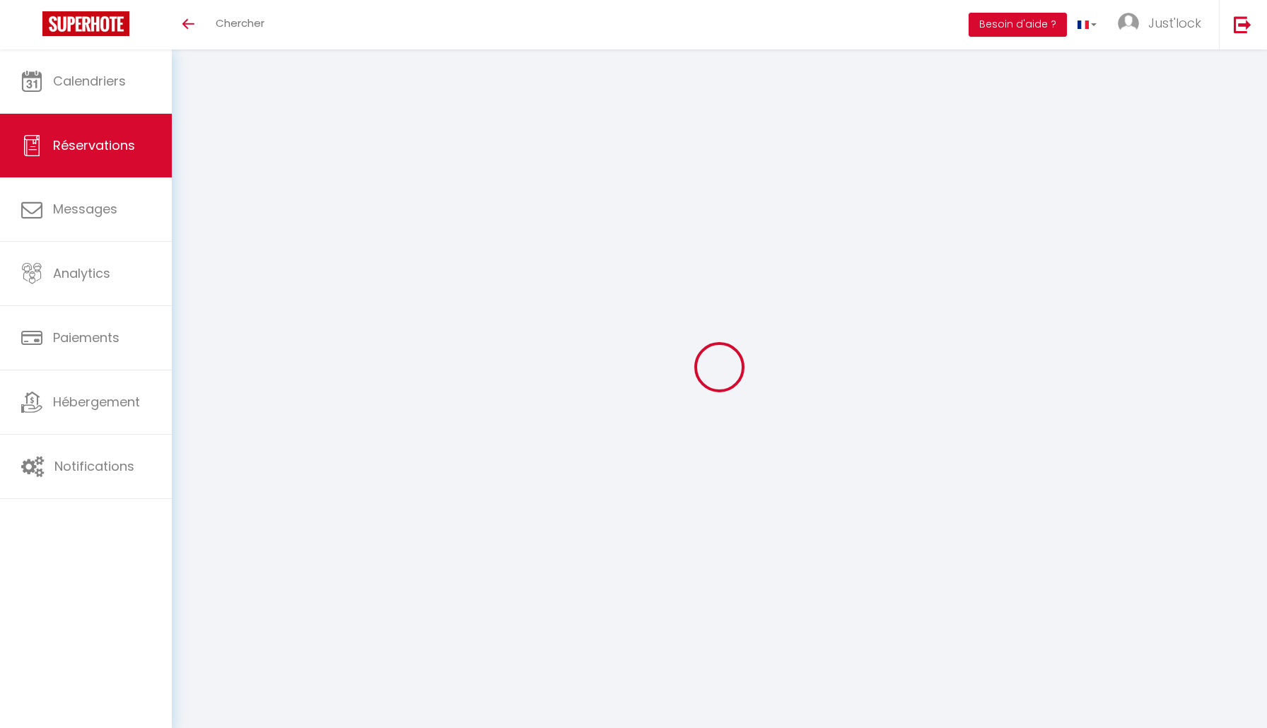
select select
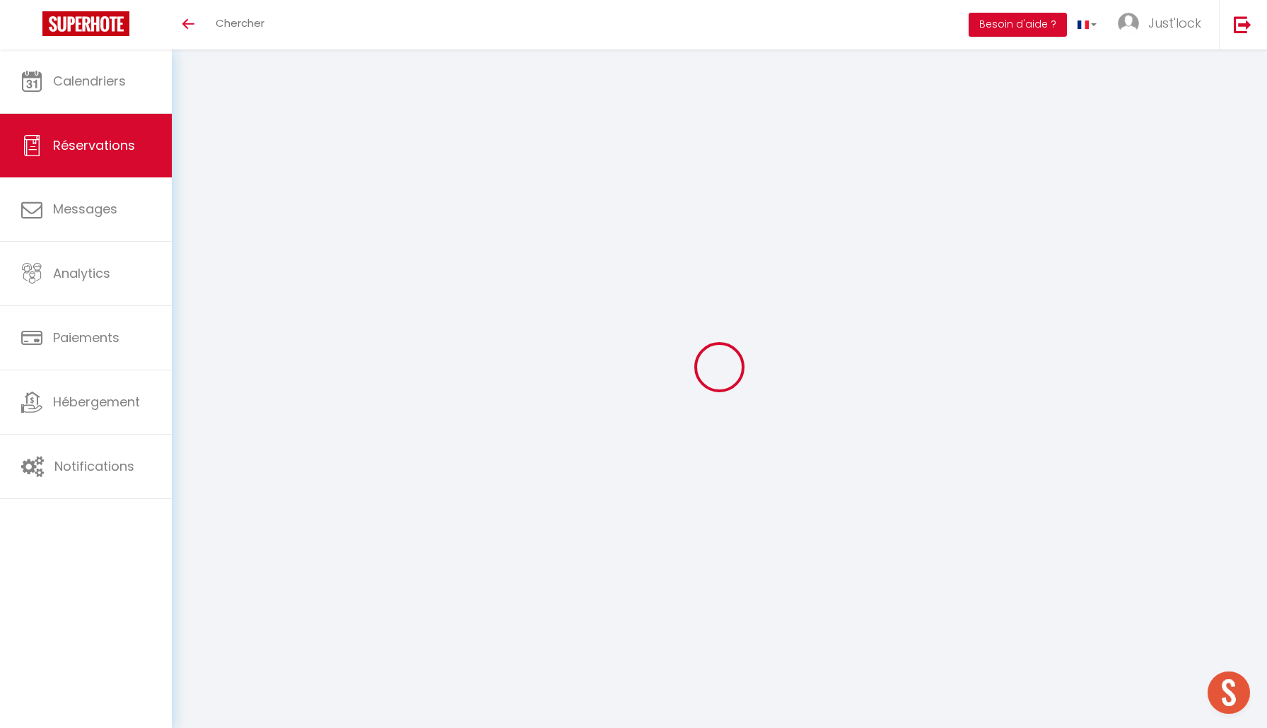
type input "Desire"
type input "Petel"
type input "[EMAIL_ADDRESS][DOMAIN_NAME]"
type input "[PHONE_NUMBER]"
select select "FR"
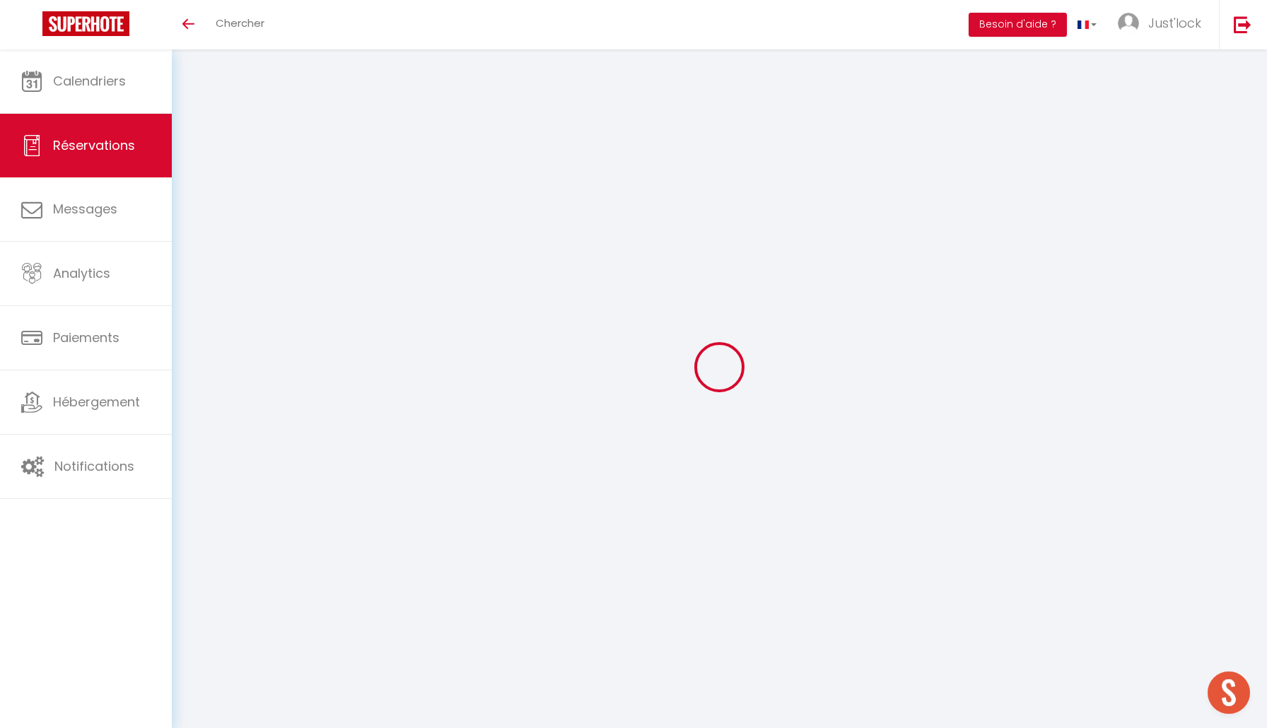
type input "20"
type input "46.11"
type input "3.93"
select select "61480"
select select "1"
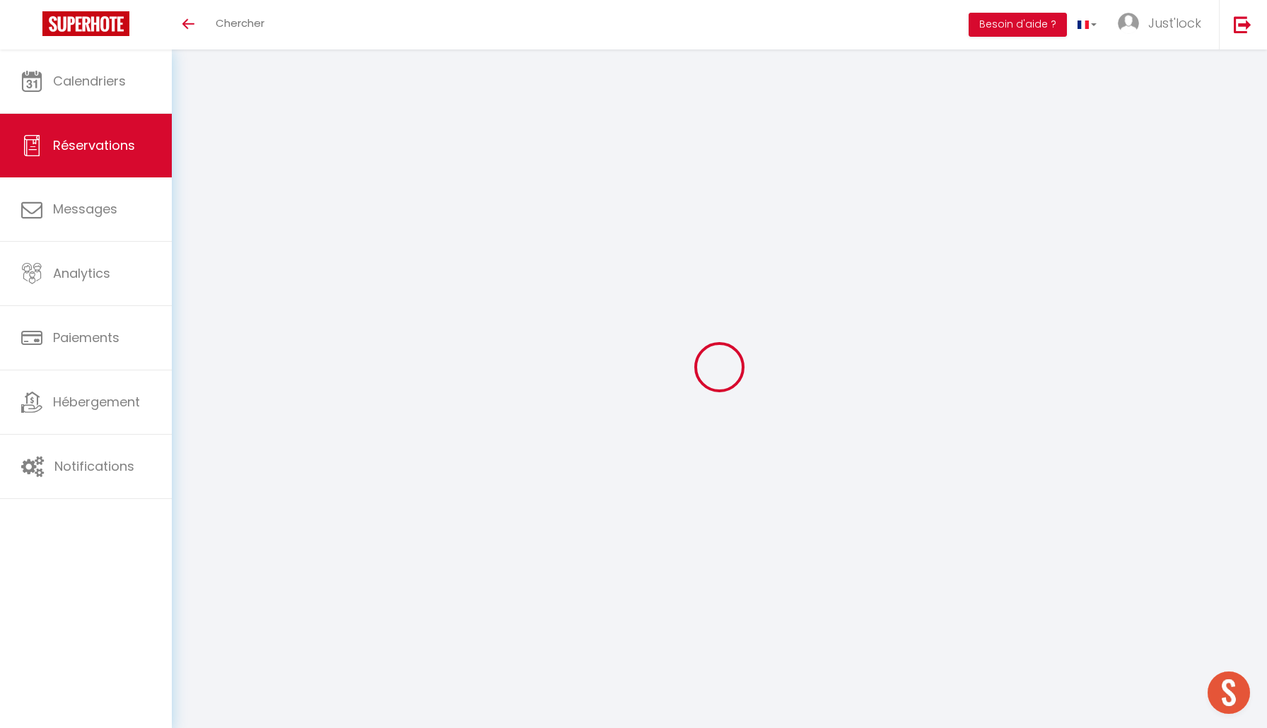
select select
type input "2"
type input "1"
select select "12"
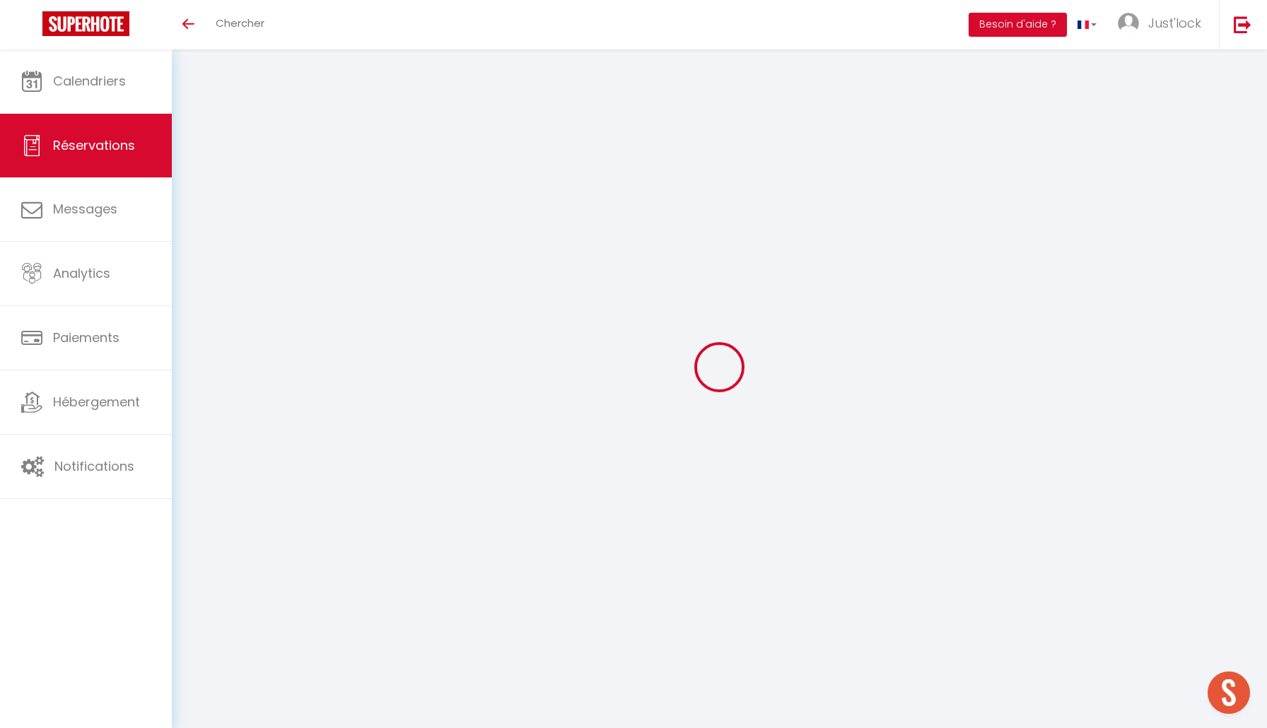
select select
type input "216.24"
checkbox input "false"
type input "0"
select select "2"
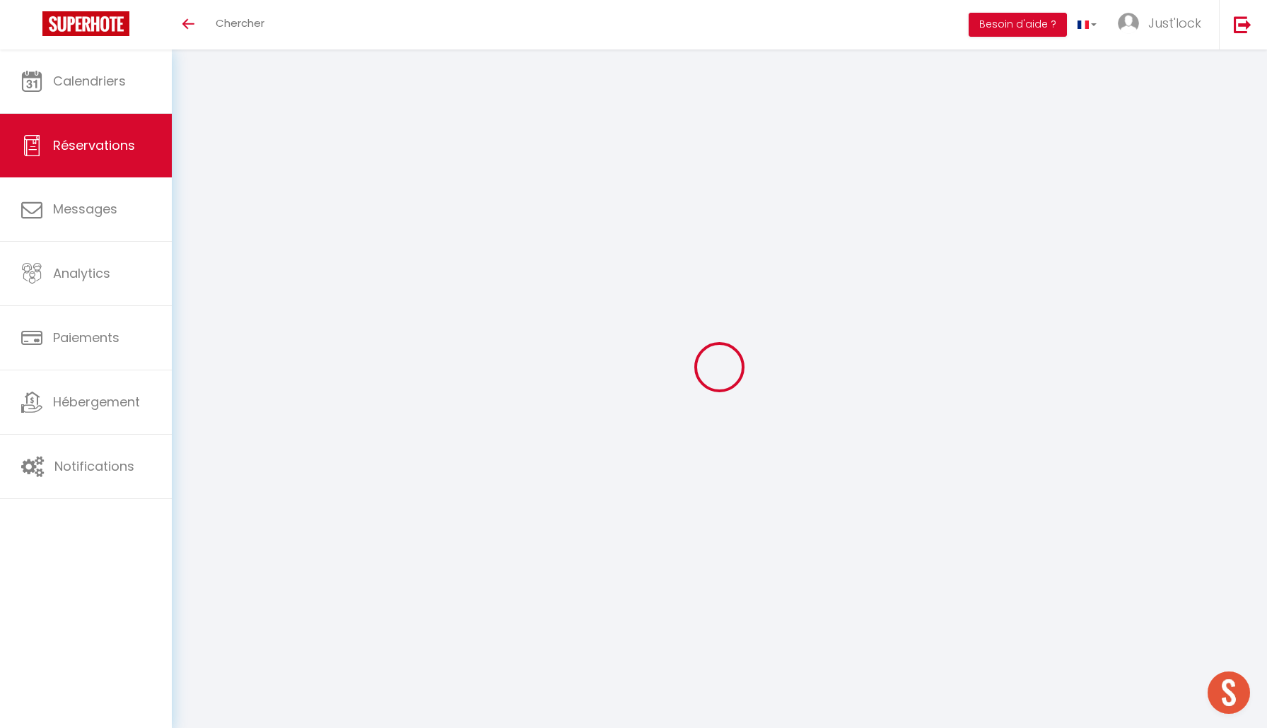
type input "45"
type input "0"
select select
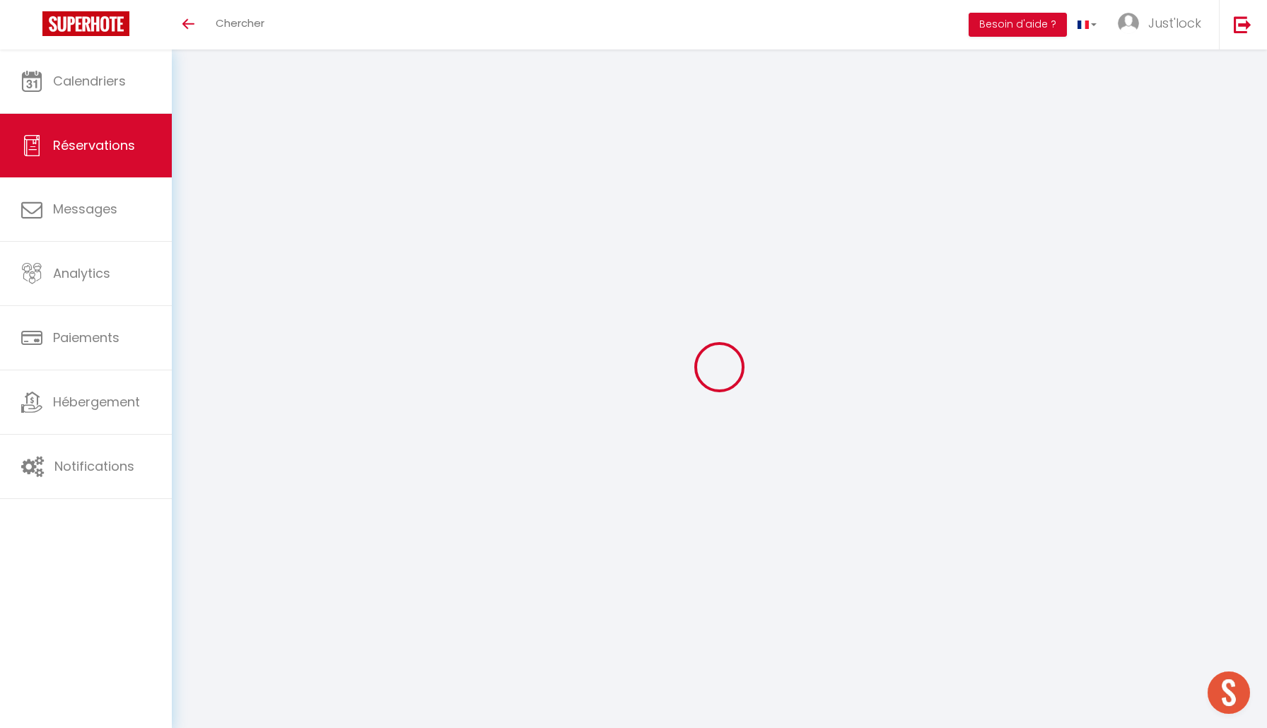
select select "14"
checkbox input "false"
select select
checkbox input "false"
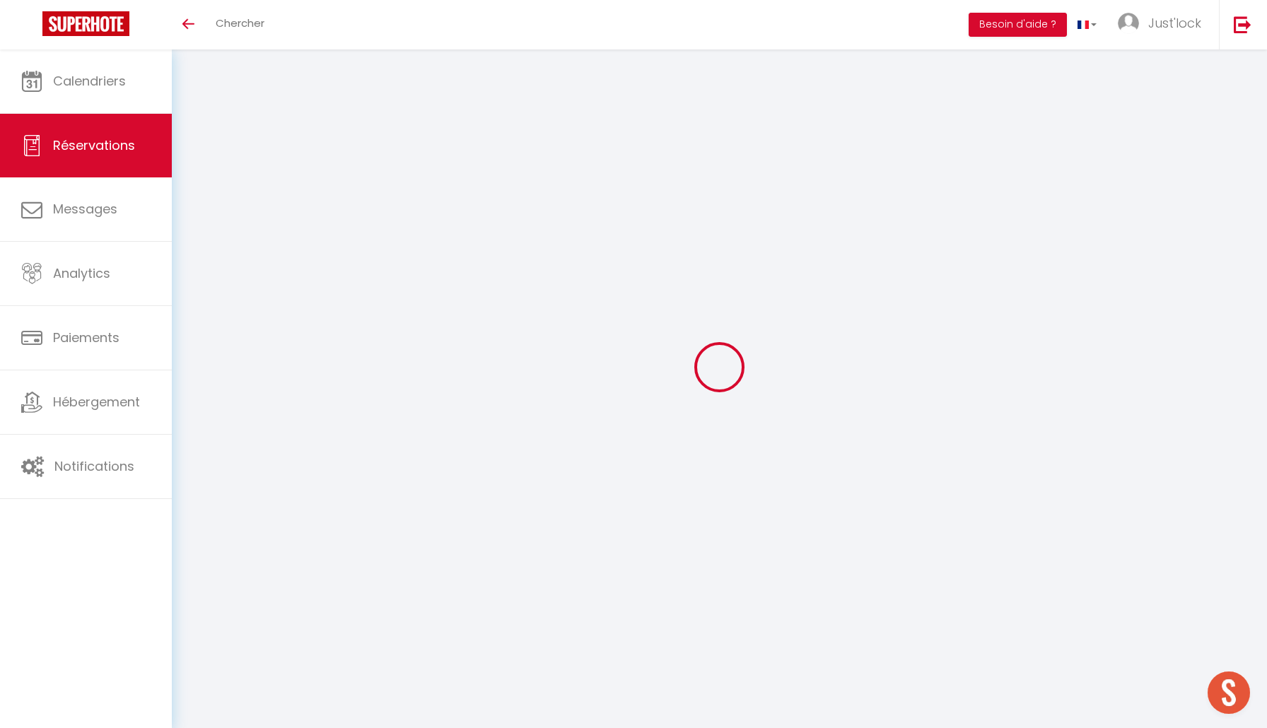
select select
checkbox input "false"
select select
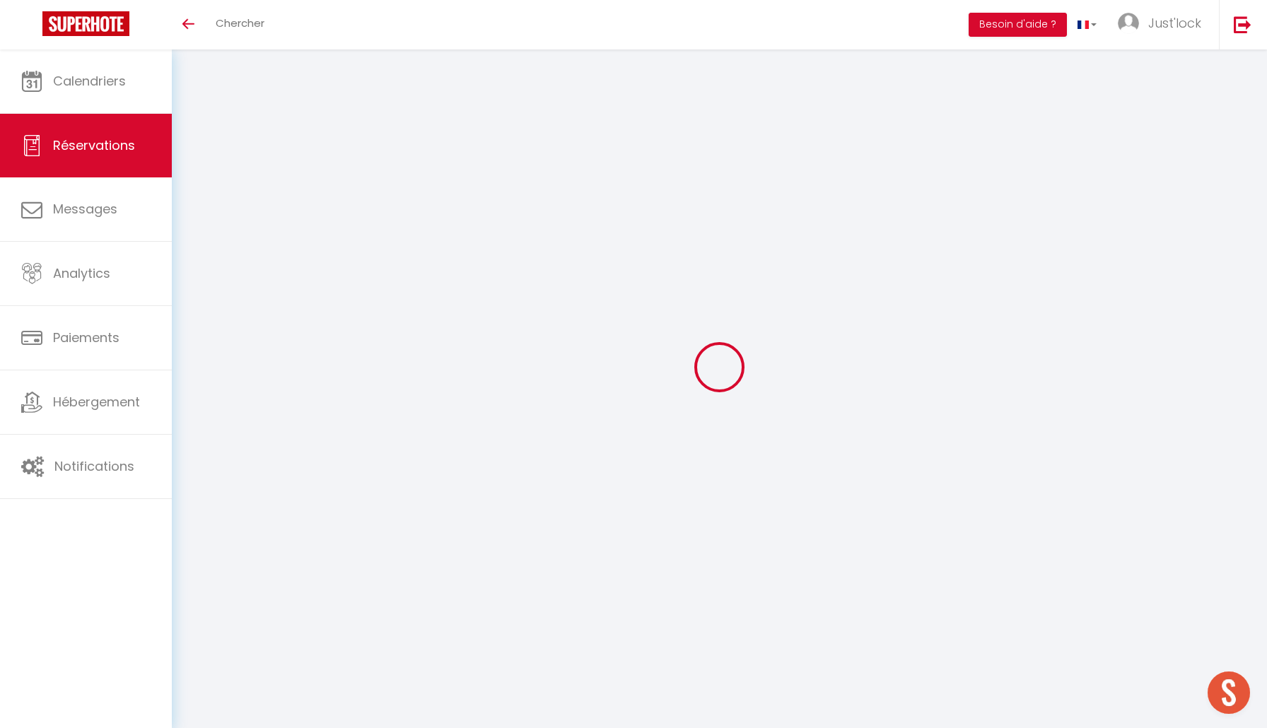
checkbox input "false"
type textarea "** THIS RESERVATION HAS BEEN PRE-PAID ** BOOKING NOTE : Payment charge is EUR 3…"
type input "35"
type input "9.83"
select select
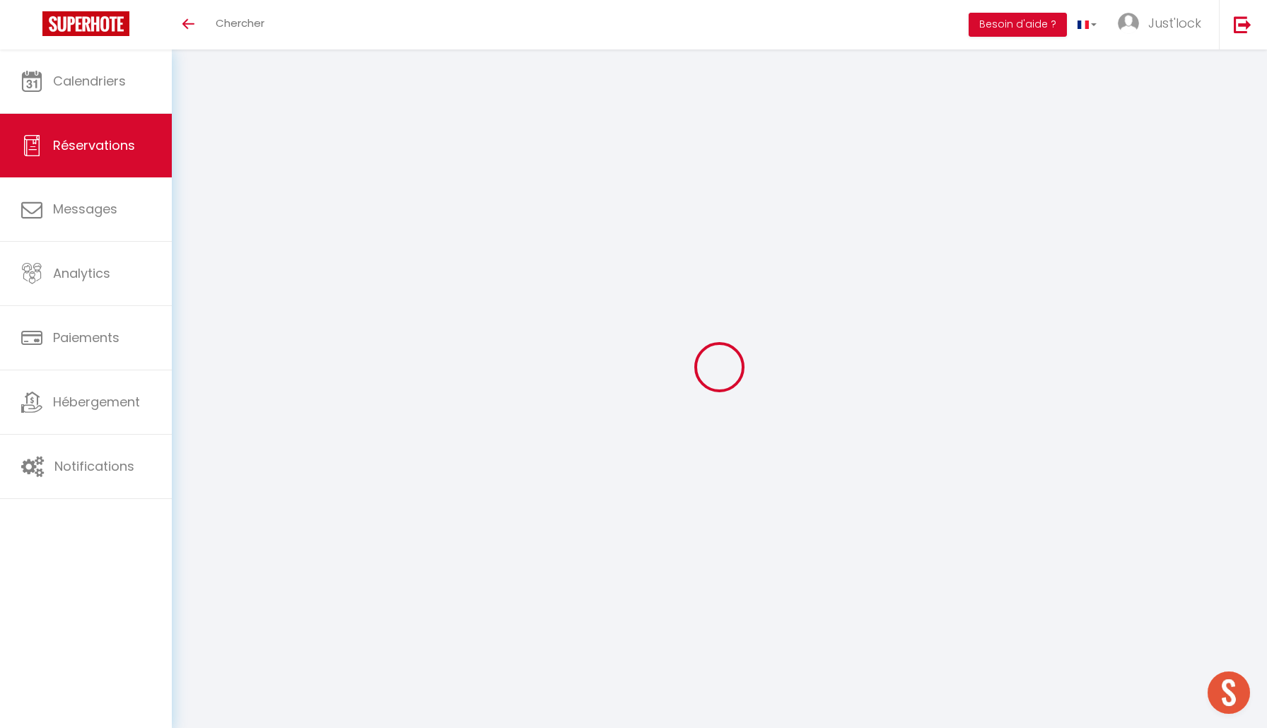
select select
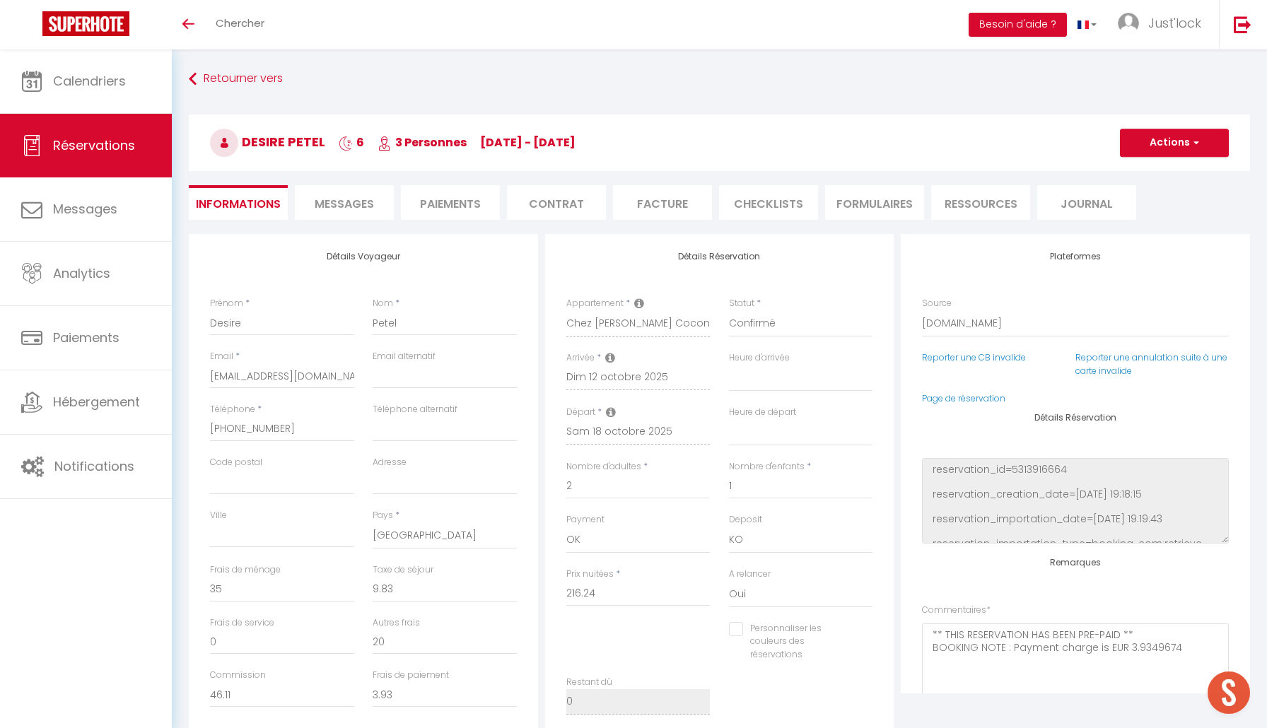
checkbox input "false"
select select
click at [472, 51] on div "Retourner vers Desire Petel 6 3 Personnes Su 12 Oct - Sa 18 Oct Actions Enregis…" at bounding box center [719, 542] width 1095 height 987
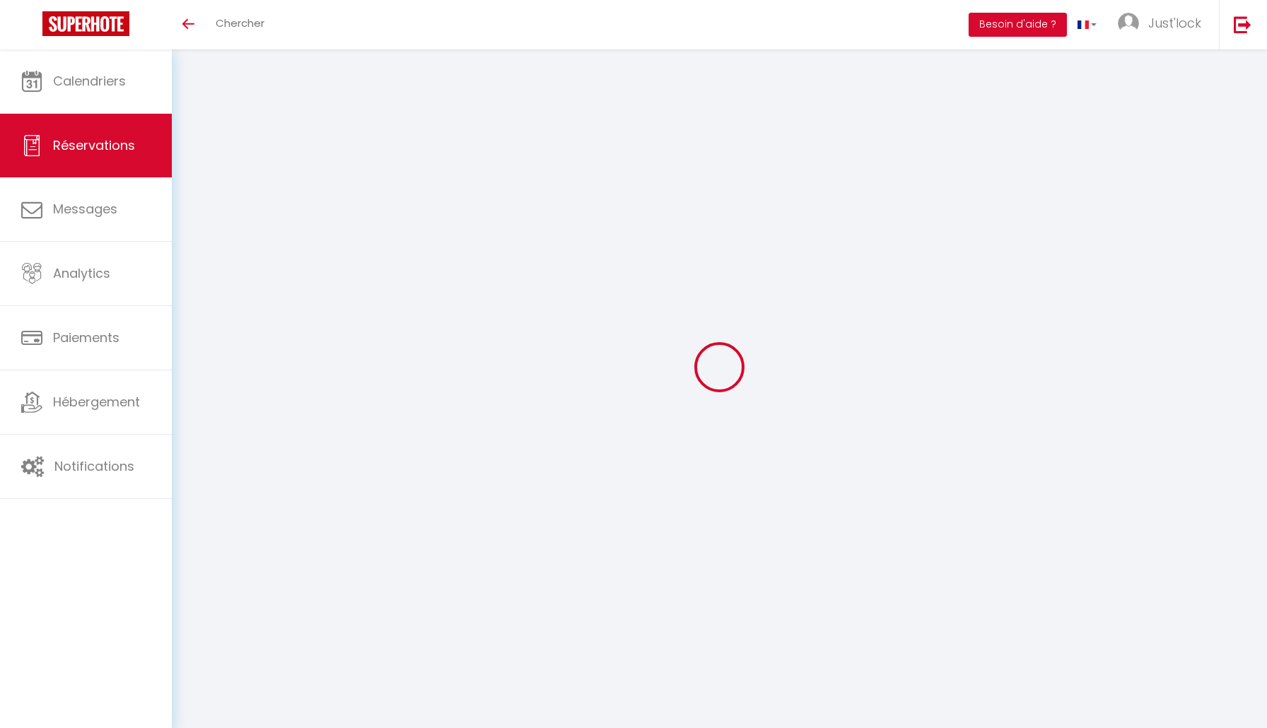
select select
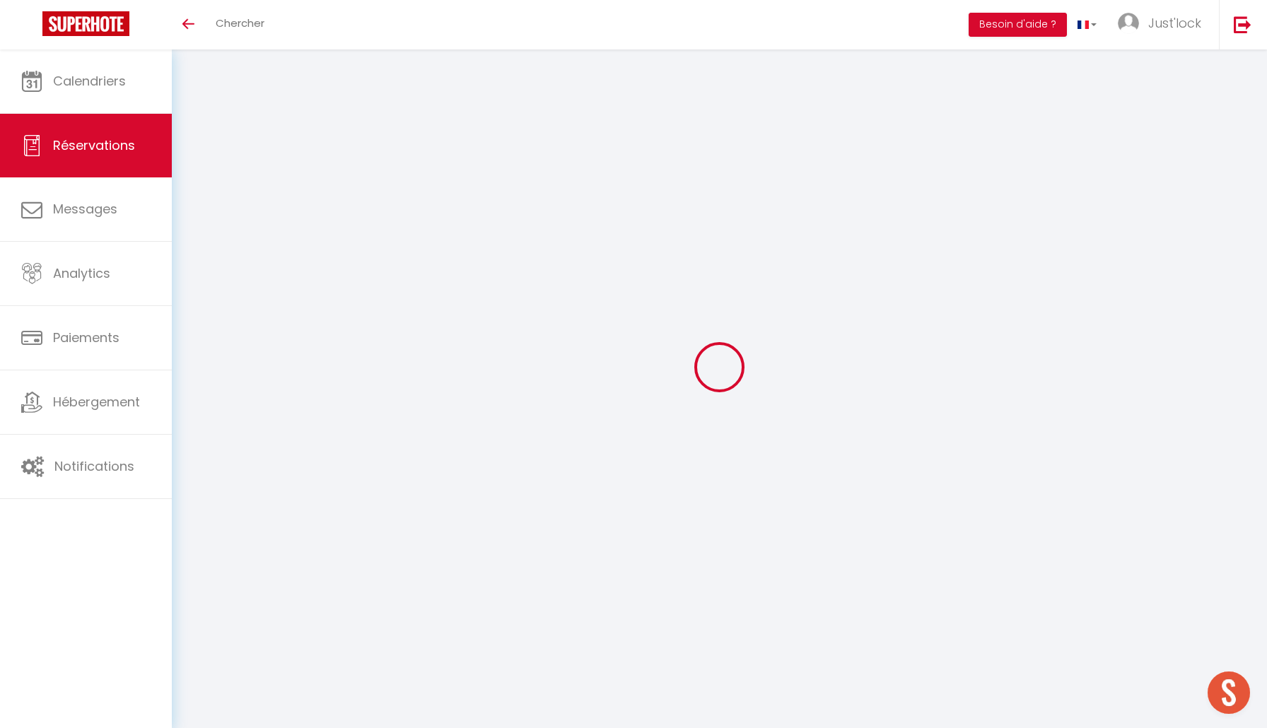
type input "Desire"
type input "Petel"
type input "[EMAIL_ADDRESS][DOMAIN_NAME]"
type input "[PHONE_NUMBER]"
select select "FR"
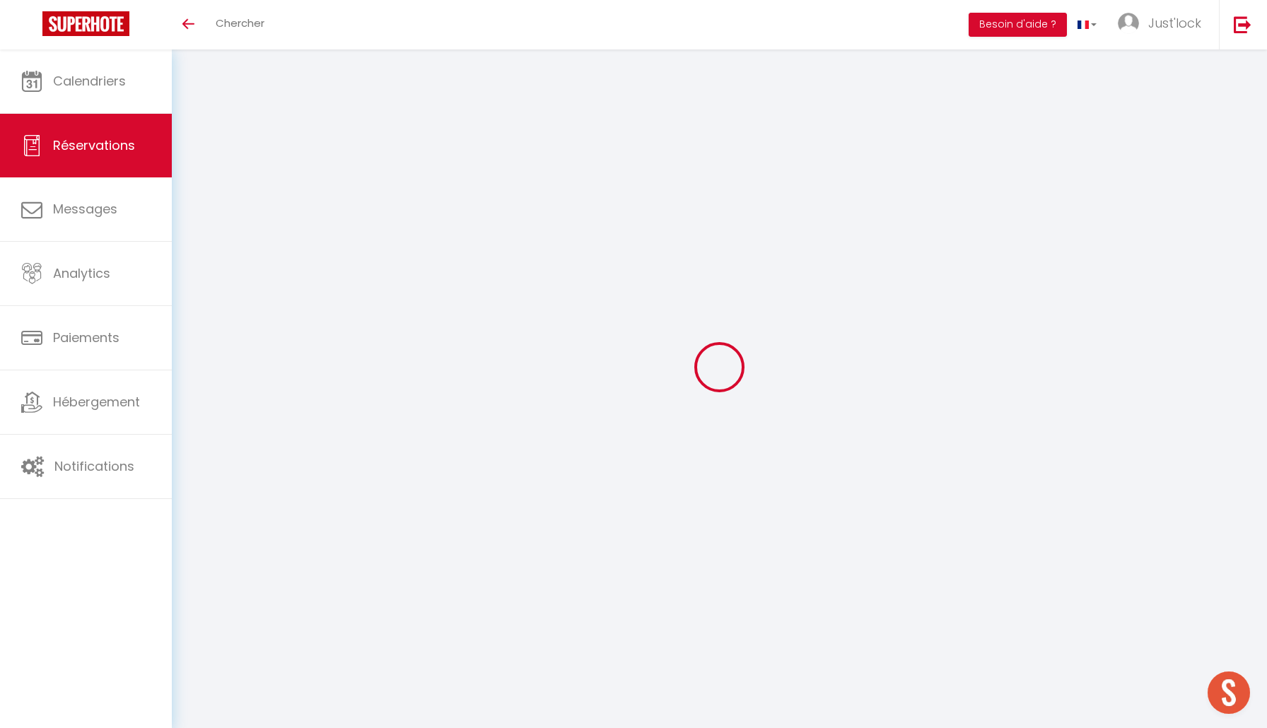
type input "20"
type input "46.11"
type input "3.93"
select select "61480"
select select "1"
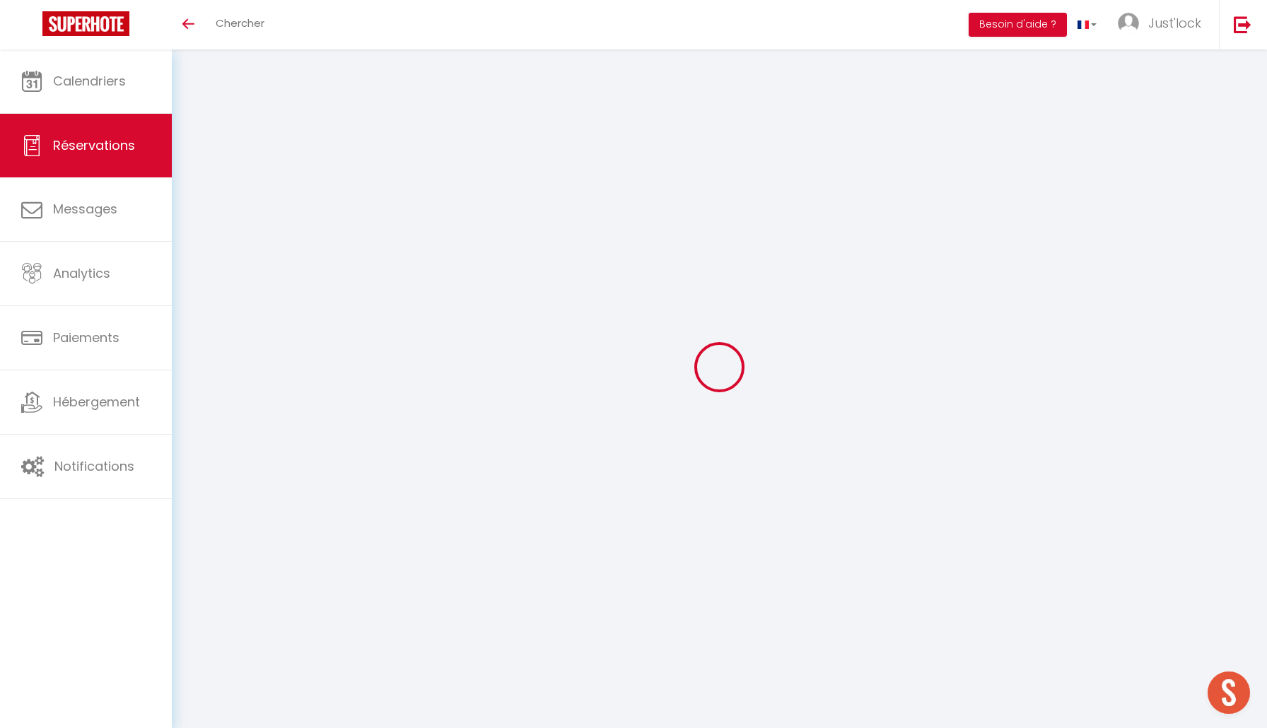
select select
type input "2"
type input "1"
select select "12"
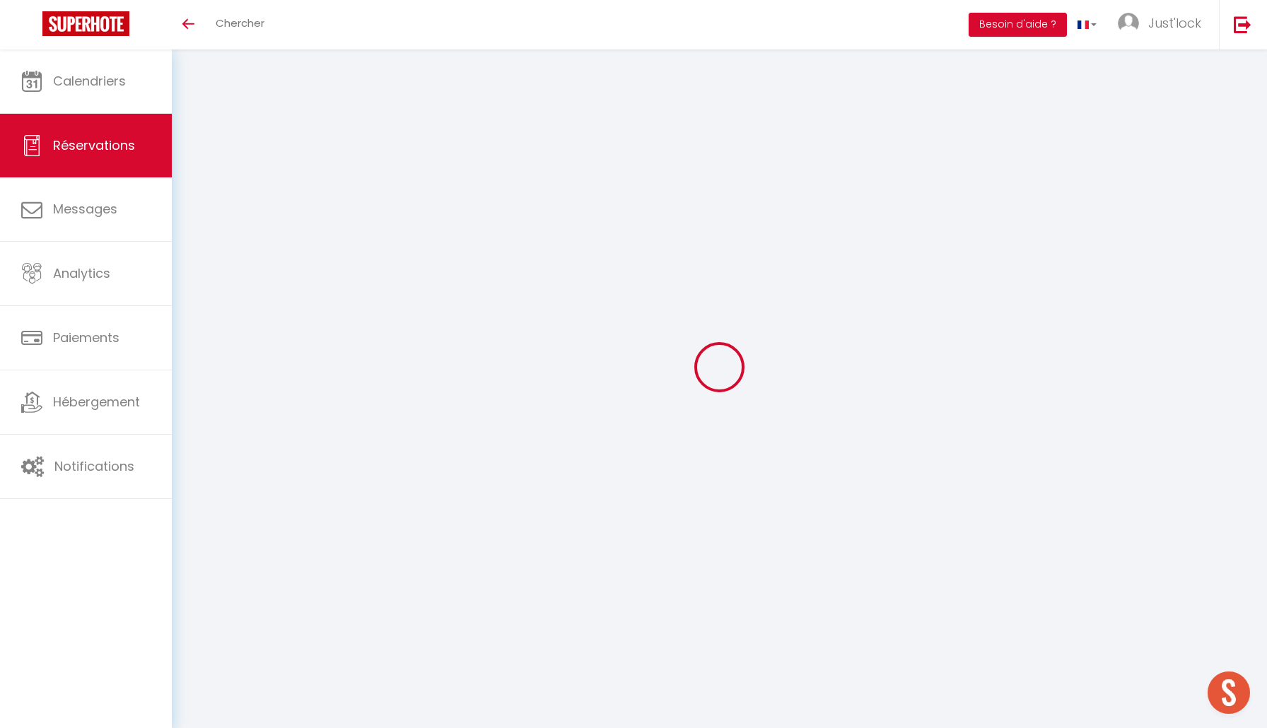
select select
type input "216.24"
checkbox input "false"
type input "0"
select select "2"
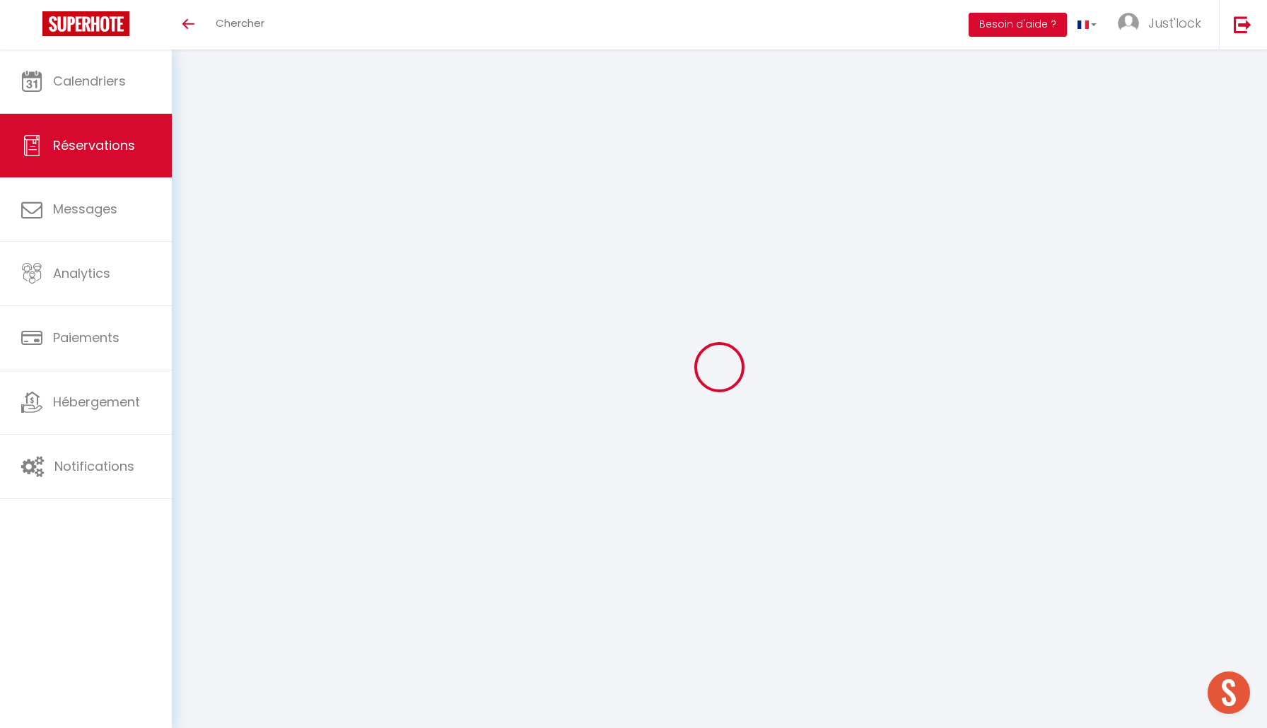
type input "45"
type input "0"
select select
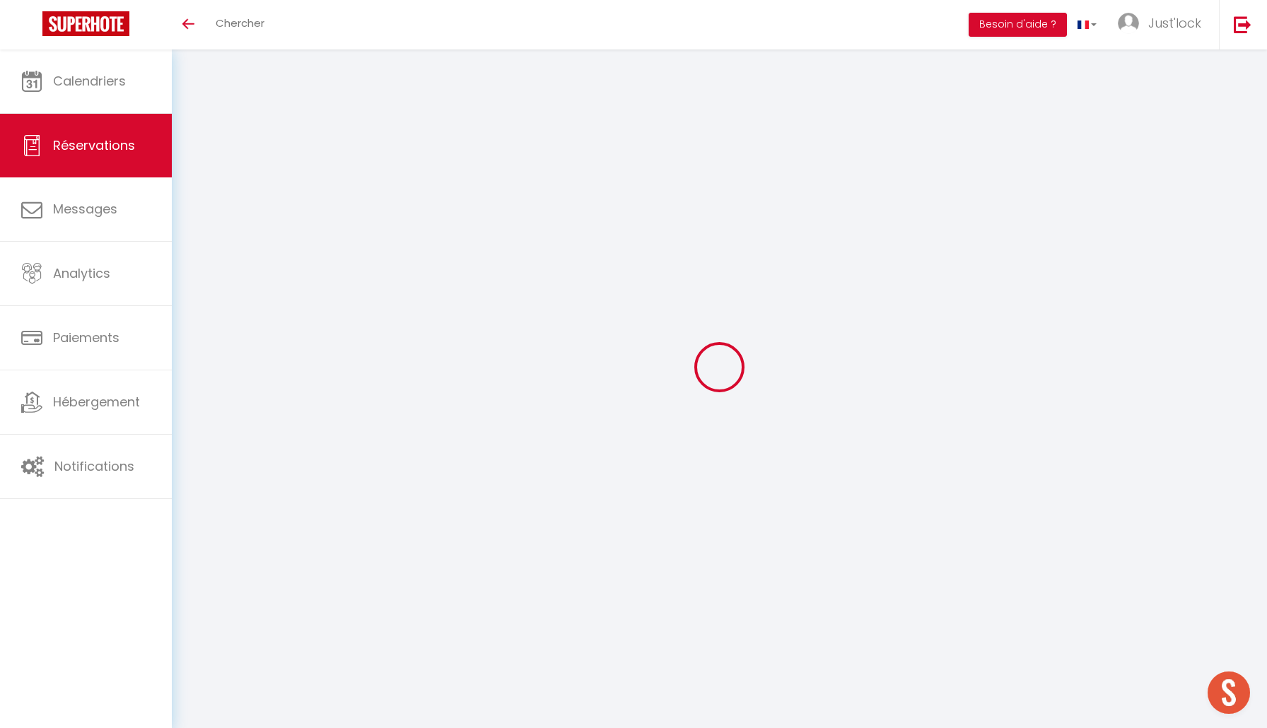
select select "14"
checkbox input "false"
select select
checkbox input "false"
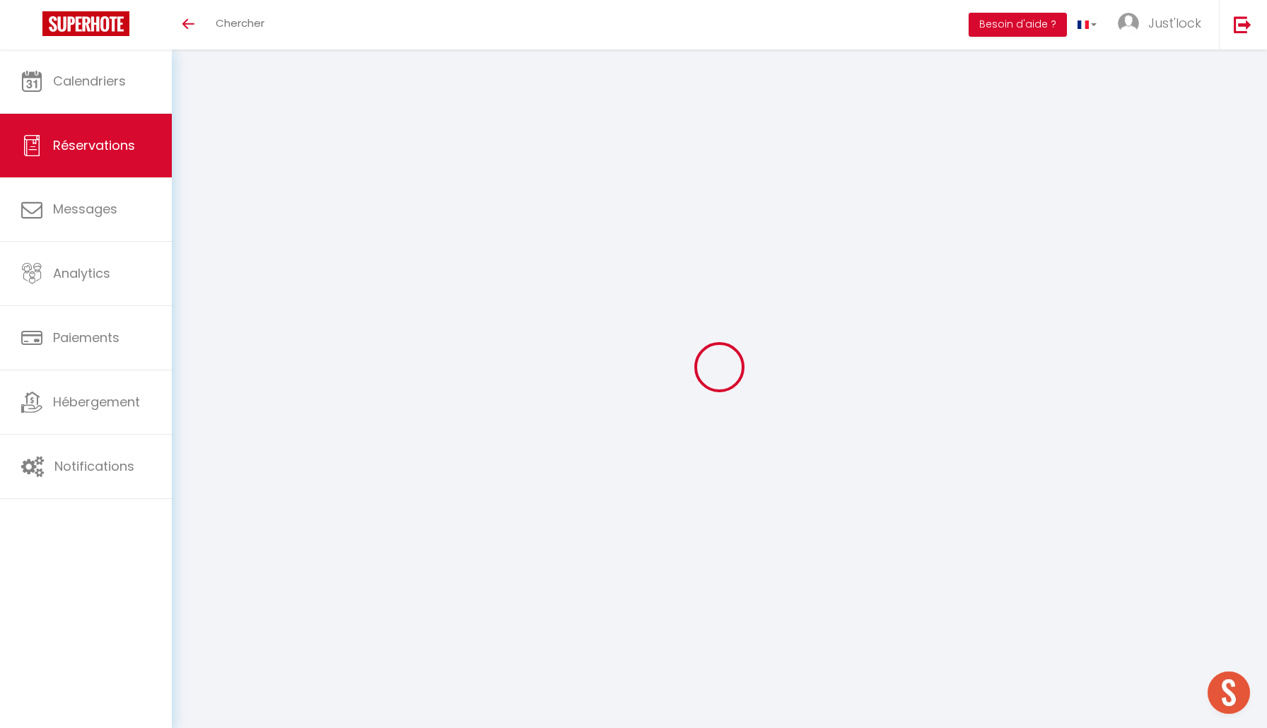
select select
checkbox input "false"
type textarea "** THIS RESERVATION HAS BEEN PRE-PAID ** BOOKING NOTE : Payment charge is EUR 3…"
select select
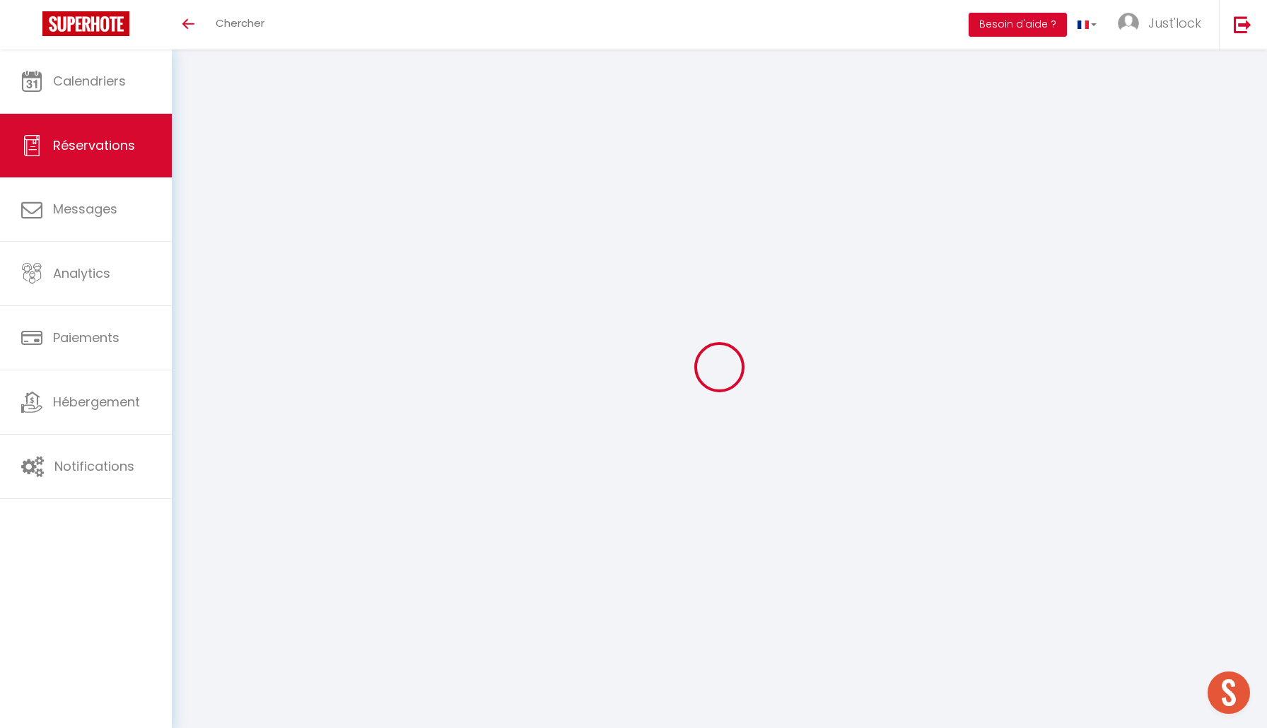
select select
checkbox input "false"
type input "35"
type input "9.83"
select select
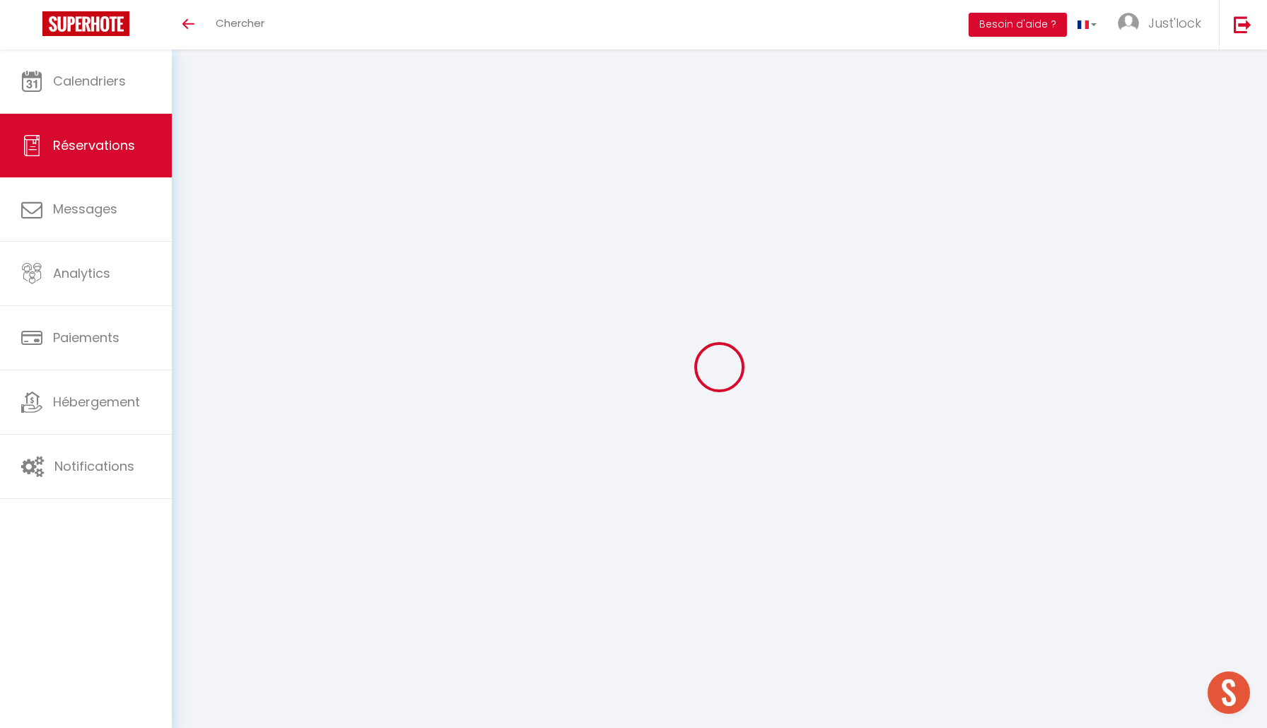
select select
checkbox input "false"
select select
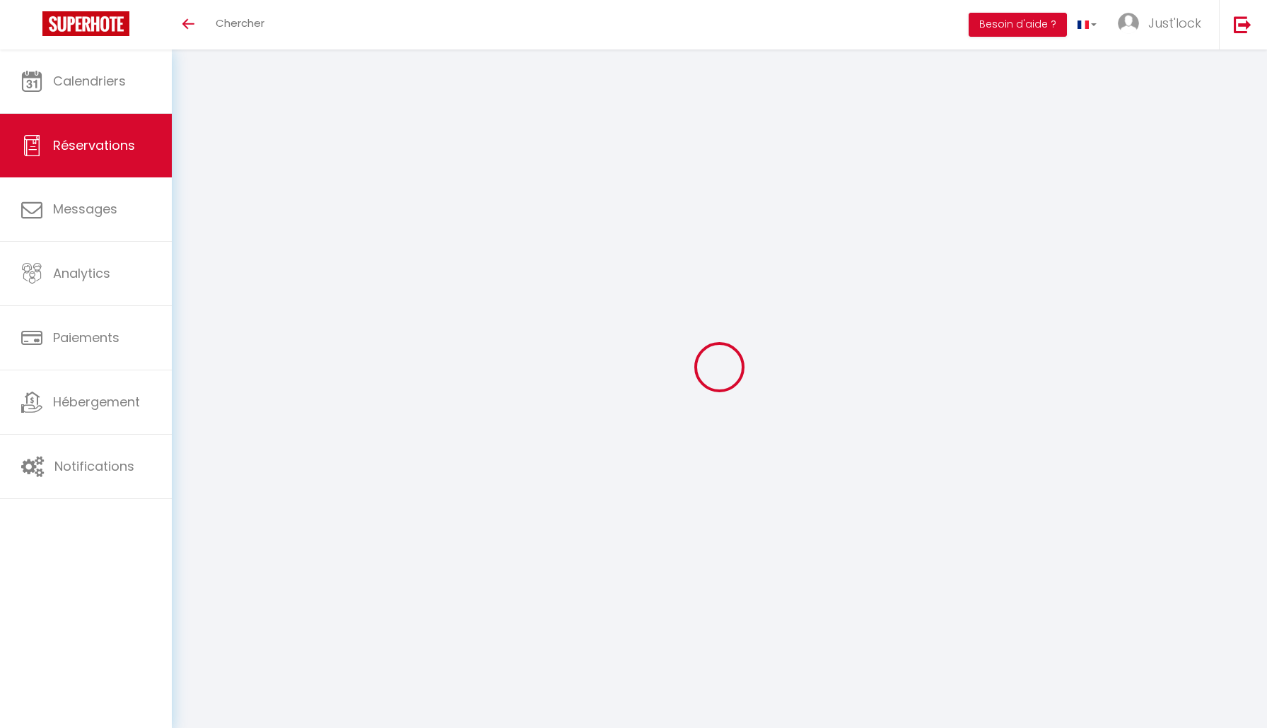
select select
type input "Desire"
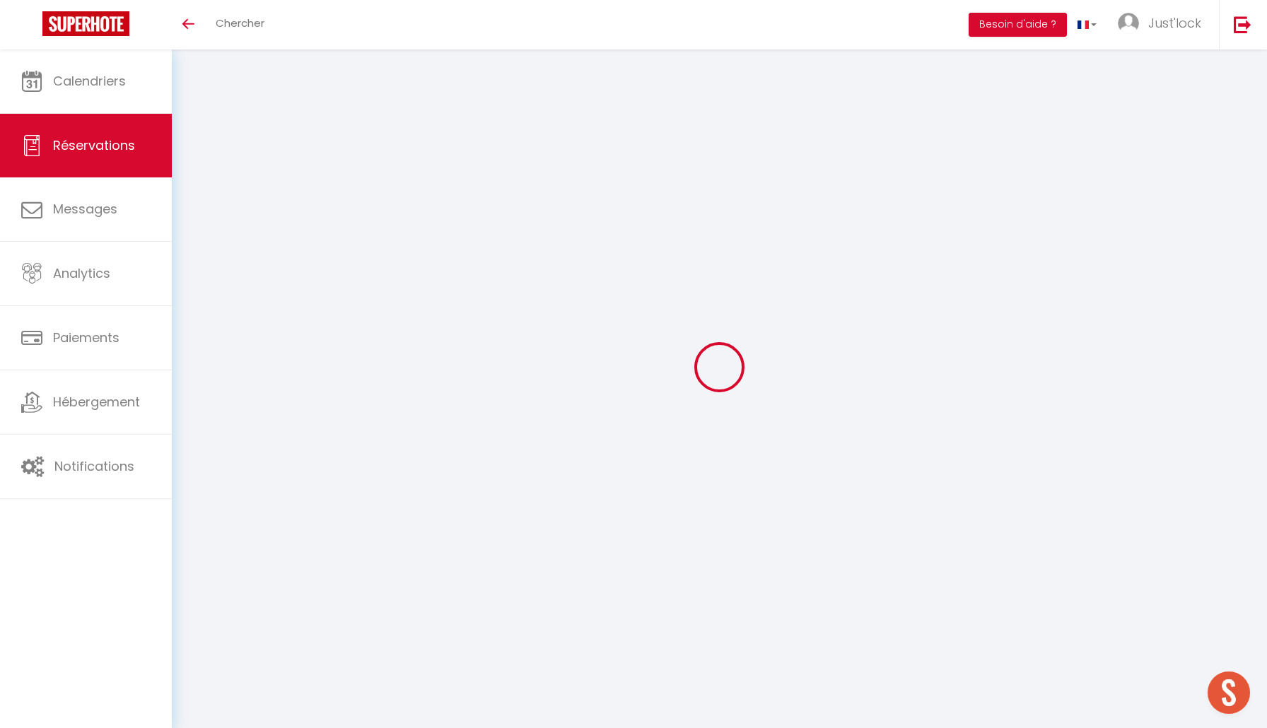
type input "Petel"
type input "[EMAIL_ADDRESS][DOMAIN_NAME]"
type input "[PHONE_NUMBER]"
select select "FR"
type input "20"
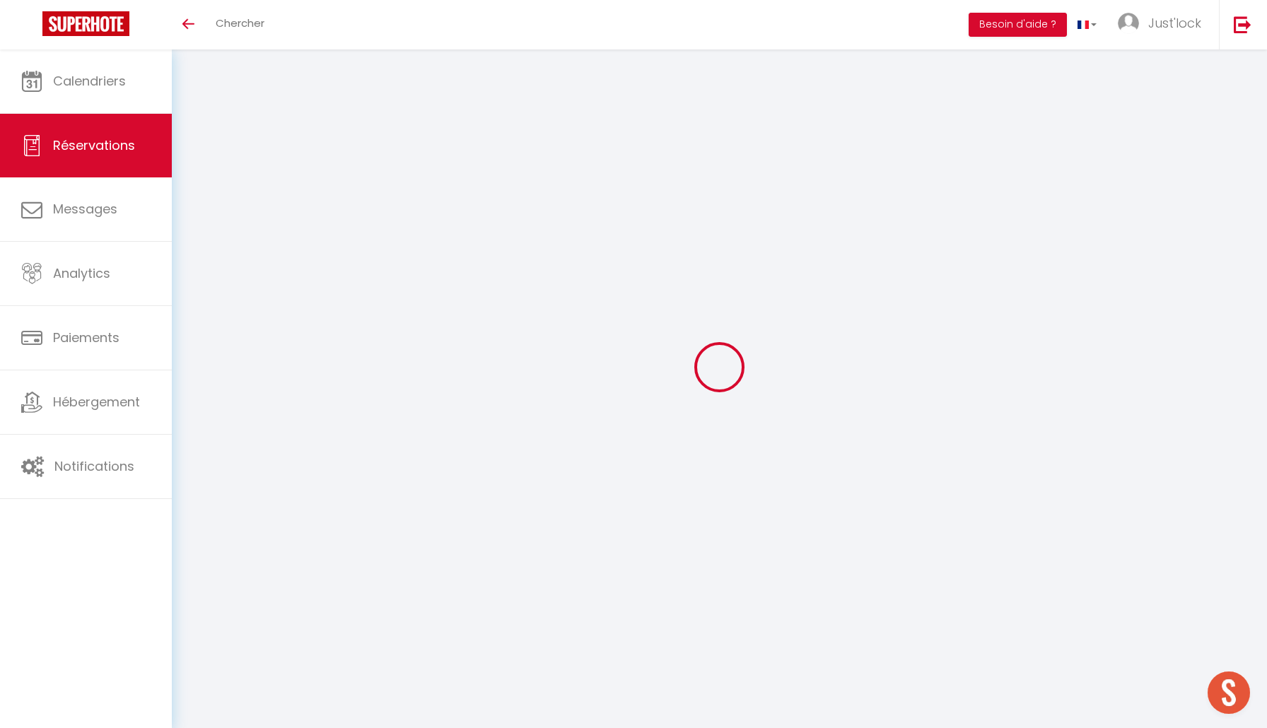
type input "46.11"
type input "3.93"
select select "61480"
select select "1"
select select
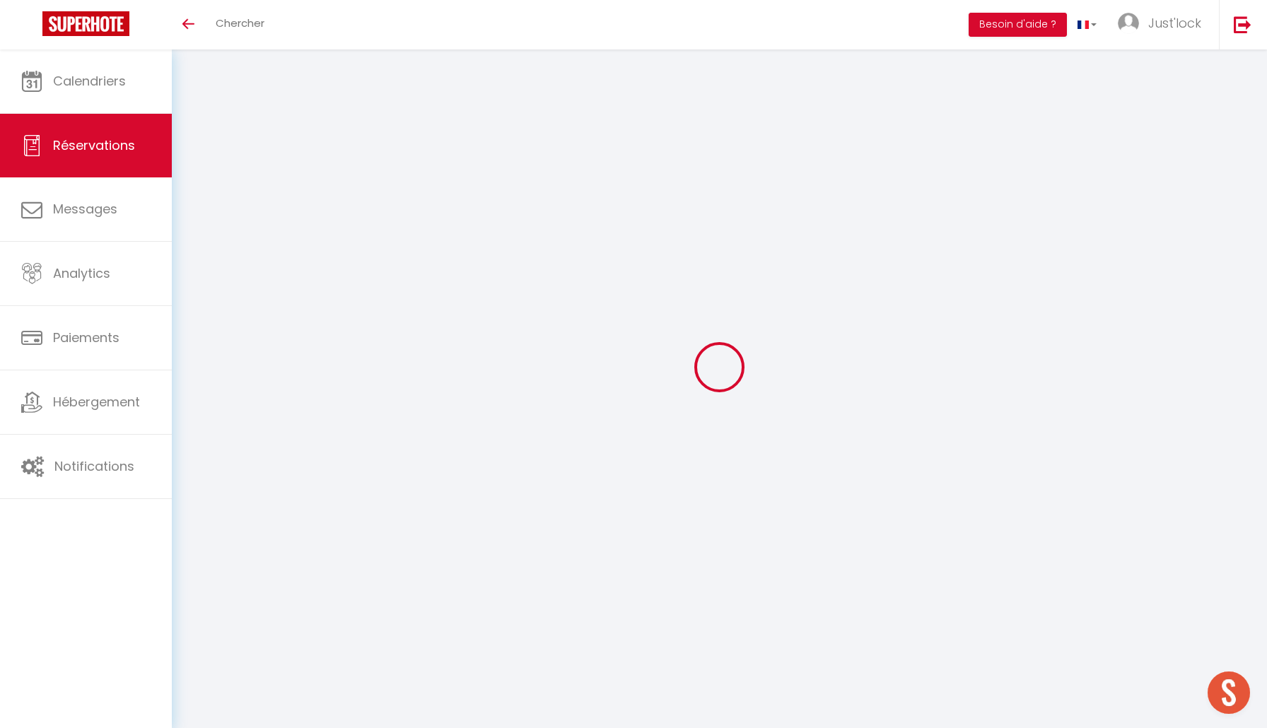
select select
type input "2"
type input "1"
select select "12"
select select
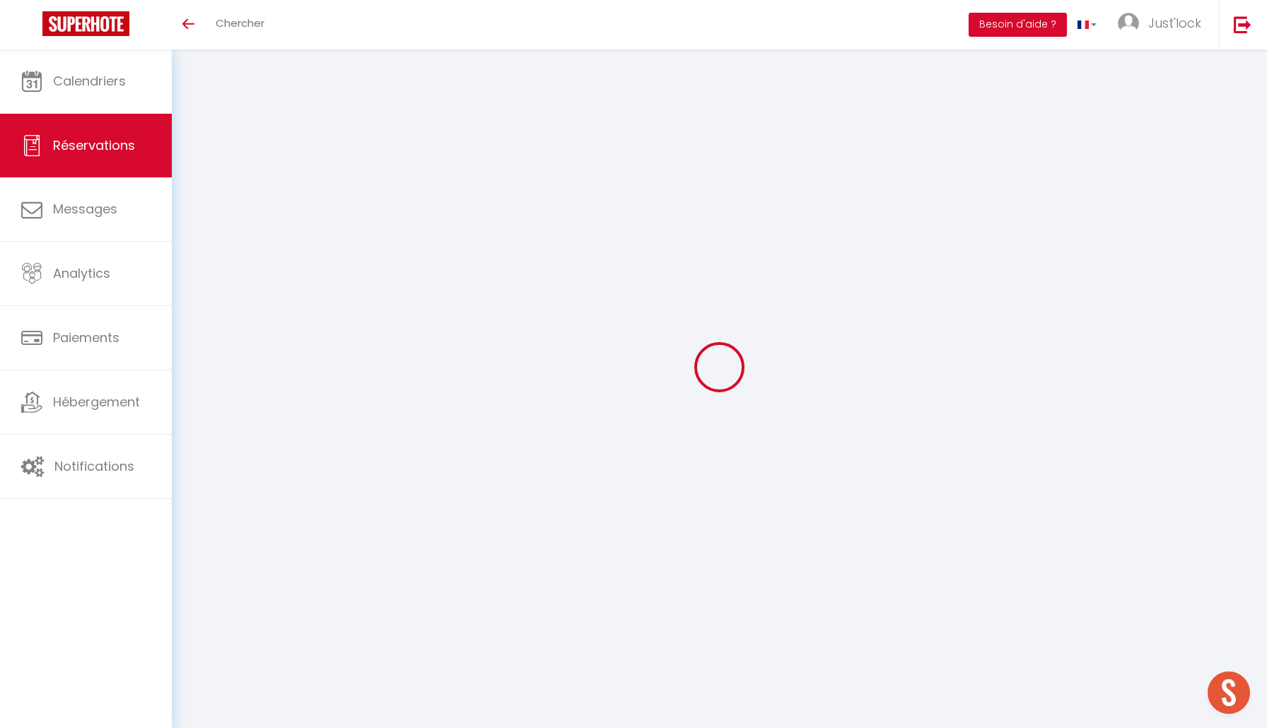
type input "216.24"
checkbox input "false"
type input "0"
select select "2"
type input "45"
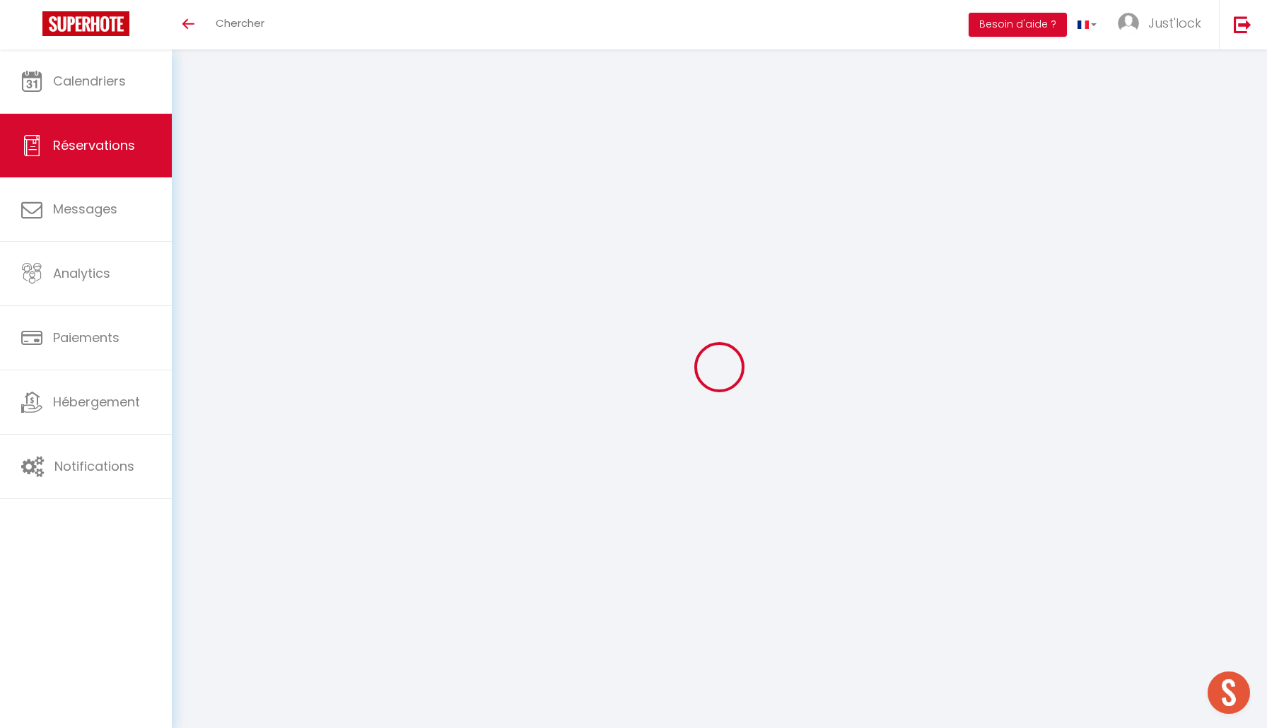
type input "0"
select select
select select "14"
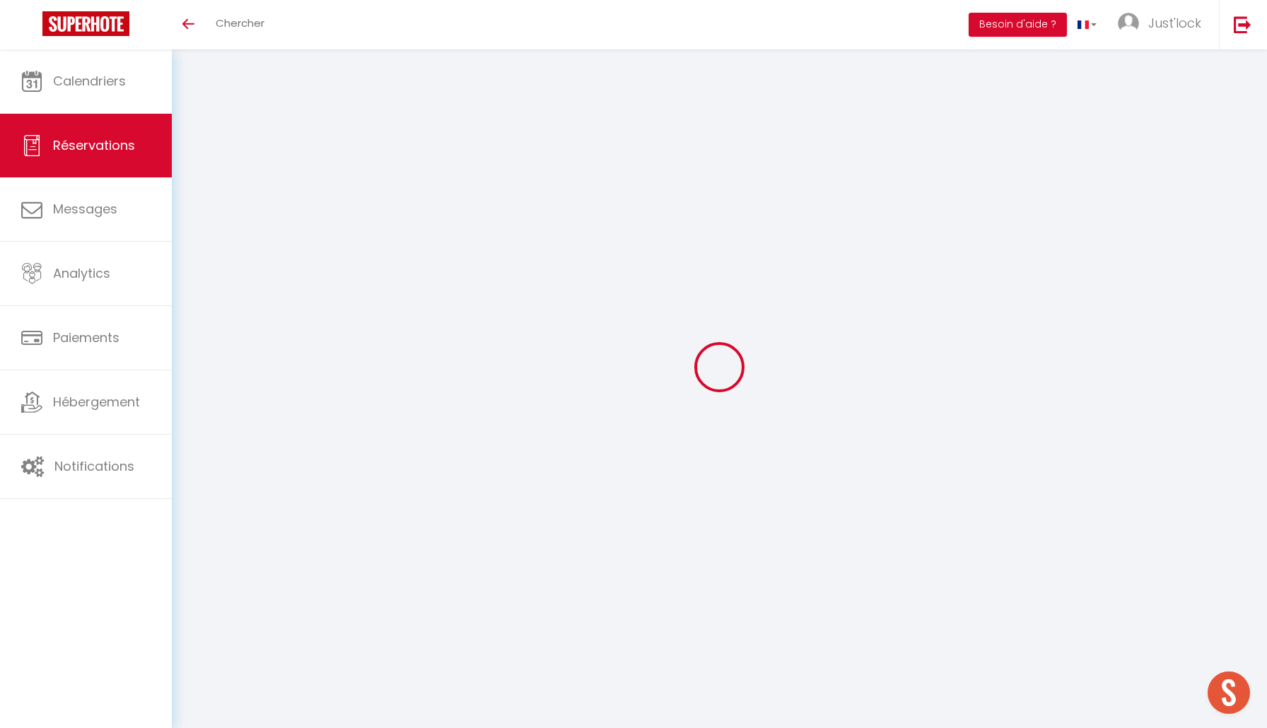
checkbox input "false"
select select
checkbox input "false"
select select
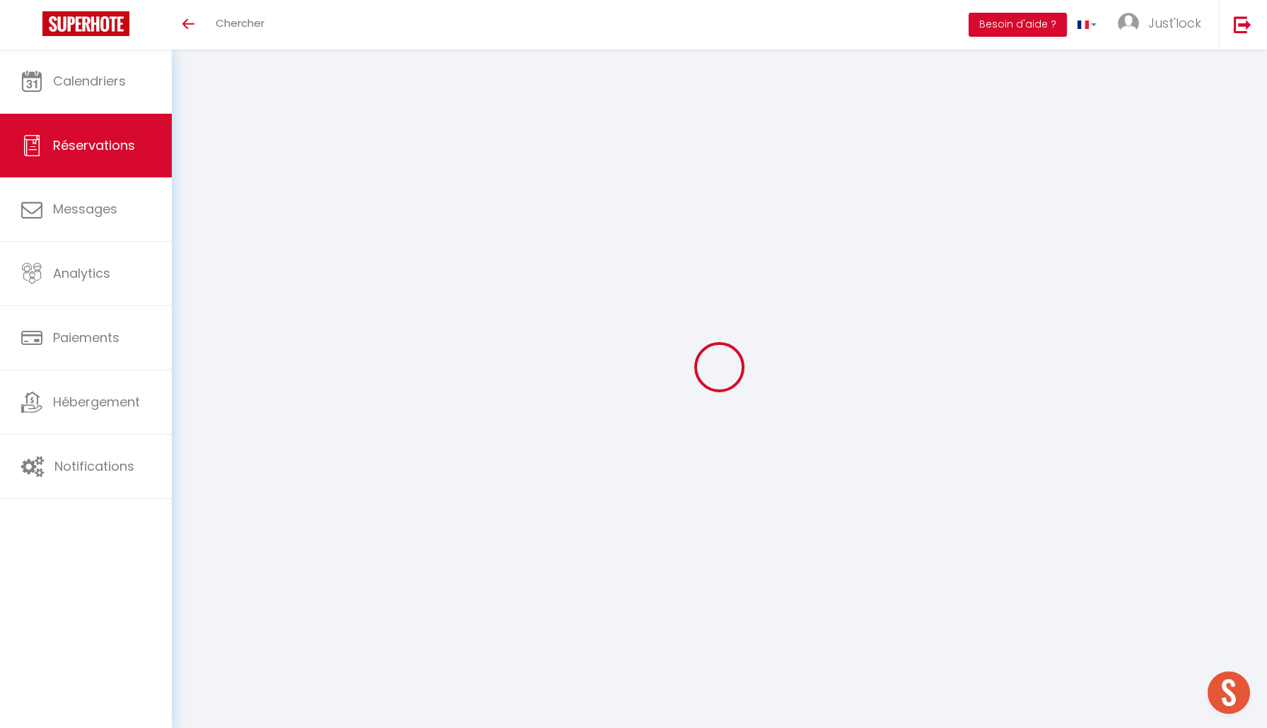
select select
checkbox input "false"
select select
checkbox input "false"
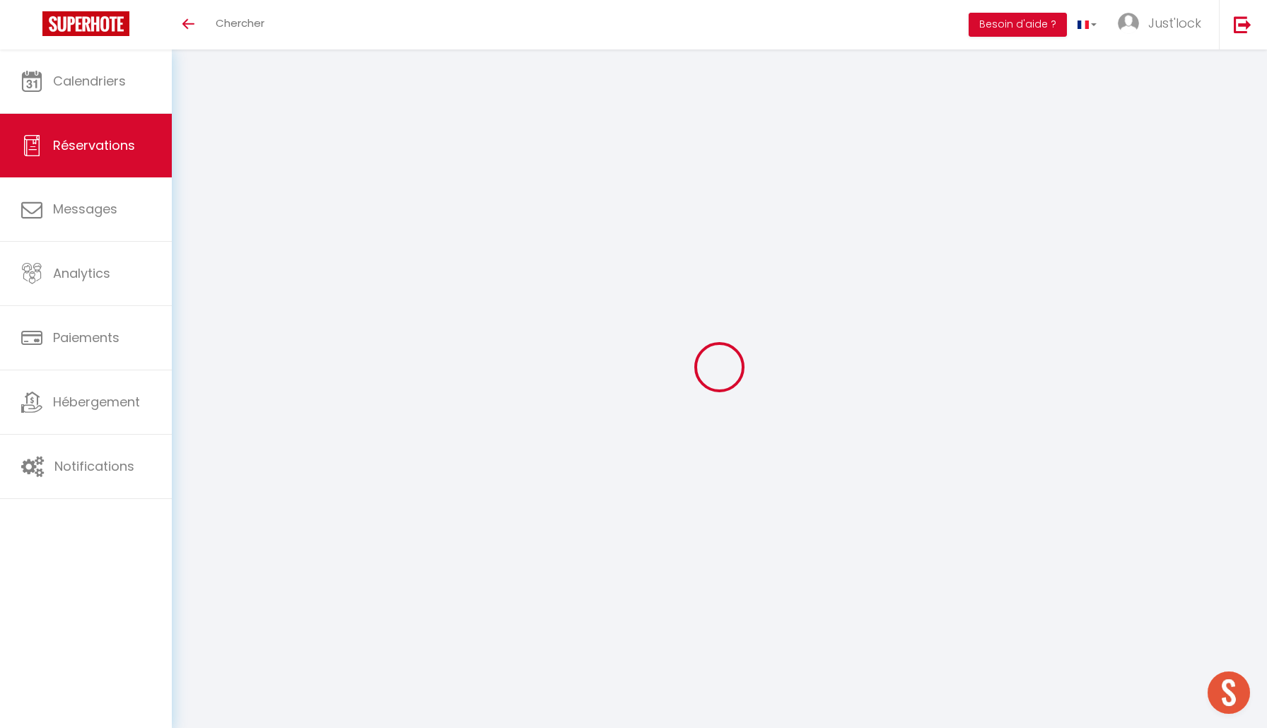
type textarea "** THIS RESERVATION HAS BEEN PRE-PAID ** BOOKING NOTE : Payment charge is EUR 3…"
type input "35"
type input "9.83"
select select
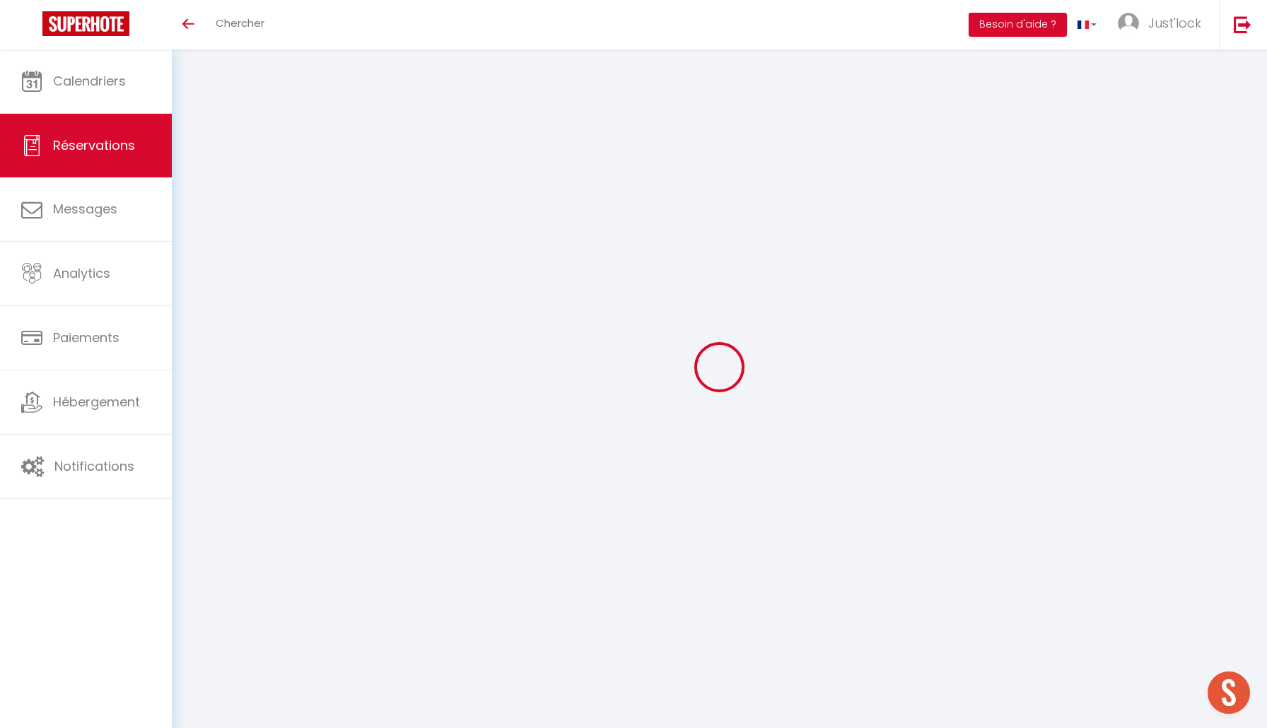
checkbox input "false"
select select
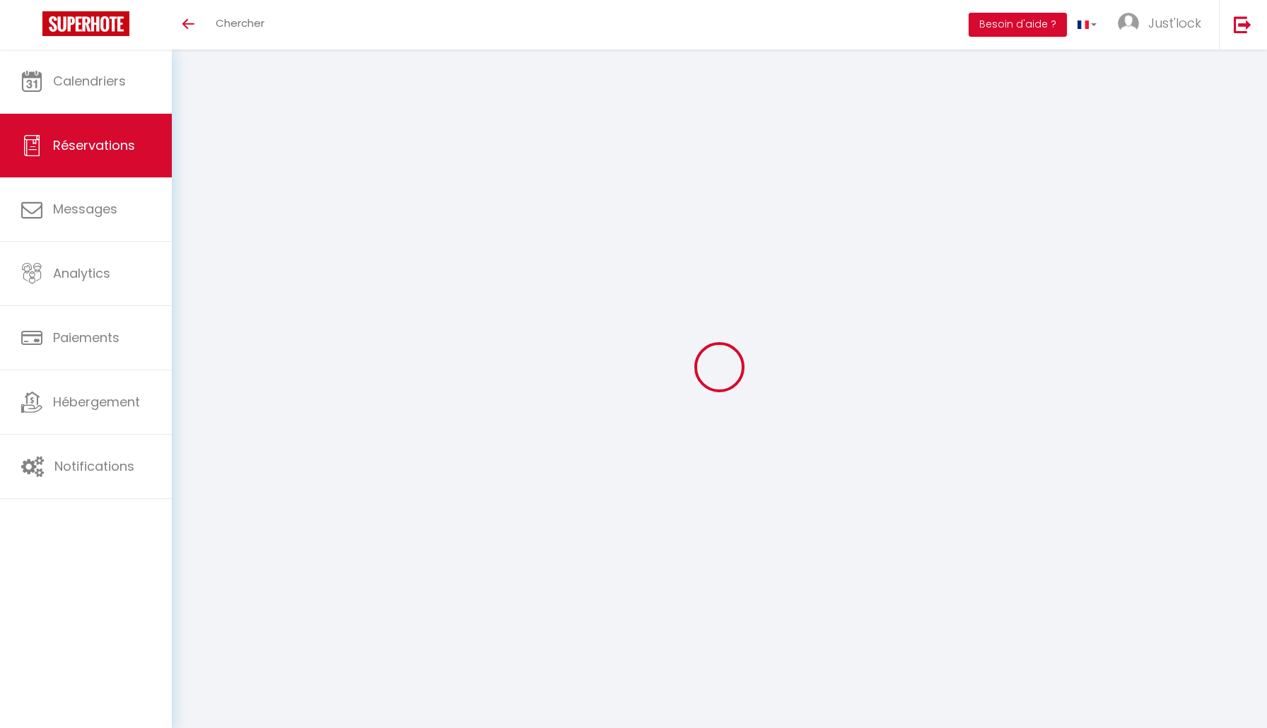
select select
type input "Desire"
type input "Petel"
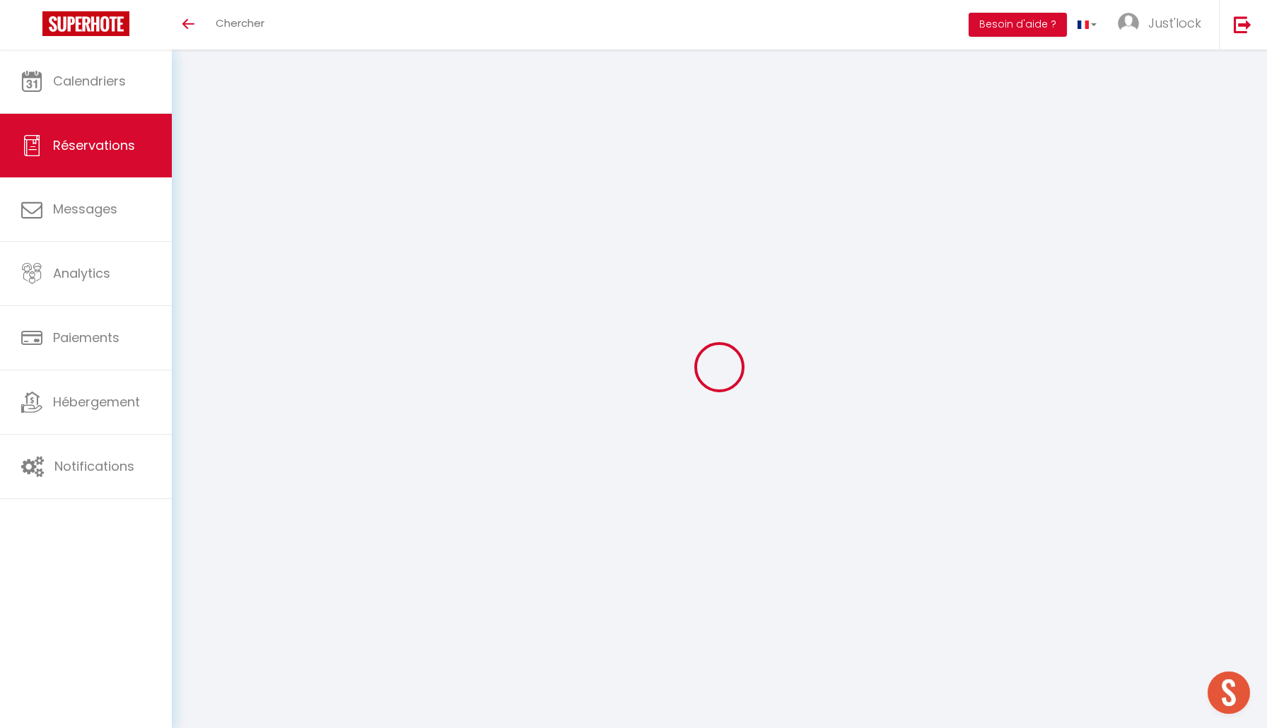
type input "[EMAIL_ADDRESS][DOMAIN_NAME]"
type input "[PHONE_NUMBER]"
select select "FR"
type input "20"
type input "46.11"
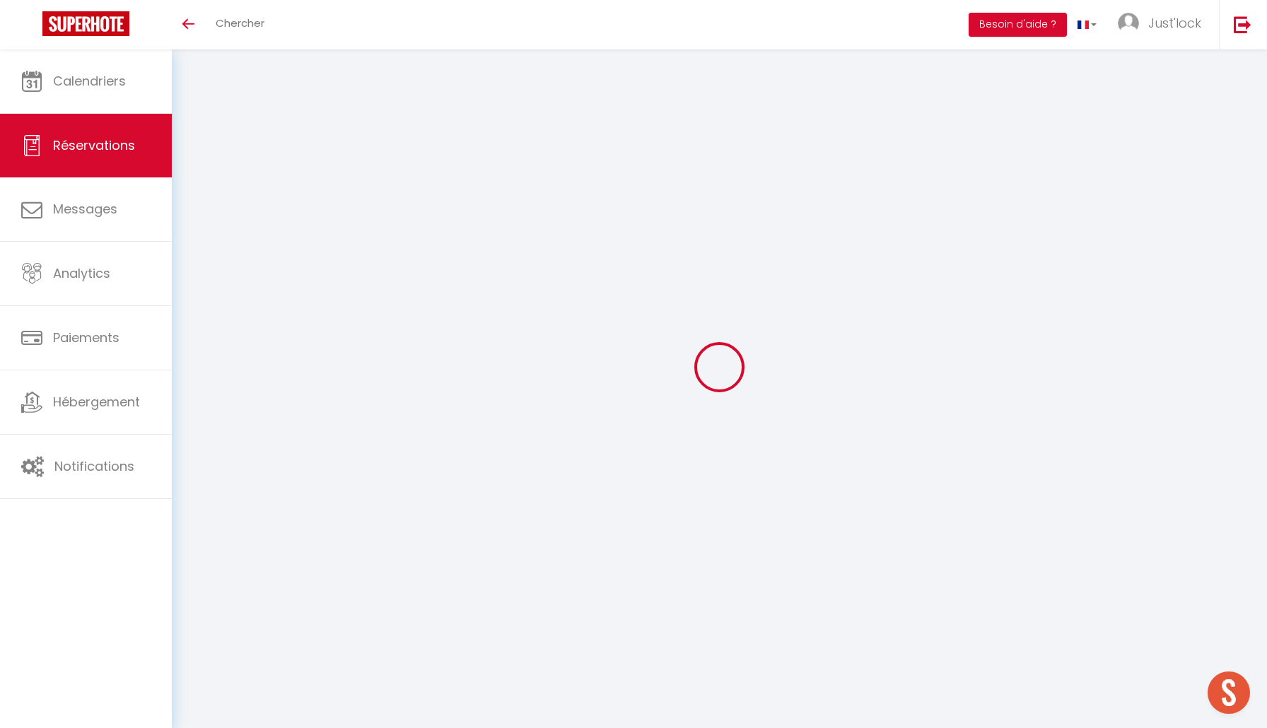
type input "3.93"
select select "61480"
select select "1"
select select
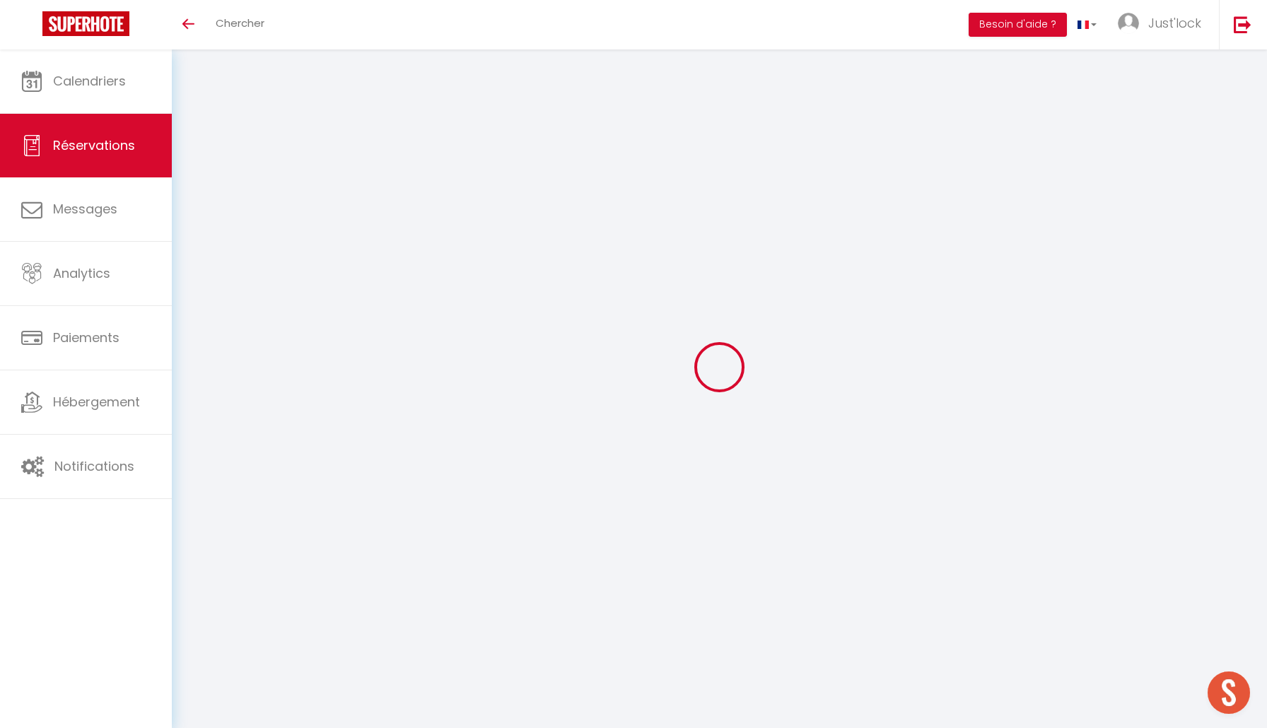
type input "2"
type input "1"
select select "12"
select select
type input "216.24"
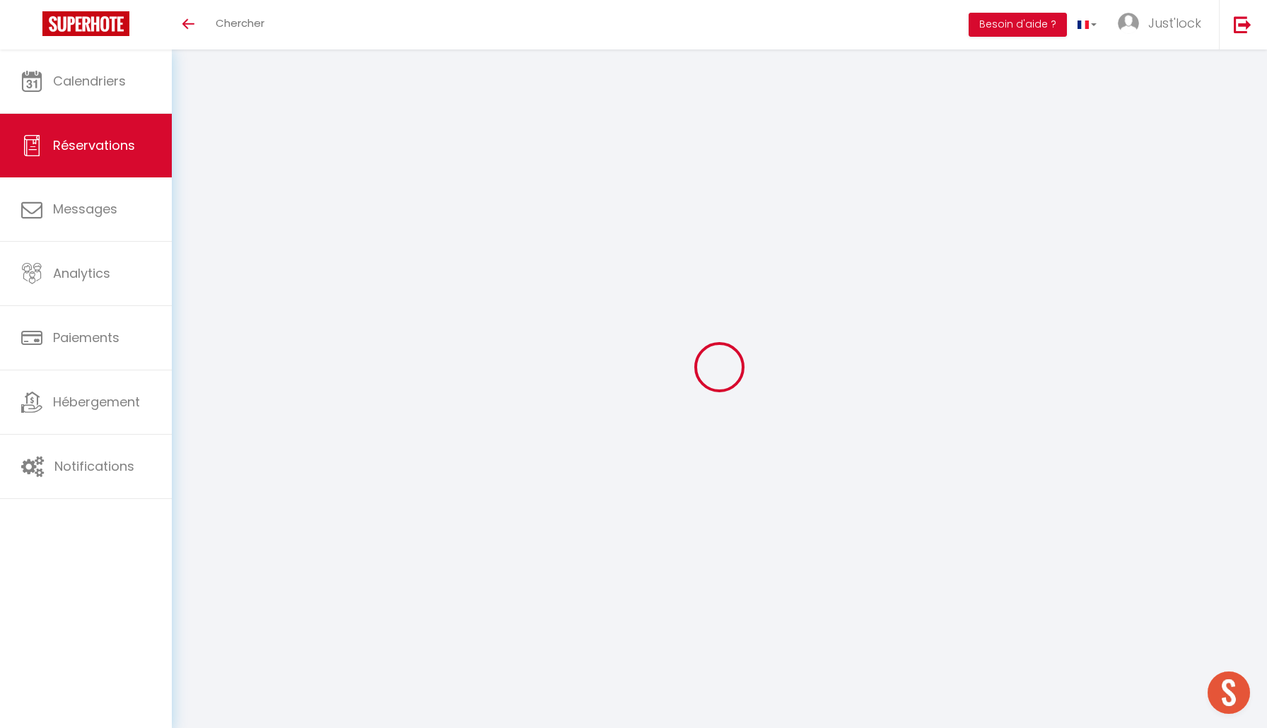
checkbox input "false"
type input "0"
select select "2"
type input "45"
type input "0"
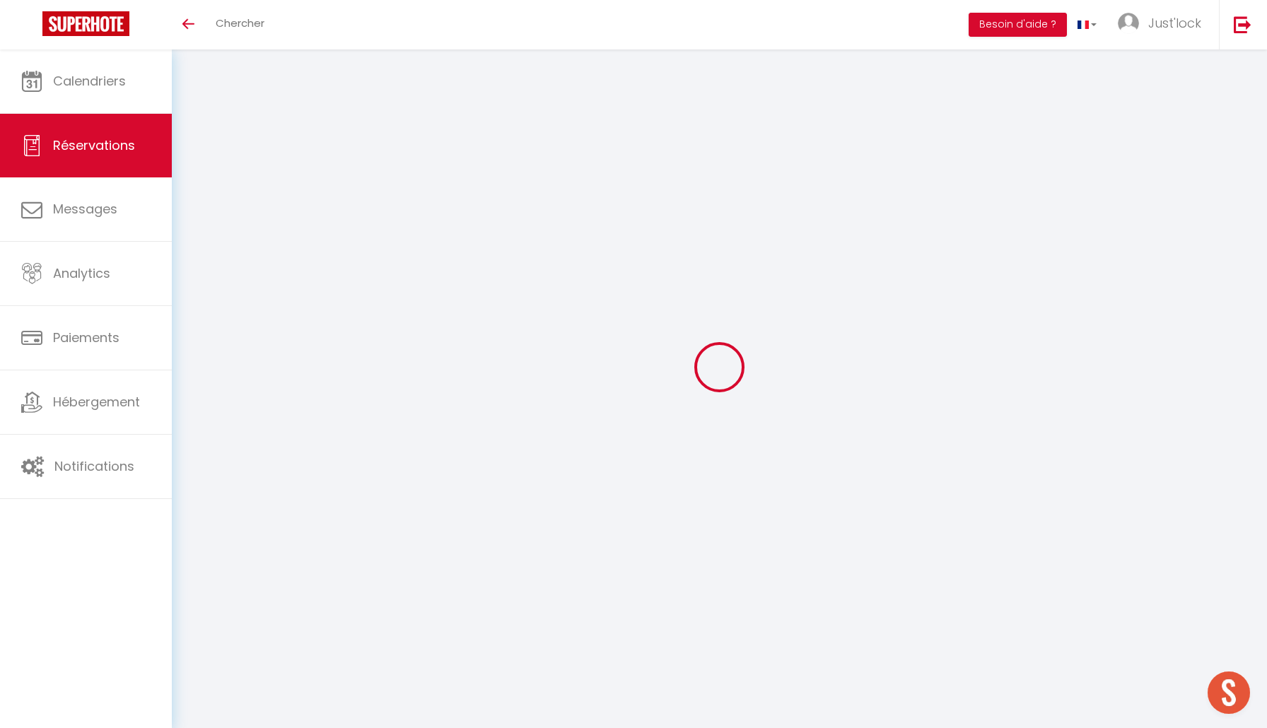
type input "0"
select select
select select "14"
checkbox input "false"
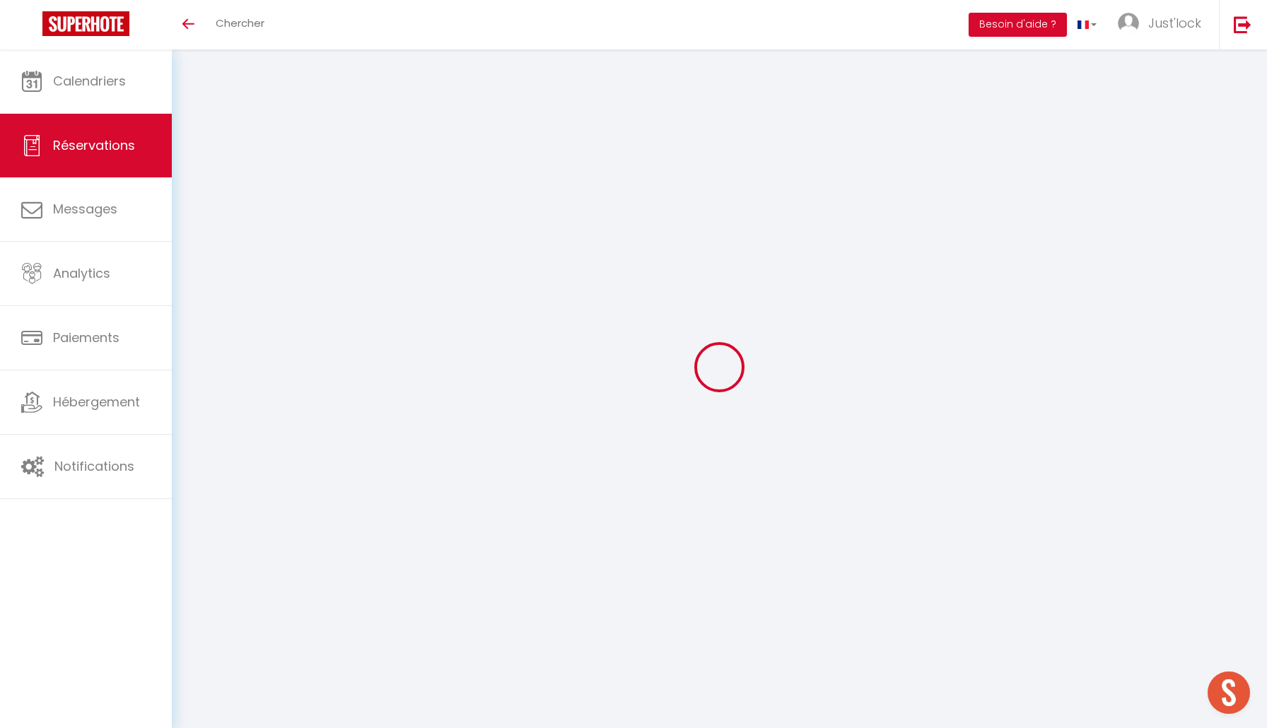
select select
checkbox input "false"
select select
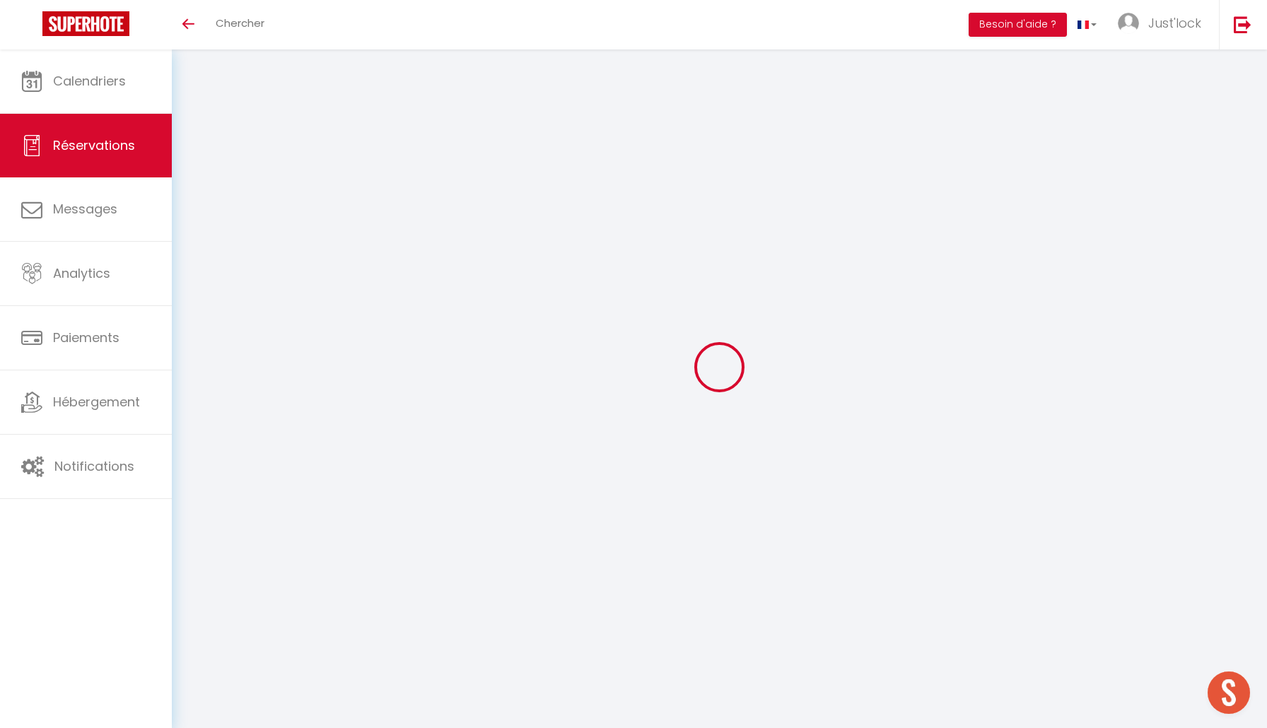
checkbox input "false"
select select
checkbox input "false"
type textarea "** THIS RESERVATION HAS BEEN PRE-PAID ** BOOKING NOTE : Payment charge is EUR 3…"
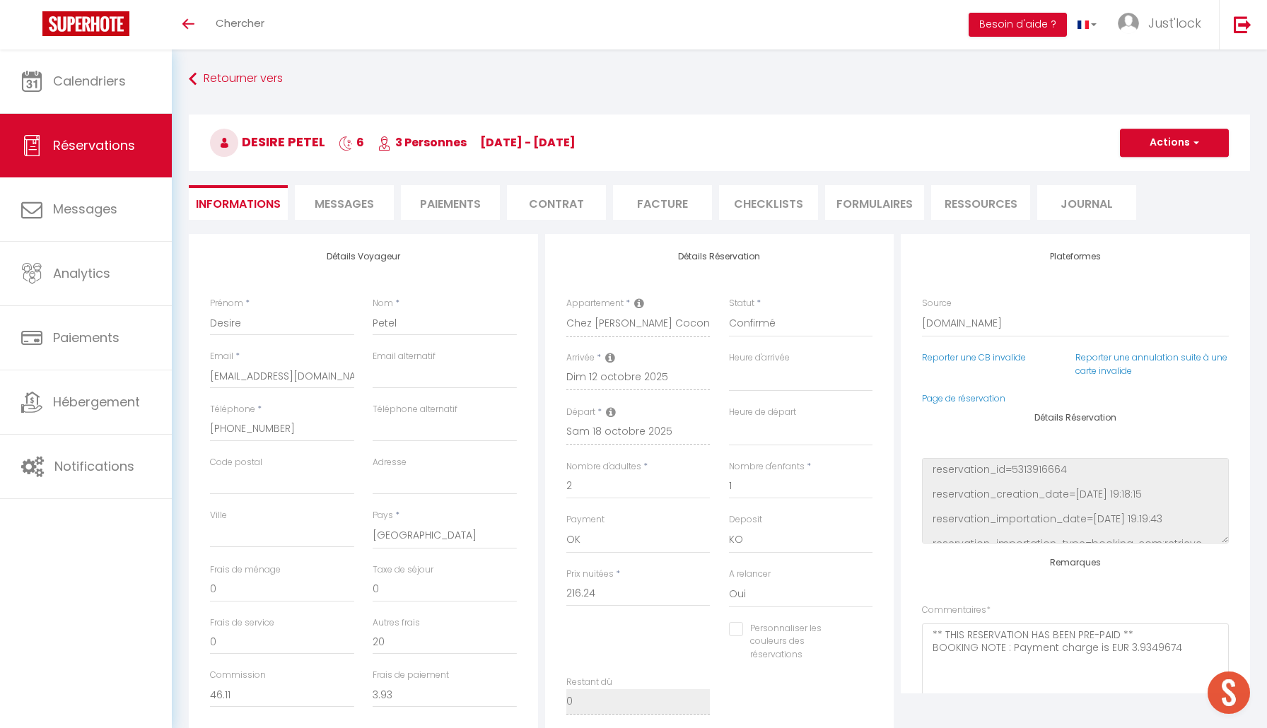
type input "35"
type input "9.83"
select select
checkbox input "false"
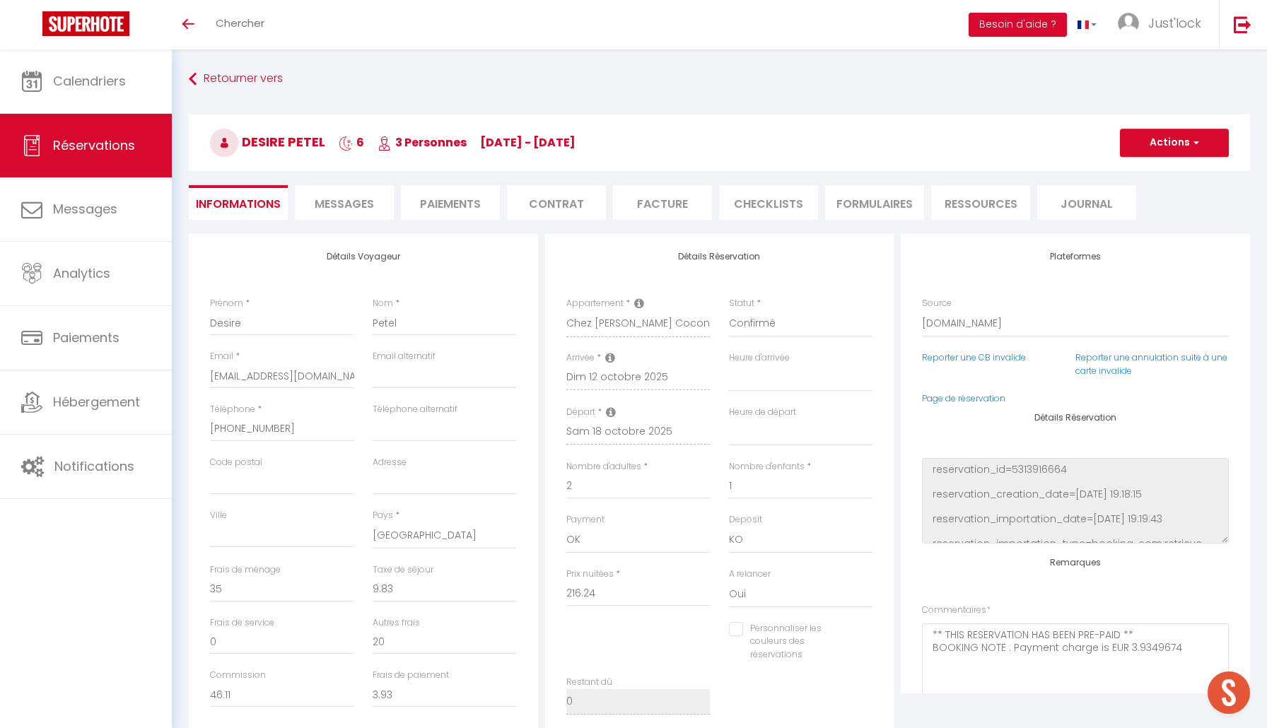
select select
